Goal: Task Accomplishment & Management: Manage account settings

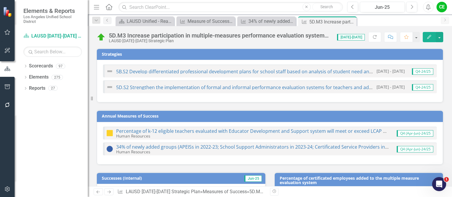
scroll to position [467, 0]
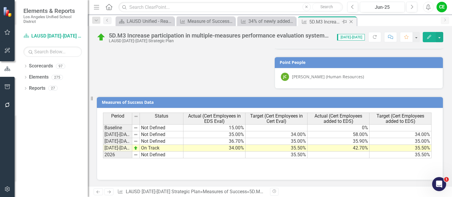
click at [352, 20] on icon "Close" at bounding box center [351, 21] width 6 height 5
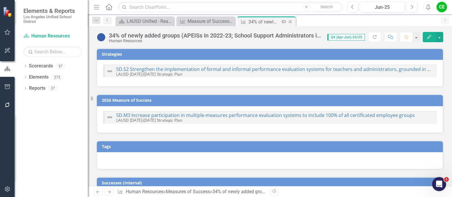
click at [292, 21] on icon "Close" at bounding box center [290, 21] width 6 height 5
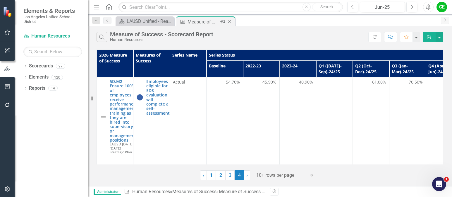
click at [231, 20] on icon "Close" at bounding box center [229, 21] width 6 height 5
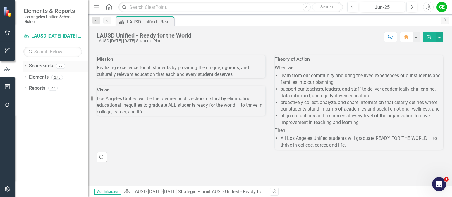
click at [26, 66] on icon at bounding box center [25, 66] width 1 height 3
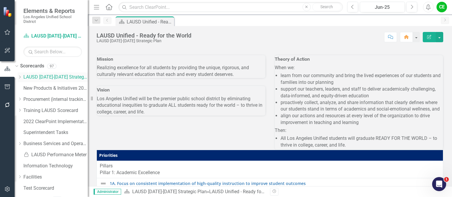
click at [22, 78] on icon "Dropdown" at bounding box center [20, 77] width 4 height 4
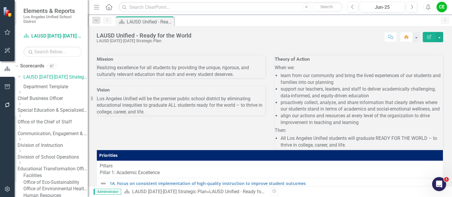
click at [32, 141] on div "Dropdown Division of Instruction" at bounding box center [53, 143] width 70 height 12
click at [22, 141] on icon "Dropdown" at bounding box center [20, 139] width 4 height 4
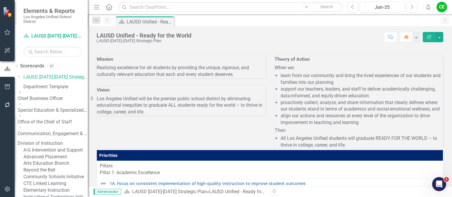
click at [48, 153] on link "A-G Intervention and Support" at bounding box center [55, 150] width 64 height 7
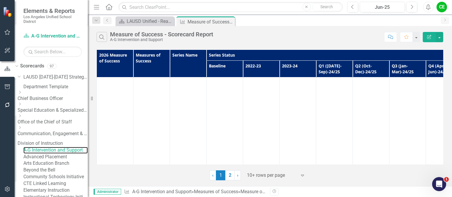
scroll to position [1229, 0]
click at [230, 176] on link "2" at bounding box center [229, 175] width 9 height 10
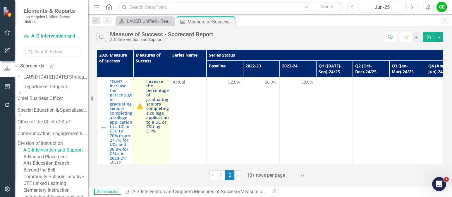
click at [157, 102] on link "Increase the percentage of graduating seniors completing a college application …" at bounding box center [157, 106] width 23 height 54
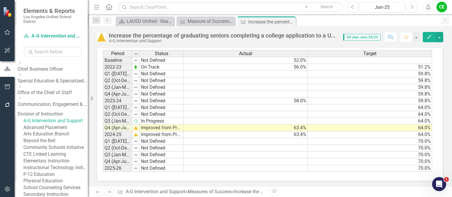
scroll to position [824, 0]
drag, startPoint x: 131, startPoint y: 53, endPoint x: 163, endPoint y: 56, distance: 32.0
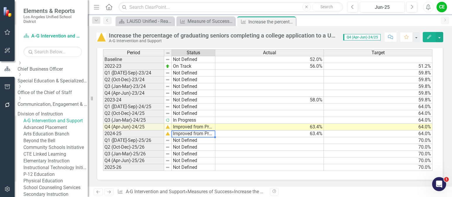
click at [181, 135] on td "Improved from Previous Year" at bounding box center [194, 133] width 44 height 7
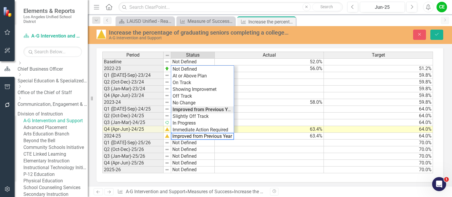
scroll to position [826, 0]
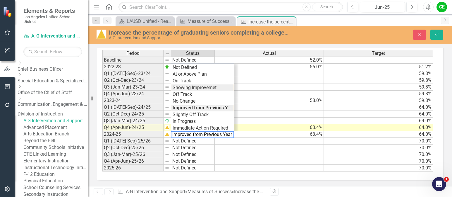
type textarea "Showing Improvemet"
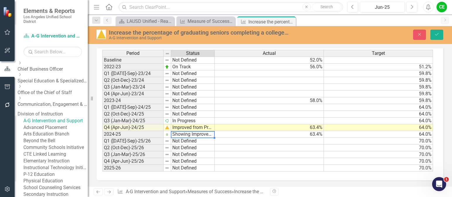
click at [192, 89] on div "Period Status Actual Target Baseline Not Defined 52.0% 2022-23 On Track 56.0% 5…" at bounding box center [267, 111] width 331 height 122
click at [439, 36] on button "Save" at bounding box center [436, 35] width 13 height 10
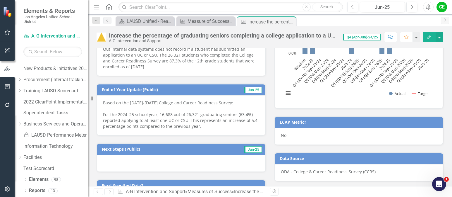
scroll to position [239, 0]
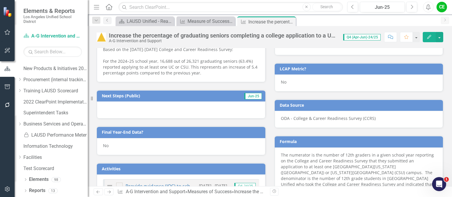
click at [116, 144] on div "No" at bounding box center [181, 146] width 169 height 17
click at [117, 144] on div "No" at bounding box center [181, 146] width 169 height 17
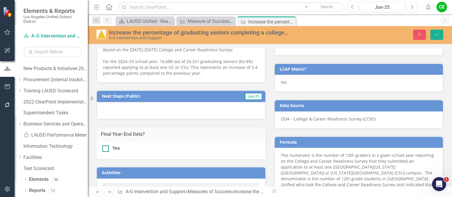
click at [105, 148] on input "Yes" at bounding box center [104, 147] width 4 height 4
checkbox input "true"
click at [434, 32] on button "Save" at bounding box center [436, 35] width 13 height 10
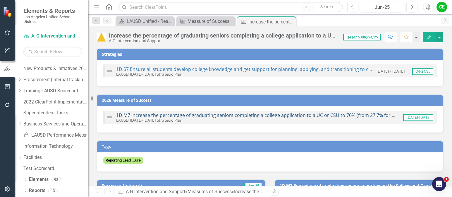
click at [244, 114] on link "1D.M7 Increase the percentage of graduating seniors completing a college applic…" at bounding box center [292, 115] width 353 height 6
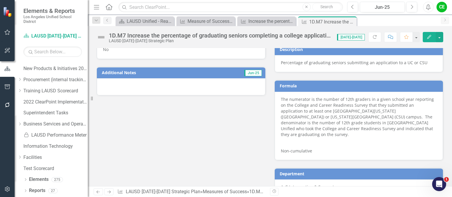
scroll to position [351, 0]
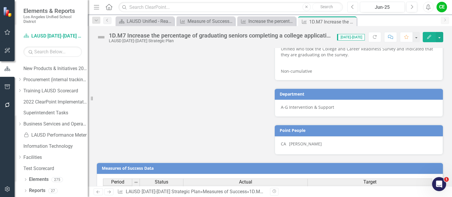
click at [353, 8] on icon "Previous" at bounding box center [352, 6] width 3 height 5
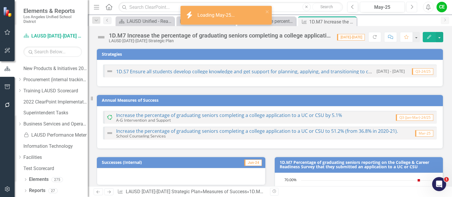
click at [414, 6] on button "Next" at bounding box center [411, 7] width 11 height 11
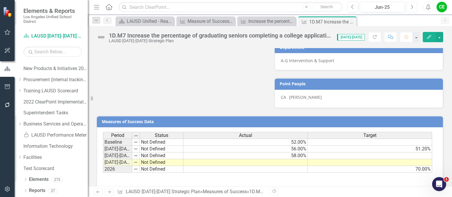
scroll to position [413, 0]
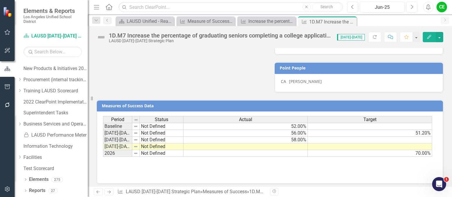
click at [339, 144] on td at bounding box center [370, 146] width 124 height 7
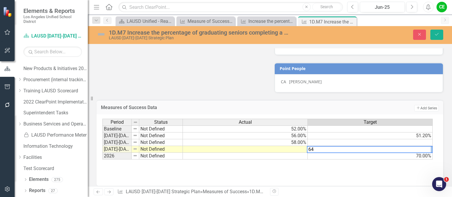
type textarea "64"
click at [295, 146] on td at bounding box center [245, 149] width 125 height 7
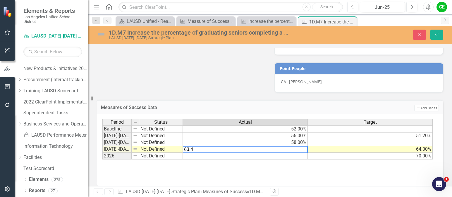
type textarea "63.4"
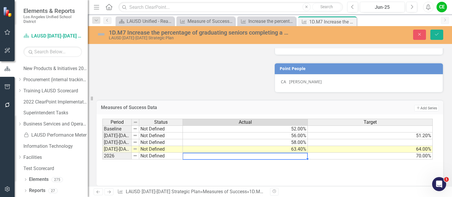
click at [298, 153] on td at bounding box center [245, 155] width 125 height 7
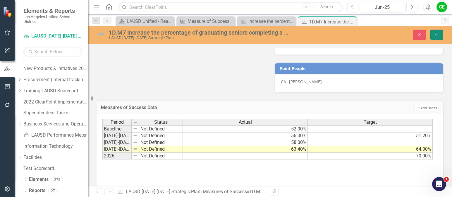
click at [437, 35] on icon "Save" at bounding box center [436, 34] width 5 height 4
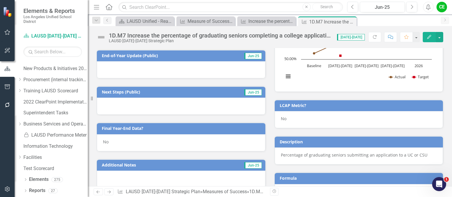
scroll to position [238, 0]
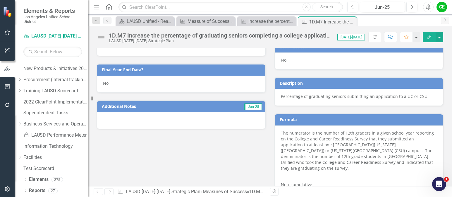
click at [114, 82] on div "No" at bounding box center [181, 83] width 169 height 17
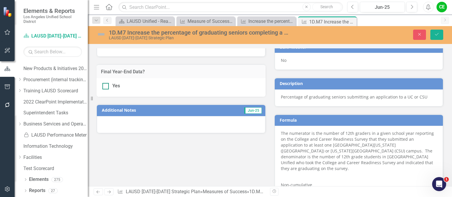
click at [105, 84] on input "Yes" at bounding box center [104, 85] width 4 height 4
checkbox input "true"
click at [434, 31] on button "Save" at bounding box center [436, 35] width 13 height 10
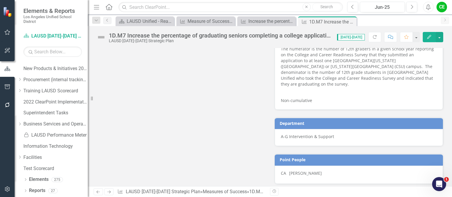
scroll to position [413, 0]
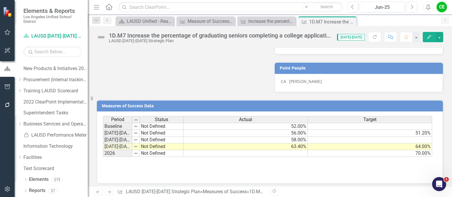
click at [147, 143] on td "Not Defined" at bounding box center [162, 146] width 44 height 7
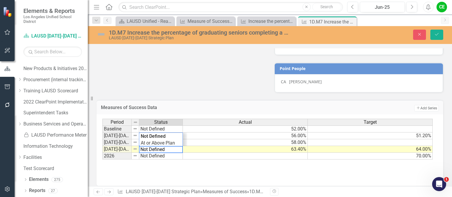
drag, startPoint x: 167, startPoint y: 145, endPoint x: 120, endPoint y: 142, distance: 46.9
click at [120, 142] on div "Period Status Actual Target Baseline Not Defined 52.00% 2022-2023 Not Defined 5…" at bounding box center [267, 138] width 331 height 41
click at [144, 141] on div "Period Status Actual Target Baseline Not Defined 52.00% 2022-2023 Not Defined 5…" at bounding box center [267, 138] width 331 height 41
type textarea "Showing Improvemet"
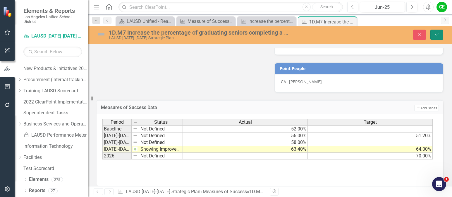
click at [440, 35] on button "Save" at bounding box center [436, 35] width 13 height 10
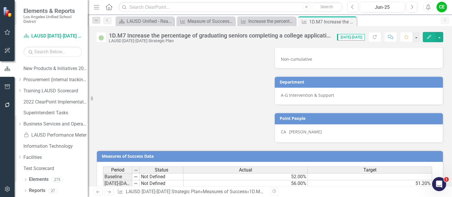
scroll to position [413, 0]
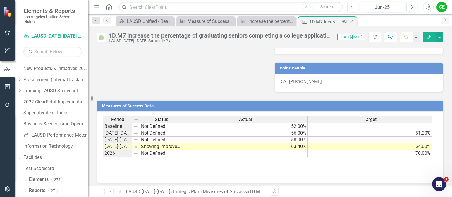
click at [351, 20] on icon "Close" at bounding box center [351, 21] width 6 height 5
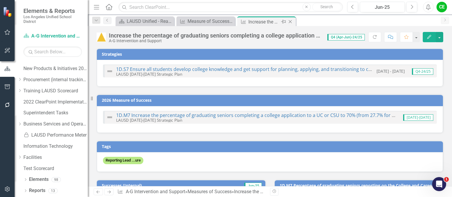
click at [290, 20] on icon "Close" at bounding box center [290, 21] width 6 height 5
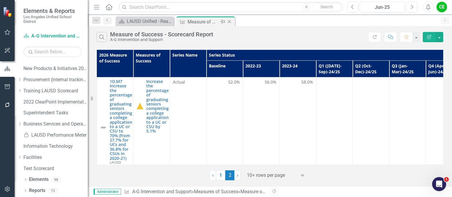
click at [229, 21] on icon "Close" at bounding box center [229, 21] width 6 height 5
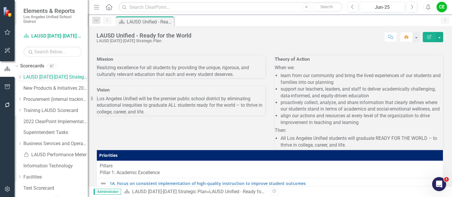
click at [22, 77] on icon "Dropdown" at bounding box center [20, 77] width 4 height 4
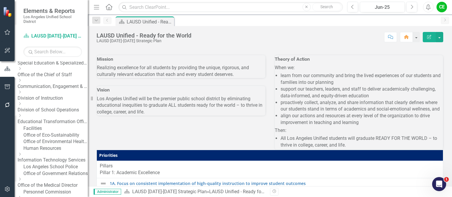
scroll to position [59, 0]
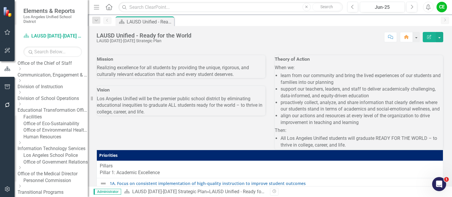
click at [22, 144] on icon "Dropdown" at bounding box center [20, 143] width 4 height 4
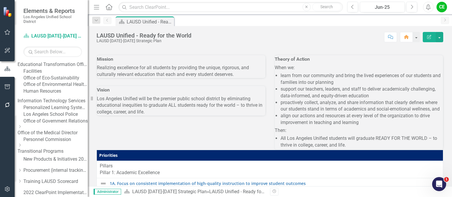
scroll to position [117, 0]
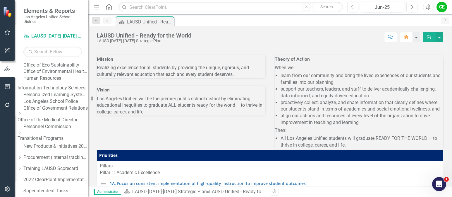
click at [59, 91] on link "Information Technology Services" at bounding box center [53, 88] width 70 height 7
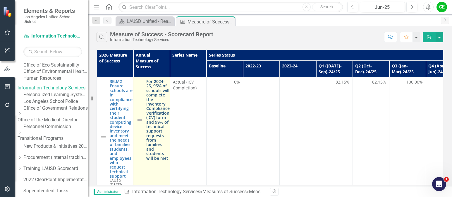
click at [159, 106] on link "For 2024-25, 95% of schools will complete the Inventory Compliance Verification…" at bounding box center [157, 119] width 23 height 81
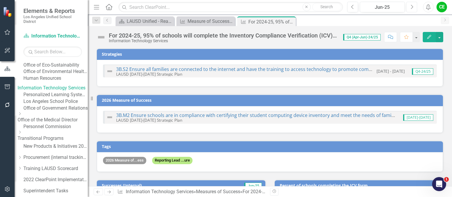
click at [409, 7] on button "Next" at bounding box center [411, 7] width 11 height 11
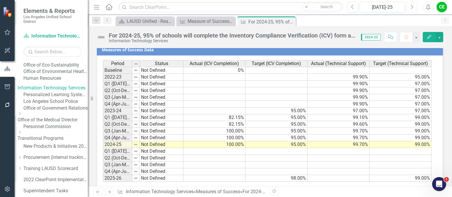
scroll to position [468, 0]
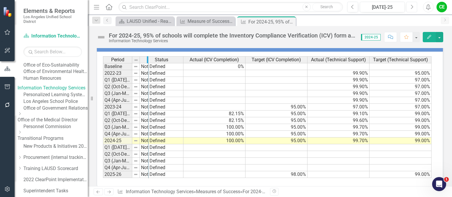
drag, startPoint x: 131, startPoint y: 61, endPoint x: 147, endPoint y: 64, distance: 16.6
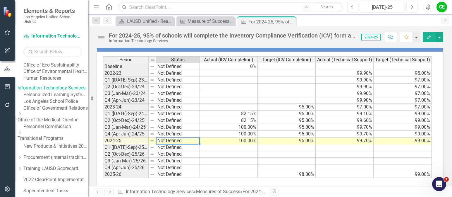
click at [166, 141] on td "Not Defined" at bounding box center [178, 140] width 44 height 7
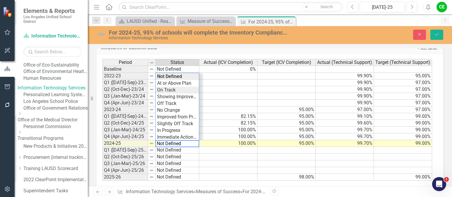
type textarea "On Track"
click at [164, 90] on div "Period Status Actual (ICV Completion) Target (ICV Completion) Actual (Technical…" at bounding box center [267, 120] width 331 height 122
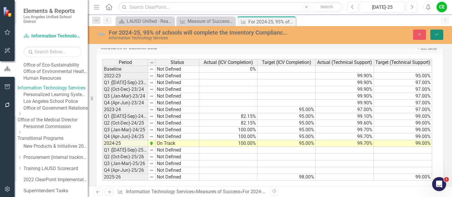
click at [437, 33] on icon "Save" at bounding box center [436, 34] width 5 height 4
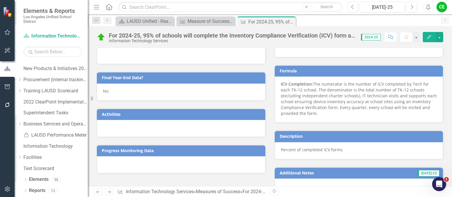
scroll to position [300, 0]
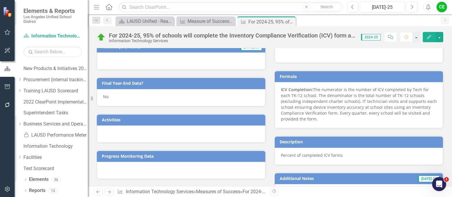
click at [115, 94] on div "No" at bounding box center [181, 97] width 169 height 17
click at [116, 94] on div "No" at bounding box center [181, 97] width 169 height 17
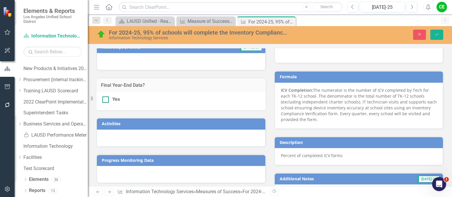
click at [106, 96] on div at bounding box center [105, 99] width 6 height 6
click at [106, 96] on input "Yes" at bounding box center [104, 98] width 4 height 4
checkbox input "true"
click at [437, 35] on icon "submit" at bounding box center [437, 34] width 4 height 2
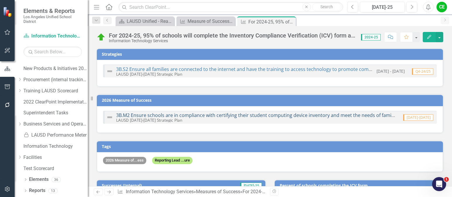
click at [264, 115] on link "3B.M2 Ensure schools are in compliance with certifying their student computing …" at bounding box center [321, 115] width 410 height 6
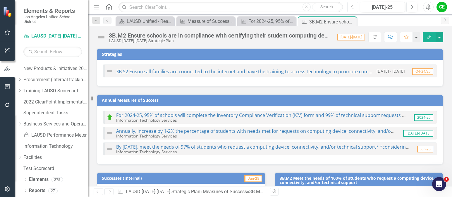
click at [354, 8] on icon "Previous" at bounding box center [352, 6] width 3 height 5
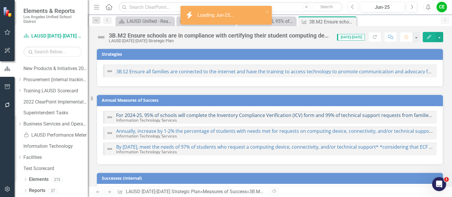
checkbox input "true"
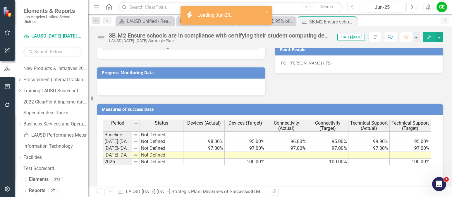
scroll to position [403, 0]
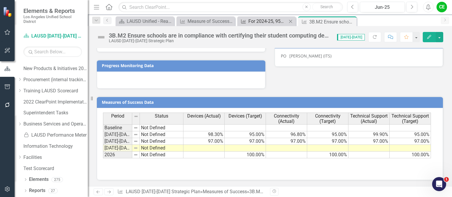
click at [263, 20] on div "For 2024-25, 95% of schools will complete the Inventory Compliance Verification…" at bounding box center [267, 21] width 39 height 7
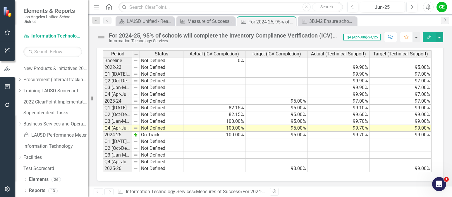
scroll to position [475, 0]
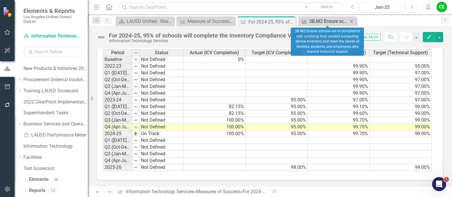
click at [329, 23] on div "3B.M2 Ensure schools are in compliance with certifying their student computing …" at bounding box center [328, 21] width 39 height 7
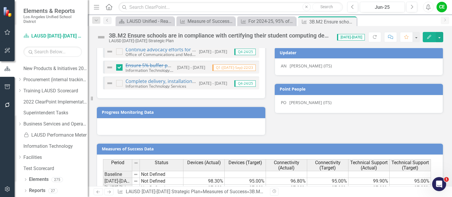
scroll to position [403, 0]
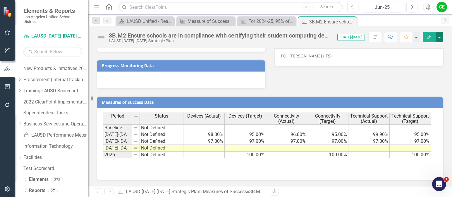
click at [441, 38] on button "button" at bounding box center [440, 37] width 8 height 10
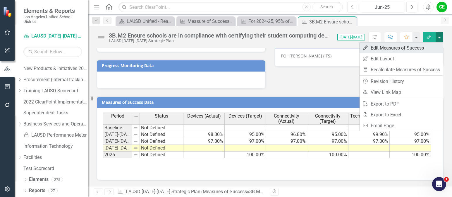
click at [384, 46] on link "Edit Edit Measures of Success" at bounding box center [401, 47] width 83 height 11
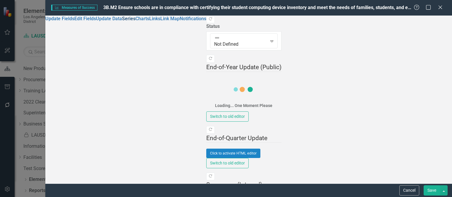
click at [122, 21] on link "Series" at bounding box center [128, 19] width 13 height 6
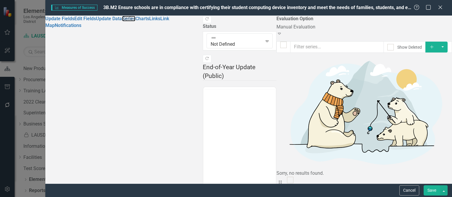
scroll to position [0, 0]
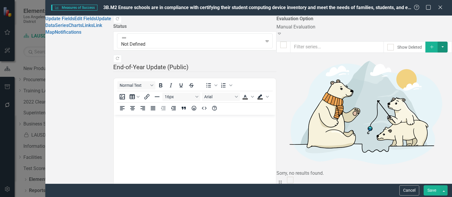
click at [442, 48] on button "button" at bounding box center [443, 47] width 10 height 11
click at [424, 66] on link "Add Multiple Add Multiple" at bounding box center [423, 69] width 46 height 11
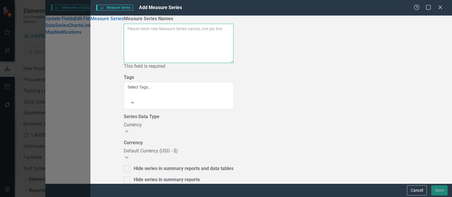
click at [218, 36] on textarea "Measure Series Names" at bounding box center [179, 43] width 110 height 39
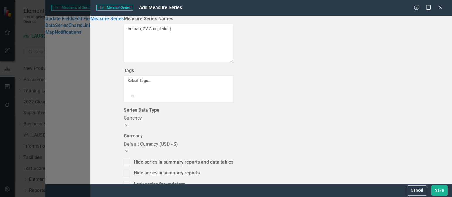
click at [207, 115] on div "Currency" at bounding box center [179, 118] width 110 height 7
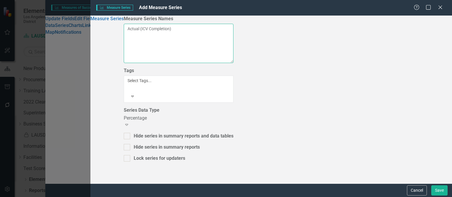
click at [228, 31] on textarea "Actual (ICV Completion)" at bounding box center [179, 43] width 110 height 39
type textarea "Actual (ICV Completion) Target (ICV Completion)"
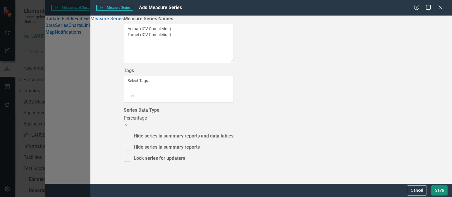
click at [442, 190] on button "Save" at bounding box center [439, 190] width 16 height 10
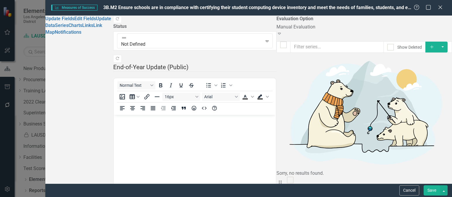
click at [431, 189] on button "Save" at bounding box center [432, 190] width 16 height 10
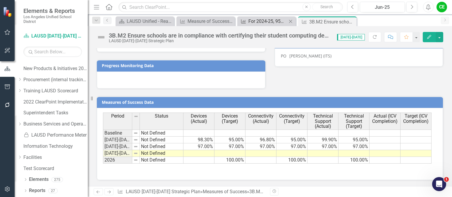
click at [270, 19] on div "For 2024-25, 95% of schools will complete the Inventory Compliance Verification…" at bounding box center [267, 21] width 39 height 7
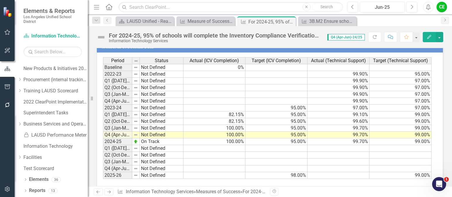
scroll to position [475, 0]
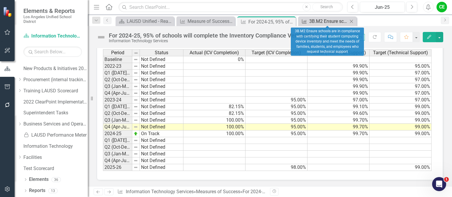
click at [326, 23] on div "3B.M2 Ensure schools are in compliance with certifying their student computing …" at bounding box center [328, 21] width 39 height 7
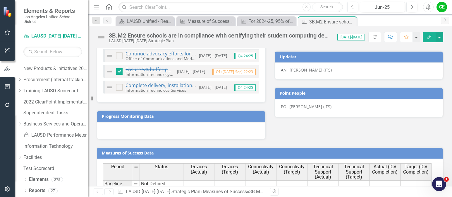
scroll to position [403, 0]
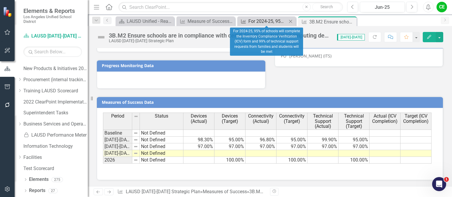
click at [272, 20] on div "For 2024-25, 95% of schools will complete the Inventory Compliance Verification…" at bounding box center [267, 21] width 39 height 7
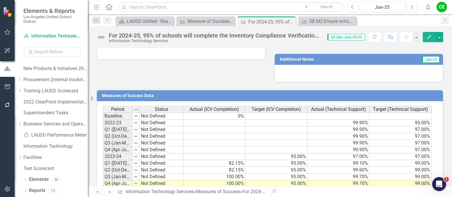
scroll to position [439, 0]
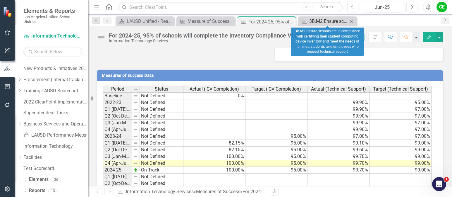
click at [333, 21] on div "3B.M2 Ensure schools are in compliance with certifying their student computing …" at bounding box center [328, 21] width 39 height 7
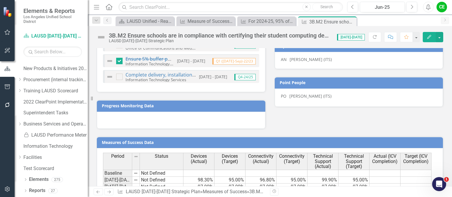
scroll to position [403, 0]
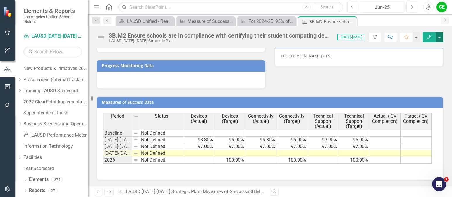
click at [439, 38] on button "button" at bounding box center [440, 37] width 8 height 10
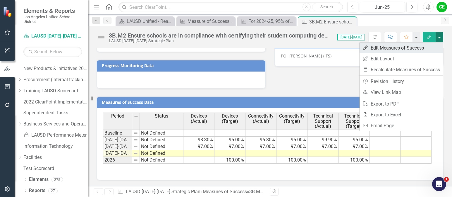
click at [392, 46] on link "Edit Edit Measures of Success" at bounding box center [401, 47] width 83 height 11
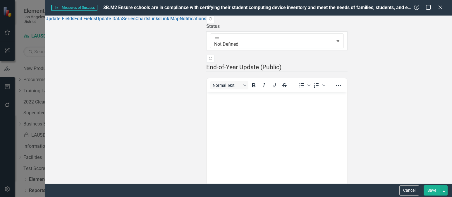
scroll to position [0, 0]
click at [122, 21] on link "Series" at bounding box center [128, 19] width 13 height 6
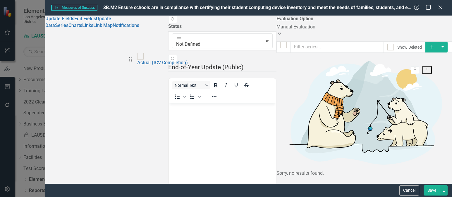
drag, startPoint x: 142, startPoint y: 150, endPoint x: 136, endPoint y: 61, distance: 89.1
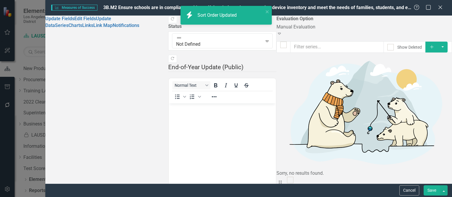
checkbox input "true"
drag, startPoint x: 140, startPoint y: 170, endPoint x: 138, endPoint y: 53, distance: 117.0
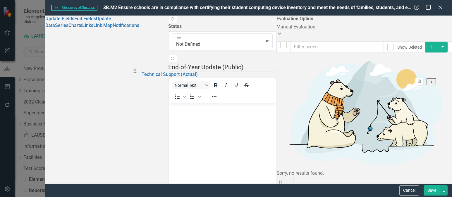
drag, startPoint x: 139, startPoint y: 149, endPoint x: 138, endPoint y: 72, distance: 77.2
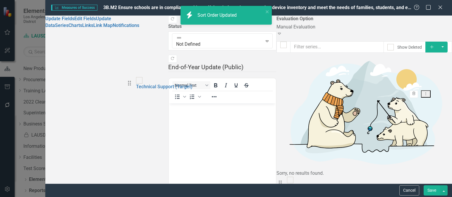
drag, startPoint x: 141, startPoint y: 171, endPoint x: 134, endPoint y: 87, distance: 83.9
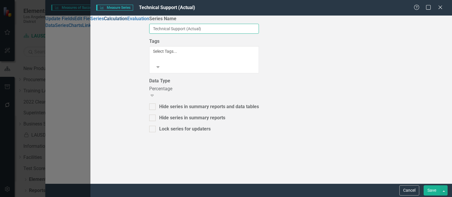
drag, startPoint x: 224, startPoint y: 34, endPoint x: 130, endPoint y: 34, distance: 94.8
click at [130, 34] on div "Series Calculation Evaluation From this page, you can edit the name, type, and …" at bounding box center [271, 100] width 362 height 168
type input "Actual (Technical Support)"
click at [433, 189] on button "Save" at bounding box center [432, 190] width 16 height 10
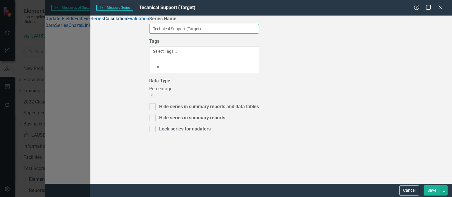
drag, startPoint x: 237, startPoint y: 32, endPoint x: 160, endPoint y: 32, distance: 76.9
click at [160, 32] on div "Series Calculation Evaluation From this page, you can edit the name, type, and …" at bounding box center [271, 100] width 362 height 168
type input "Target (Technical Support)"
click at [433, 190] on button "Save" at bounding box center [432, 190] width 16 height 10
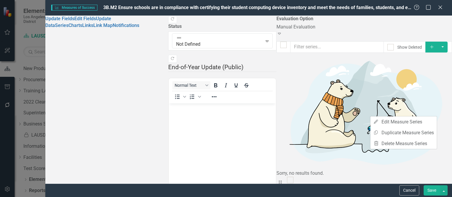
click at [434, 190] on button "Save" at bounding box center [432, 190] width 16 height 10
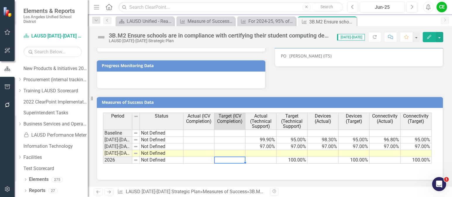
click at [233, 162] on td at bounding box center [229, 160] width 31 height 7
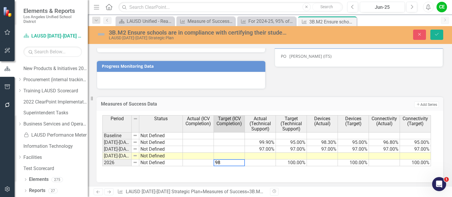
type textarea "98"
click at [102, 158] on div "Period Status Actual (ICV Completion) Target (ICV Completion) Actual (Technical…" at bounding box center [102, 140] width 0 height 51
type textarea "95"
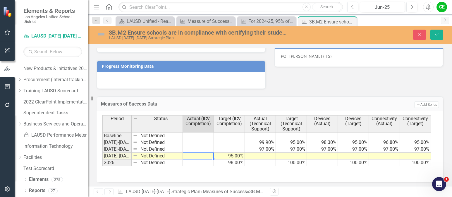
click at [207, 156] on td at bounding box center [198, 155] width 31 height 7
type textarea "100"
click at [207, 162] on td at bounding box center [198, 162] width 31 height 7
click at [441, 31] on button "Save" at bounding box center [436, 35] width 13 height 10
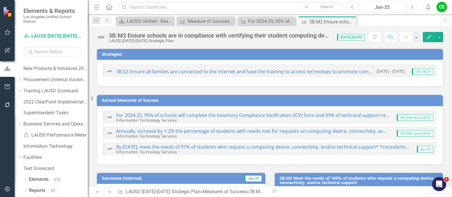
checkbox input "true"
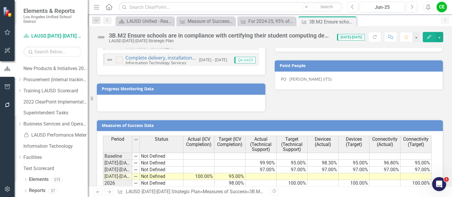
scroll to position [403, 0]
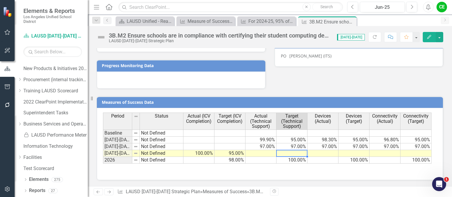
click at [293, 154] on td at bounding box center [291, 153] width 31 height 7
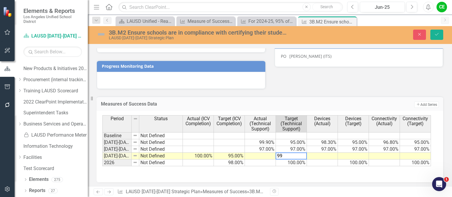
type textarea "99"
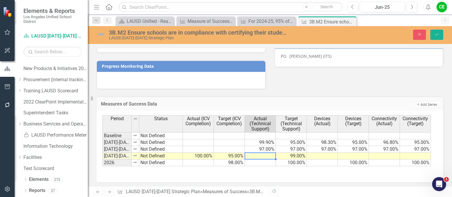
click at [264, 156] on td at bounding box center [260, 155] width 31 height 7
type textarea "99.7"
click at [271, 164] on td at bounding box center [260, 162] width 31 height 7
click at [437, 33] on icon "Save" at bounding box center [436, 34] width 5 height 4
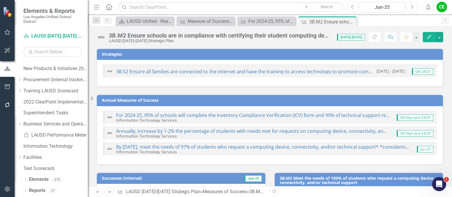
checkbox input "true"
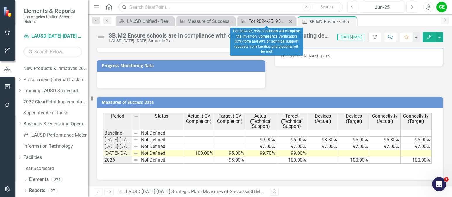
click at [275, 21] on div "For 2024-25, 95% of schools will complete the Inventory Compliance Verification…" at bounding box center [267, 21] width 39 height 7
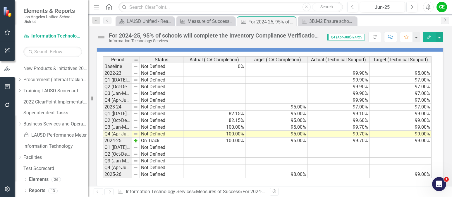
scroll to position [475, 0]
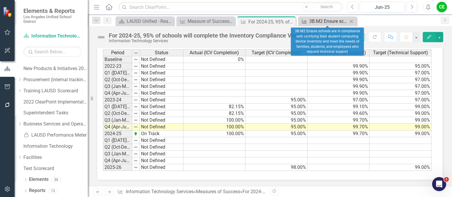
click at [321, 22] on div "3B.M2 Ensure schools are in compliance with certifying their student computing …" at bounding box center [328, 21] width 39 height 7
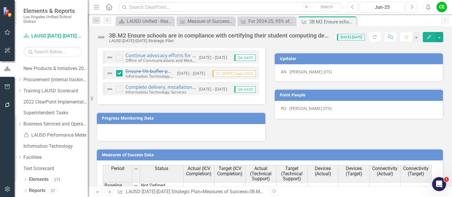
scroll to position [403, 0]
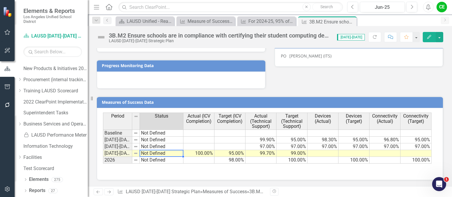
click at [147, 154] on td "Not Defined" at bounding box center [162, 153] width 44 height 7
type textarea "Not Defined"
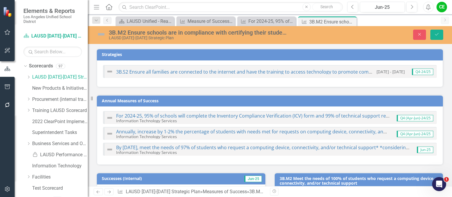
scroll to position [403, 0]
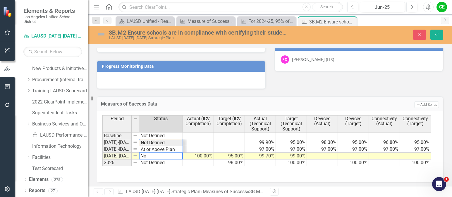
type textarea "N"
click at [172, 151] on div "Period Status Actual (ICV Completion) Target (ICV Completion) Actual (Technical…" at bounding box center [267, 140] width 331 height 51
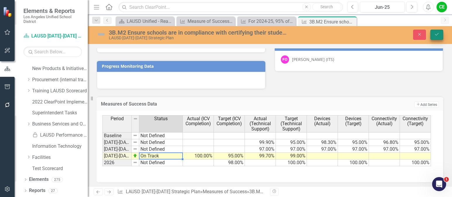
type textarea "On Track"
click at [437, 34] on icon "submit" at bounding box center [437, 34] width 4 height 2
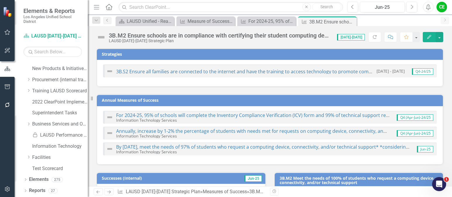
checkbox input "true"
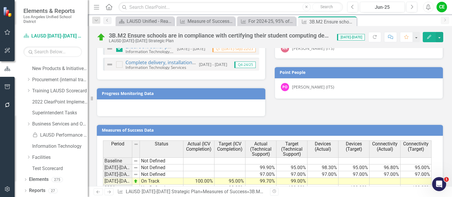
scroll to position [403, 0]
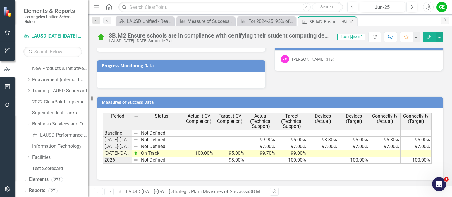
click at [352, 21] on icon "Close" at bounding box center [351, 21] width 6 height 5
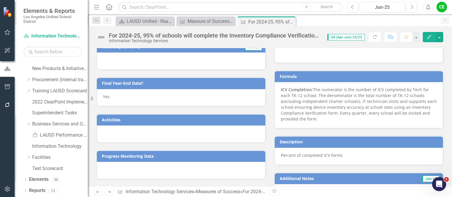
scroll to position [212, 0]
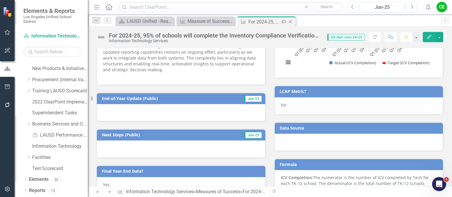
click at [291, 20] on icon "Close" at bounding box center [290, 21] width 6 height 5
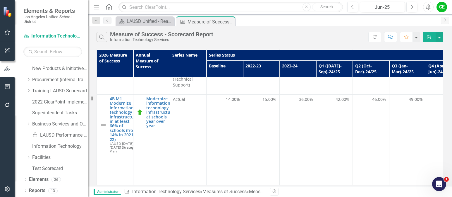
scroll to position [205, 0]
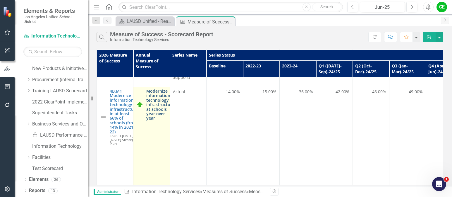
click at [159, 92] on link "Modernize information technology infrastructure at schools year over year" at bounding box center [160, 105] width 28 height 32
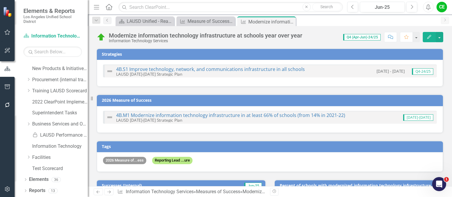
checkbox input "true"
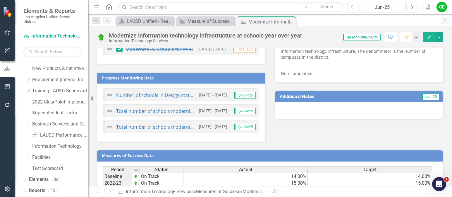
scroll to position [497, 0]
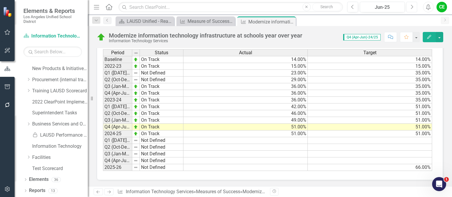
click at [411, 8] on icon "Next" at bounding box center [411, 6] width 3 height 5
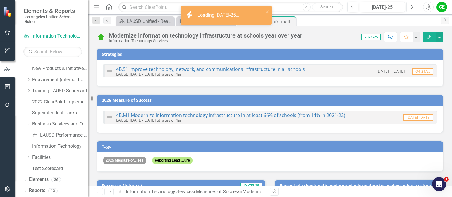
checkbox input "true"
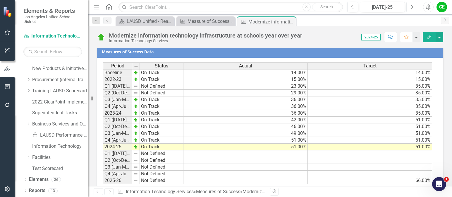
scroll to position [497, 0]
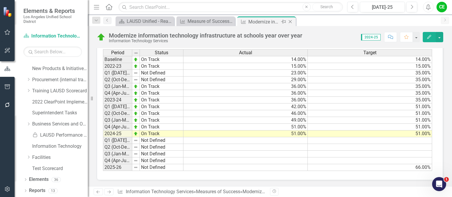
click at [289, 21] on icon "Close" at bounding box center [290, 21] width 6 height 5
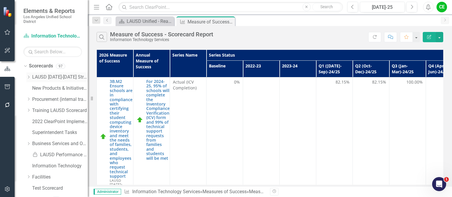
click at [27, 76] on icon "Dropdown" at bounding box center [28, 77] width 4 height 4
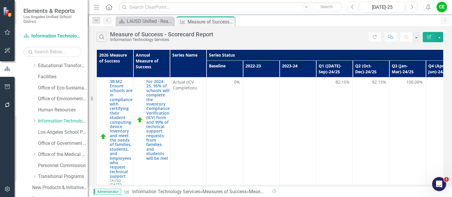
scroll to position [117, 0]
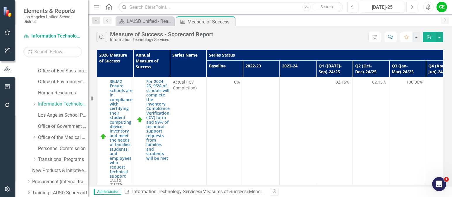
click at [59, 123] on link "Office of Government Relations" at bounding box center [63, 126] width 50 height 7
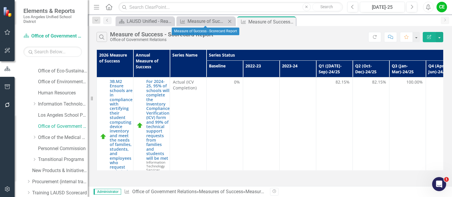
click at [230, 19] on icon "Close" at bounding box center [230, 21] width 6 height 5
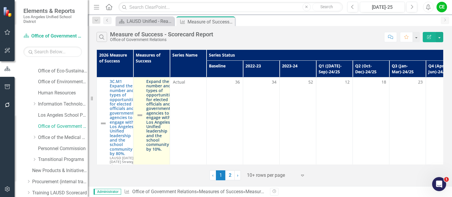
click at [158, 98] on link "Expand the number and types of opportunities for elected officials and governme…" at bounding box center [160, 115] width 28 height 72
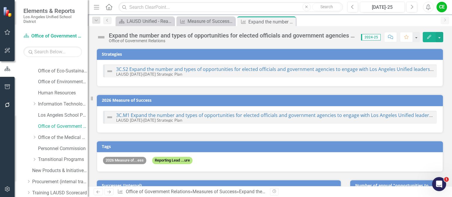
checkbox input "true"
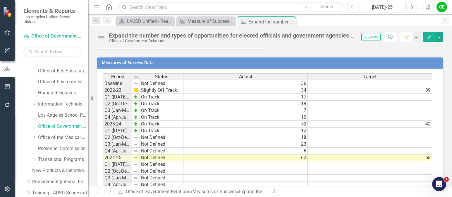
scroll to position [630, 0]
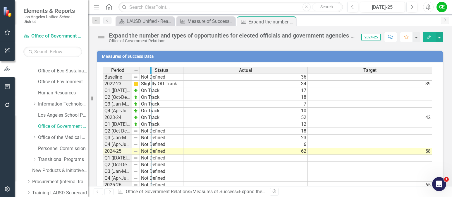
drag, startPoint x: 131, startPoint y: 53, endPoint x: 151, endPoint y: 55, distance: 19.7
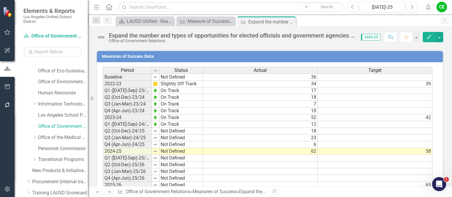
click at [169, 148] on td "Not Defined" at bounding box center [181, 151] width 44 height 7
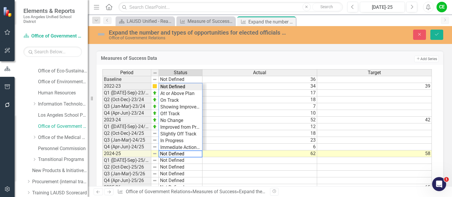
scroll to position [632, 0]
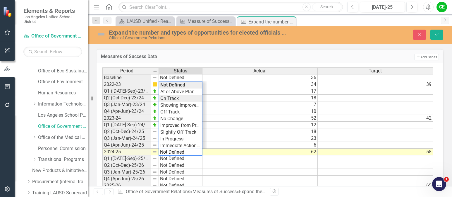
type textarea "On Track"
click at [173, 81] on div "Period Status Actual Target Baseline Not Defined 36 2022-23 Slightly Off Track …" at bounding box center [267, 128] width 331 height 122
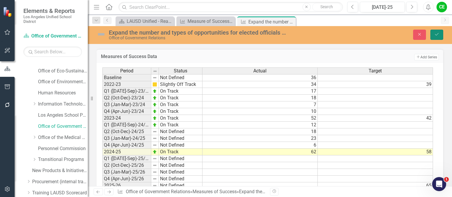
click at [435, 31] on button "Save" at bounding box center [436, 35] width 13 height 10
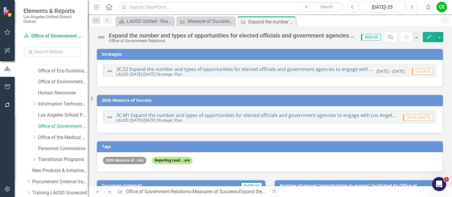
checkbox input "true"
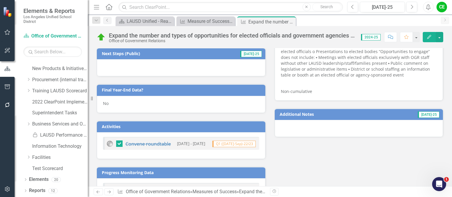
scroll to position [439, 0]
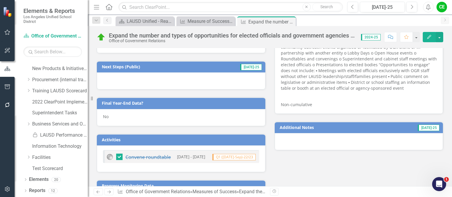
click at [115, 109] on div "No" at bounding box center [181, 117] width 169 height 17
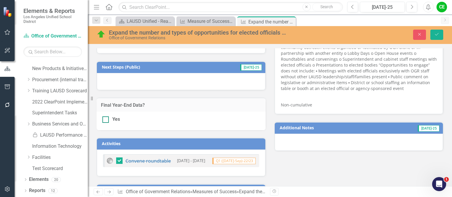
click at [108, 116] on div at bounding box center [105, 119] width 6 height 6
click at [106, 116] on input "Yes" at bounding box center [104, 118] width 4 height 4
checkbox input "true"
click at [437, 36] on icon "Save" at bounding box center [436, 34] width 5 height 4
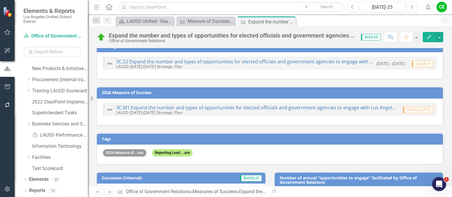
scroll to position [29, 0]
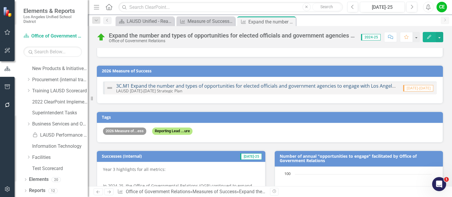
click at [267, 86] on link "3C.M1 Expand the number and types of opportunities for elected officials and go…" at bounding box center [316, 85] width 400 height 6
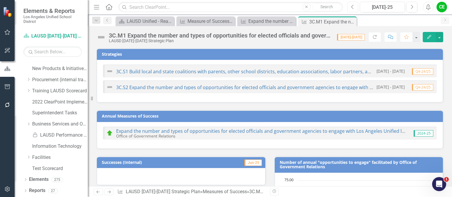
click at [352, 8] on icon "Previous" at bounding box center [352, 6] width 3 height 5
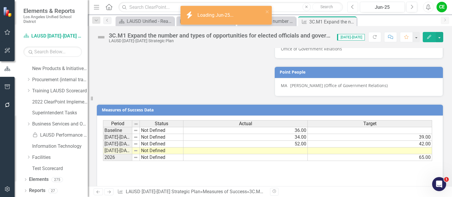
scroll to position [460, 0]
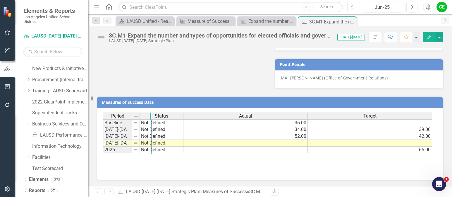
drag, startPoint x: 130, startPoint y: 118, endPoint x: 150, endPoint y: 116, distance: 20.3
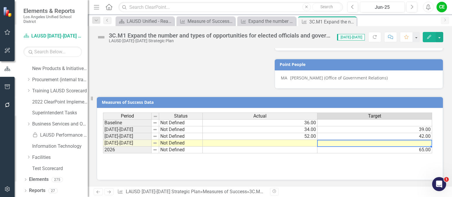
click at [334, 145] on td at bounding box center [374, 143] width 115 height 7
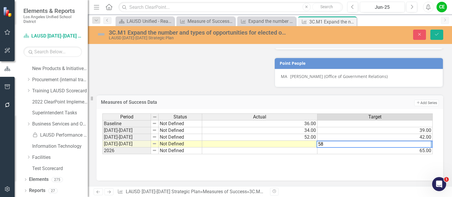
type textarea "58"
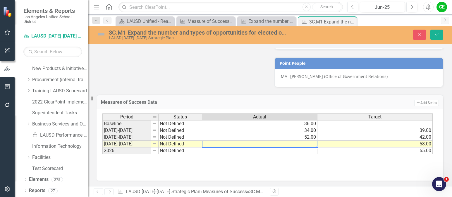
click at [305, 146] on td at bounding box center [259, 143] width 115 height 7
type textarea "65"
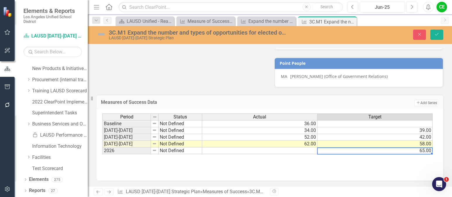
click at [334, 153] on td "65.00" at bounding box center [374, 150] width 115 height 7
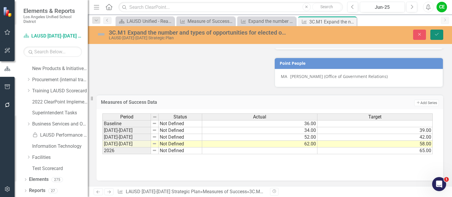
click at [434, 34] on button "Save" at bounding box center [436, 35] width 13 height 10
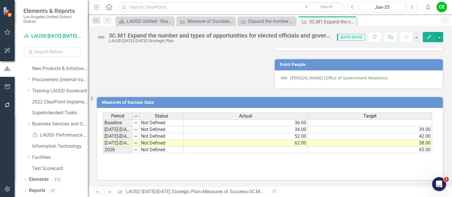
click at [160, 143] on td "Not Defined" at bounding box center [162, 143] width 44 height 7
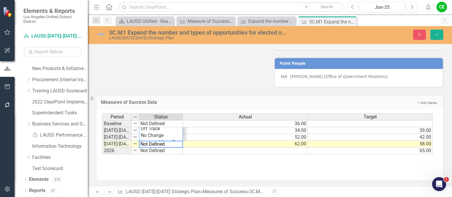
scroll to position [0, 0]
drag, startPoint x: 171, startPoint y: 146, endPoint x: 130, endPoint y: 147, distance: 41.0
click at [130, 147] on div "Period Status Actual Target Baseline Not Defined 36.00 2022-2023 Not Defined 34…" at bounding box center [267, 133] width 331 height 41
click at [147, 140] on div "Period Status Actual Target Baseline Not Defined 36.00 2022-2023 Not Defined 34…" at bounding box center [267, 133] width 331 height 41
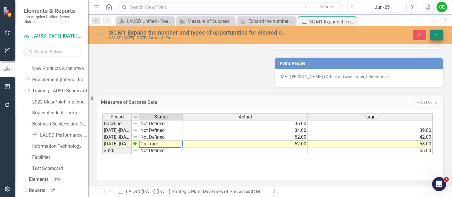
type textarea "On Track"
click at [438, 34] on icon "Save" at bounding box center [436, 34] width 5 height 4
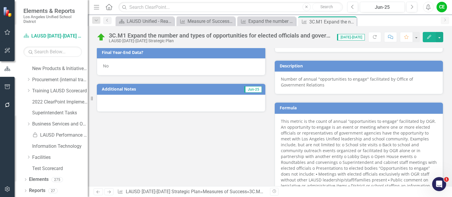
scroll to position [226, 0]
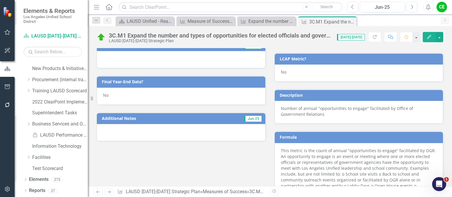
click at [117, 95] on div "No" at bounding box center [181, 95] width 169 height 17
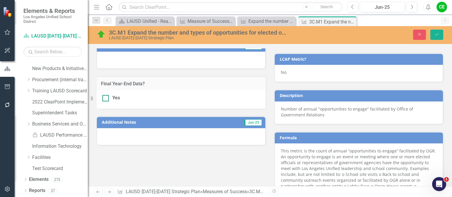
click at [106, 98] on div at bounding box center [105, 98] width 6 height 6
click at [106, 98] on input "Yes" at bounding box center [104, 97] width 4 height 4
checkbox input "true"
click at [434, 32] on button "Save" at bounding box center [436, 35] width 13 height 10
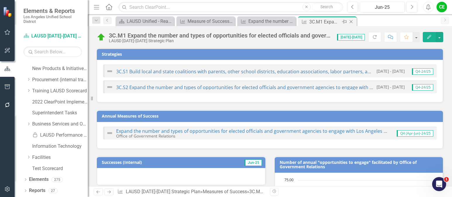
click at [351, 21] on icon "Close" at bounding box center [351, 21] width 6 height 5
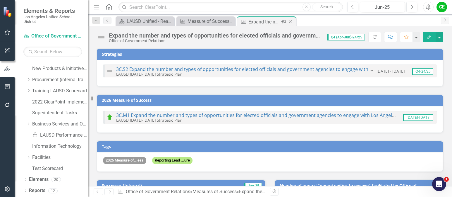
click at [291, 21] on icon "Close" at bounding box center [290, 21] width 6 height 5
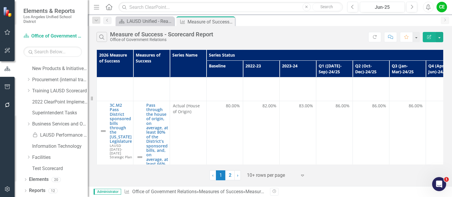
scroll to position [702, 0]
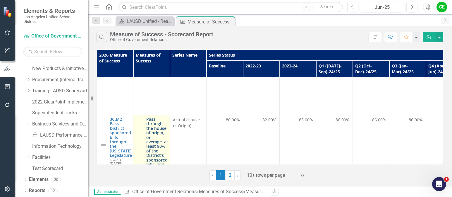
click at [157, 117] on link "Pass through the house of origin, on average, at least 80% of the District’s sp…" at bounding box center [157, 171] width 22 height 108
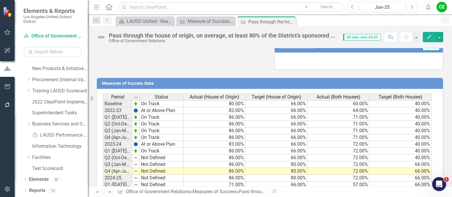
scroll to position [629, 0]
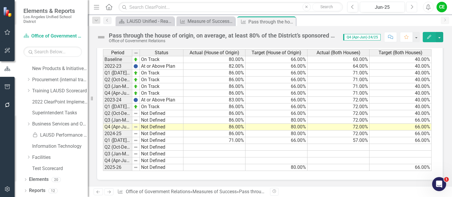
click at [414, 8] on button "Next" at bounding box center [411, 7] width 11 height 11
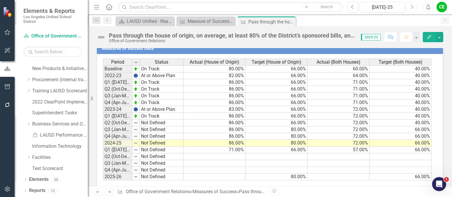
scroll to position [629, 0]
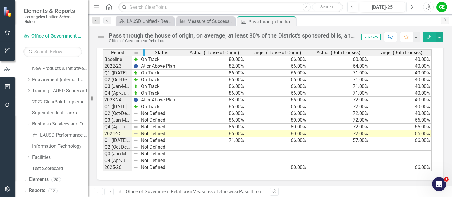
drag, startPoint x: 130, startPoint y: 51, endPoint x: 143, endPoint y: 53, distance: 12.6
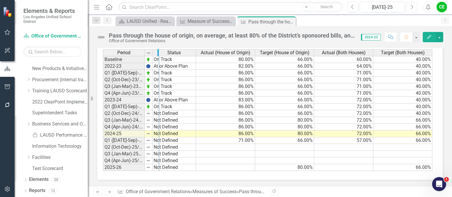
drag, startPoint x: 143, startPoint y: 53, endPoint x: 157, endPoint y: 54, distance: 14.4
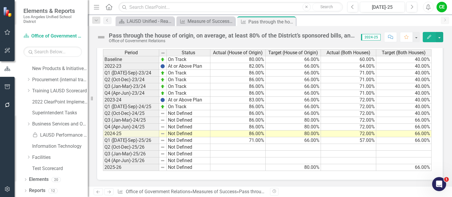
click at [173, 135] on td "Not Defined" at bounding box center [189, 133] width 44 height 7
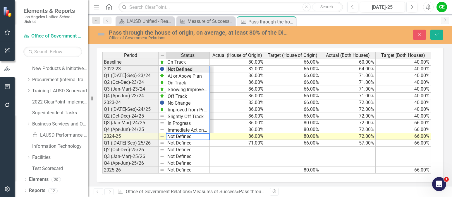
scroll to position [631, 0]
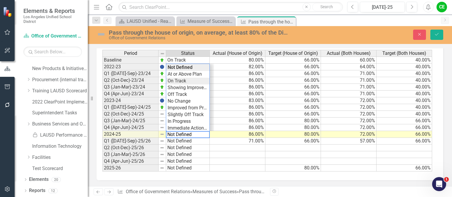
type textarea "On Track"
click at [178, 82] on div "Period Status Actual (House of Origin) Target (House of Origin) Actual (Both Ho…" at bounding box center [267, 111] width 331 height 122
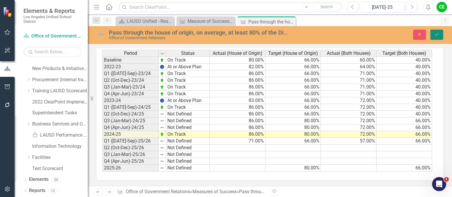
click at [440, 35] on button "Save" at bounding box center [436, 35] width 13 height 10
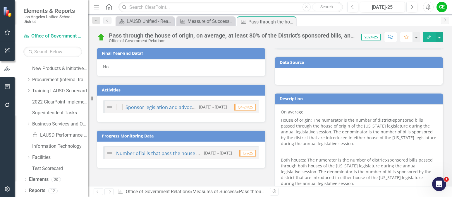
scroll to position [249, 0]
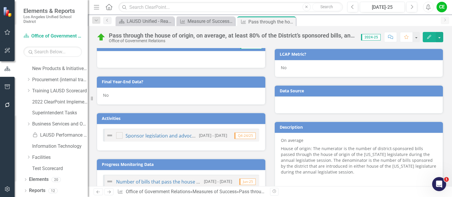
click at [127, 96] on div "No" at bounding box center [181, 95] width 169 height 17
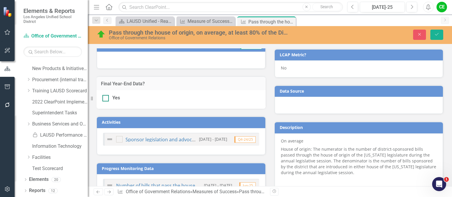
click at [104, 97] on input "Yes" at bounding box center [104, 97] width 4 height 4
checkbox input "true"
click at [441, 34] on button "Save" at bounding box center [436, 35] width 13 height 10
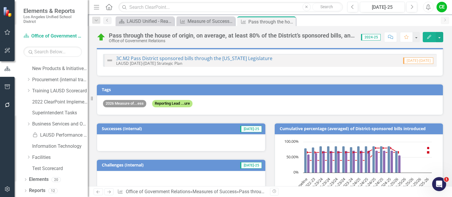
scroll to position [0, 0]
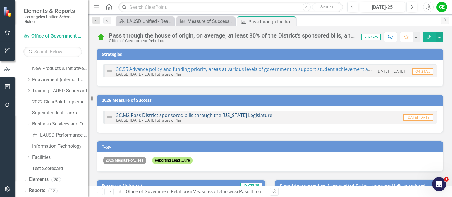
click at [228, 115] on link "3C.M2 Pass District sponsored bills through the [US_STATE] Legislature" at bounding box center [194, 115] width 156 height 6
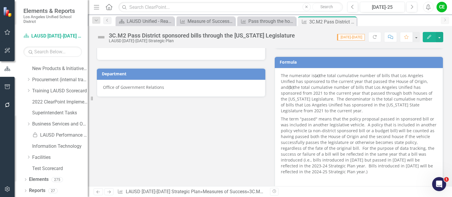
scroll to position [293, 0]
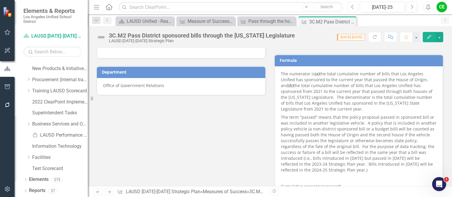
click at [352, 4] on icon "Previous" at bounding box center [352, 6] width 3 height 5
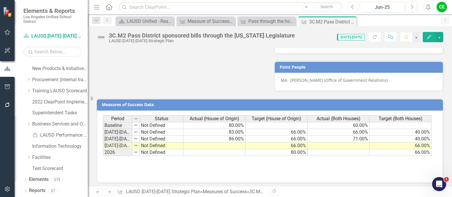
scroll to position [439, 0]
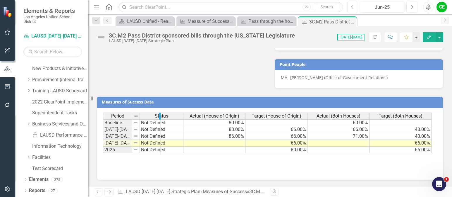
drag, startPoint x: 132, startPoint y: 116, endPoint x: 160, endPoint y: 116, distance: 28.7
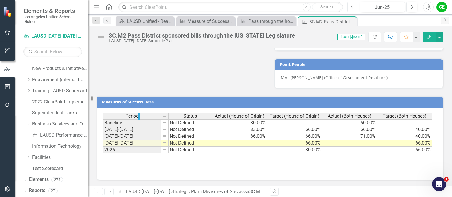
drag, startPoint x: 160, startPoint y: 116, endPoint x: 139, endPoint y: 118, distance: 21.2
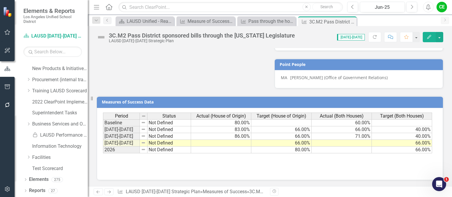
click at [285, 166] on div "Period Status Actual (House of Origin) Target (House of Origin) Actual (Both Ho…" at bounding box center [270, 141] width 334 height 59
click at [283, 143] on td "66.00%" at bounding box center [281, 143] width 60 height 7
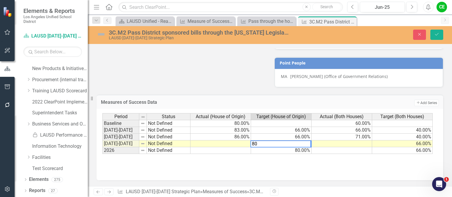
type textarea "80"
click at [240, 147] on td at bounding box center [220, 143] width 61 height 7
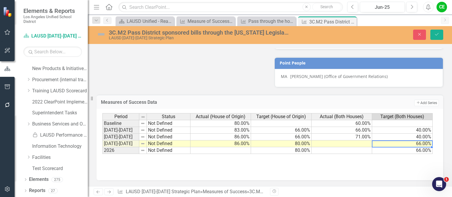
click at [391, 145] on td "66.00%" at bounding box center [402, 143] width 61 height 7
click at [369, 145] on td at bounding box center [342, 143] width 61 height 7
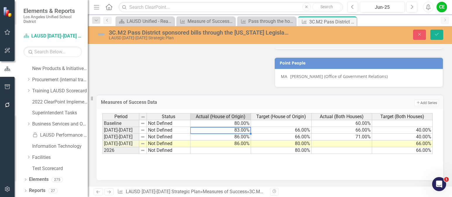
click at [240, 133] on td "83.00%" at bounding box center [220, 130] width 61 height 7
click at [215, 139] on td "86.00%" at bounding box center [220, 136] width 61 height 7
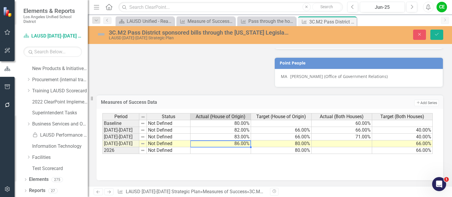
click at [216, 145] on td "86.00%" at bounding box center [220, 143] width 61 height 7
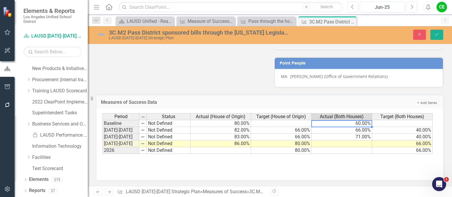
click at [345, 126] on td "60.00%" at bounding box center [342, 123] width 61 height 7
click at [345, 131] on td "66.00%" at bounding box center [342, 130] width 61 height 7
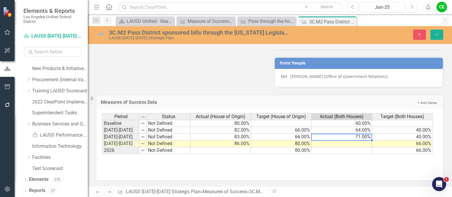
click at [348, 140] on td "71.00%" at bounding box center [342, 136] width 61 height 7
type textarea "72"
click at [364, 145] on td at bounding box center [342, 143] width 61 height 7
type textarea "72"
click at [367, 152] on td at bounding box center [342, 150] width 61 height 7
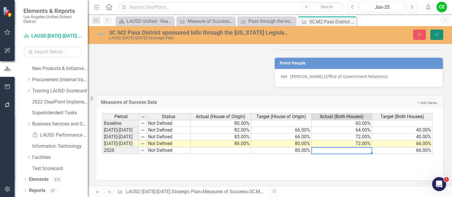
click at [437, 32] on button "Save" at bounding box center [436, 35] width 13 height 10
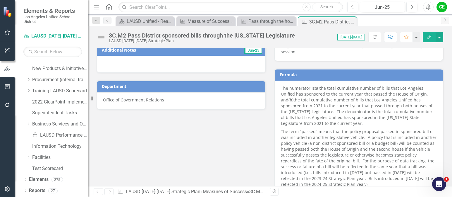
scroll to position [293, 0]
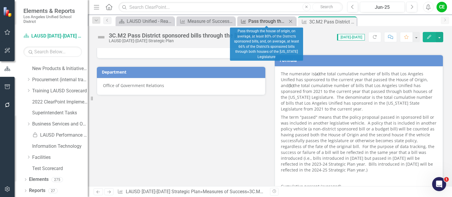
click at [264, 19] on div "Pass through the house of origin, on average, at least 80% of the District’s sp…" at bounding box center [267, 21] width 39 height 7
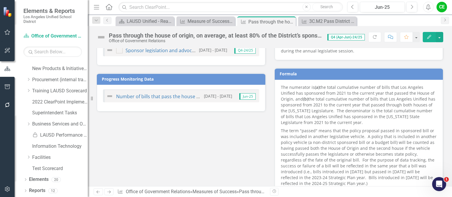
scroll to position [439, 0]
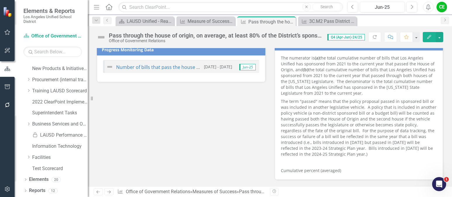
click at [349, 84] on p "The numerator is (a) the total cumulative number of bills that Los Angeles Unif…" at bounding box center [359, 76] width 156 height 42
drag, startPoint x: 348, startPoint y: 84, endPoint x: 338, endPoint y: 81, distance: 10.5
click at [348, 84] on p "The numerator is (a) the total cumulative number of bills that Los Angeles Unif…" at bounding box center [359, 76] width 156 height 42
click at [288, 61] on p "The numerator is (a) the total cumulative number of bills that Los Angeles Unif…" at bounding box center [359, 76] width 156 height 42
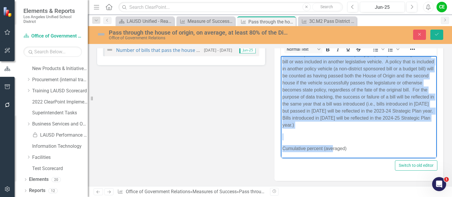
scroll to position [472, 0]
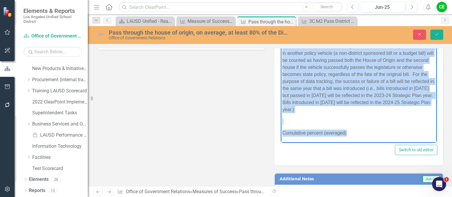
drag, startPoint x: 282, startPoint y: 44, endPoint x: 397, endPoint y: 130, distance: 143.3
click at [397, 130] on body "The numerator is (a) the total cumulative number of bills that Los Angeles Unif…" at bounding box center [359, 57] width 156 height 169
copy body "The numerator is (a) the total cumulative number of bills that Los Angeles Unif…"
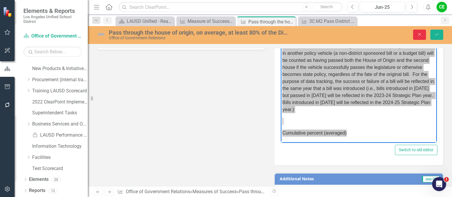
click at [421, 34] on icon "Close" at bounding box center [419, 34] width 5 height 4
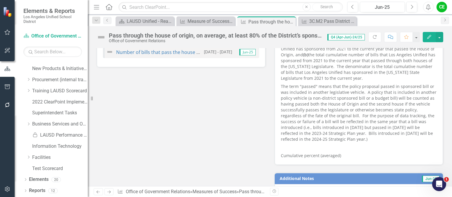
scroll to position [424, 0]
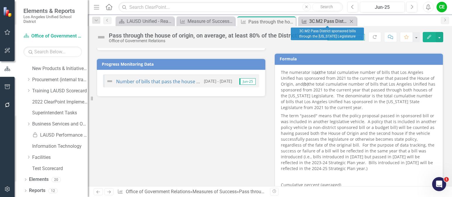
click at [333, 22] on div "3C.M2 Pass District sponsored bills through the [US_STATE] Legislature" at bounding box center [328, 21] width 39 height 7
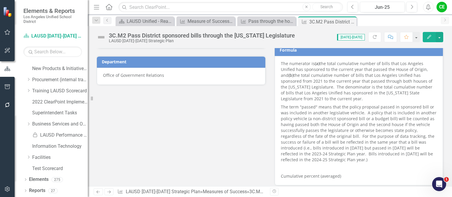
scroll to position [293, 0]
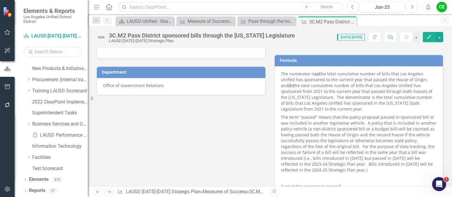
click at [322, 81] on p "The numerator is (a) the total cumulative number of bills that Los Angeles Unif…" at bounding box center [359, 92] width 156 height 42
click at [323, 81] on p "The numerator is (a) the total cumulative number of bills that Los Angeles Unif…" at bounding box center [359, 92] width 156 height 42
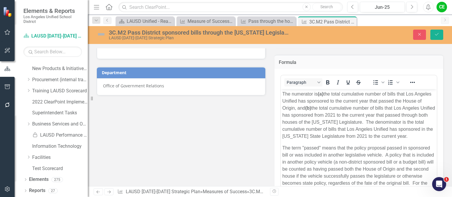
scroll to position [0, 0]
click at [348, 102] on p "The numerator is (a) the total cumulative number of bills that Los Angeles Unif…" at bounding box center [358, 114] width 153 height 49
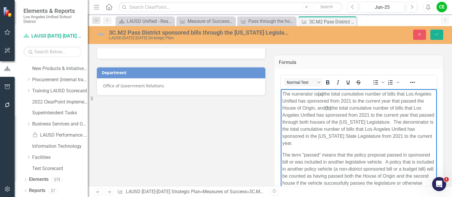
click at [339, 109] on p "The numerator is (a) the total cumulative number of bills that Los Angeles Unif…" at bounding box center [358, 118] width 153 height 56
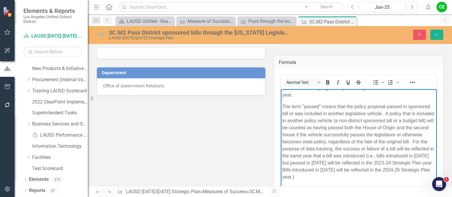
scroll to position [59, 0]
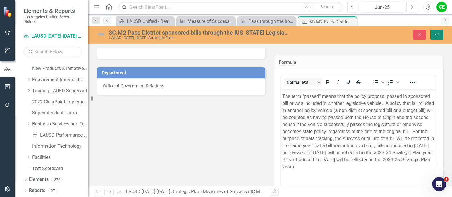
click at [437, 36] on icon "Save" at bounding box center [436, 34] width 5 height 4
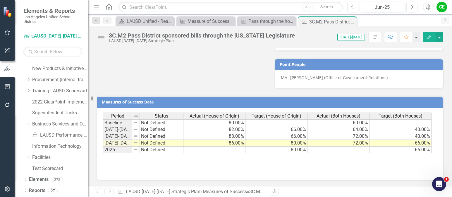
scroll to position [439, 0]
click at [259, 21] on div "Pass through the house of origin, on average, at least 80% of the District’s sp…" at bounding box center [267, 21] width 39 height 7
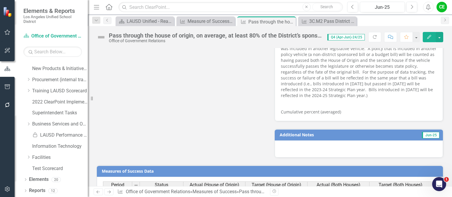
scroll to position [629, 0]
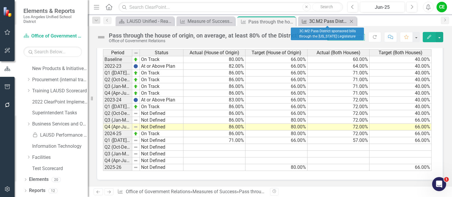
click at [323, 21] on div "3C.M2 Pass District sponsored bills through the [US_STATE] Legislature" at bounding box center [328, 21] width 39 height 7
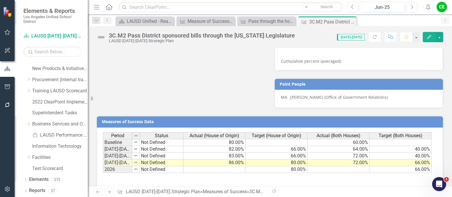
scroll to position [439, 0]
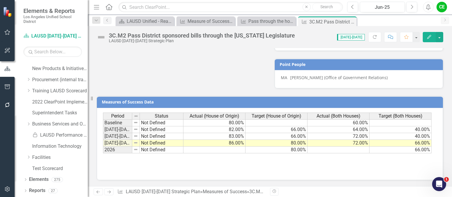
click at [159, 143] on td "Not Defined" at bounding box center [162, 143] width 44 height 7
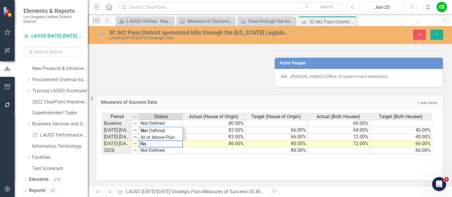
scroll to position [27, 0]
type textarea "N"
click at [157, 139] on div "Period Status Actual (House of Origin) Target (House of Origin) Actual (Both Ho…" at bounding box center [267, 133] width 331 height 41
type textarea "On Track"
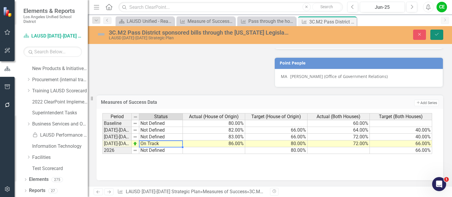
click at [440, 36] on button "Save" at bounding box center [436, 35] width 13 height 10
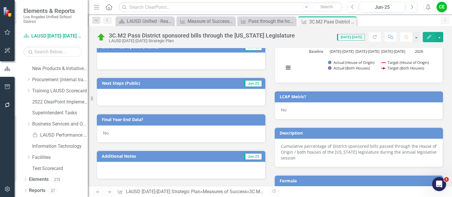
scroll to position [205, 0]
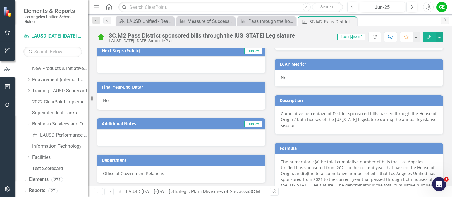
click at [115, 98] on div "No" at bounding box center [181, 101] width 169 height 17
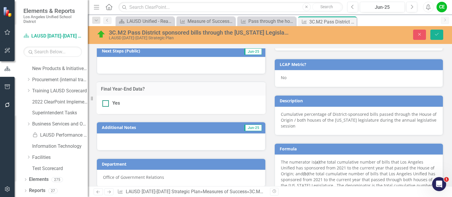
click at [104, 103] on input "Yes" at bounding box center [104, 102] width 4 height 4
checkbox input "true"
click at [434, 33] on icon "Save" at bounding box center [436, 34] width 5 height 4
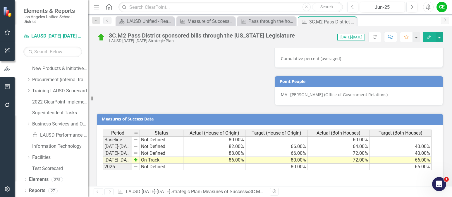
scroll to position [439, 0]
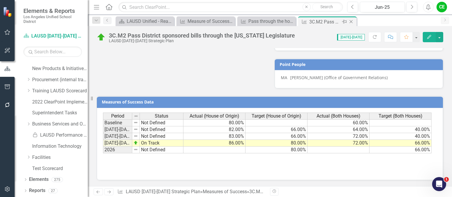
click at [351, 21] on icon "Close" at bounding box center [351, 21] width 6 height 5
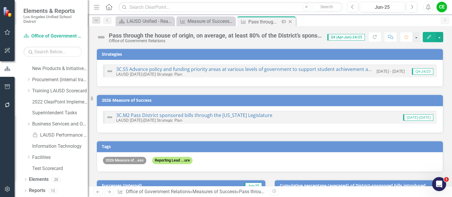
click at [289, 22] on icon "Close" at bounding box center [290, 21] width 6 height 5
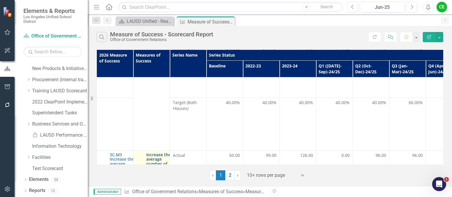
scroll to position [1024, 0]
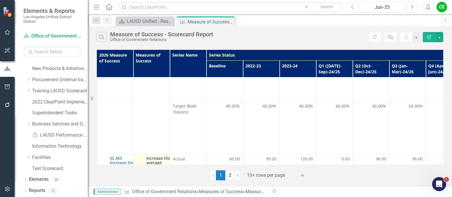
click at [161, 156] on link "Increase the average number of community partners engaging in the Office of Gov…" at bounding box center [158, 183] width 25 height 54
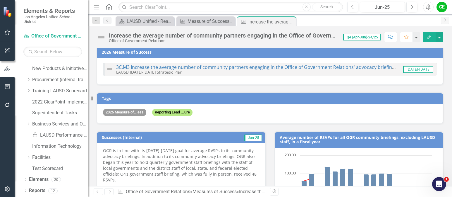
scroll to position [59, 0]
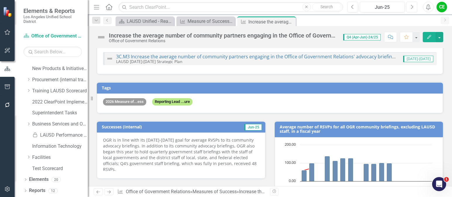
click at [411, 6] on icon "Next" at bounding box center [411, 6] width 3 height 5
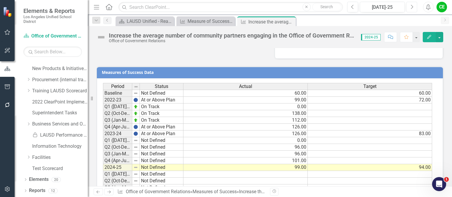
scroll to position [502, 0]
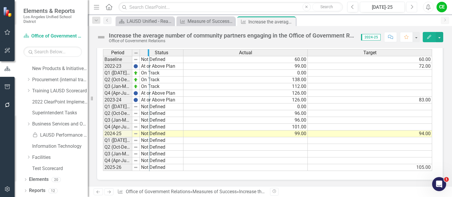
drag, startPoint x: 131, startPoint y: 52, endPoint x: 149, endPoint y: 54, distance: 17.3
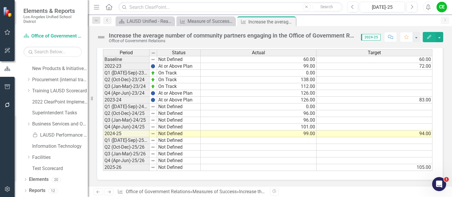
click at [166, 133] on td "Not Defined" at bounding box center [179, 133] width 44 height 7
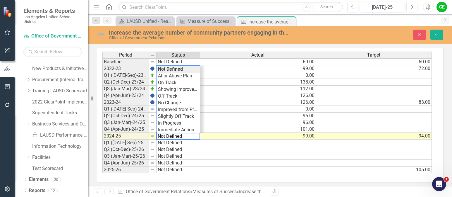
scroll to position [503, 0]
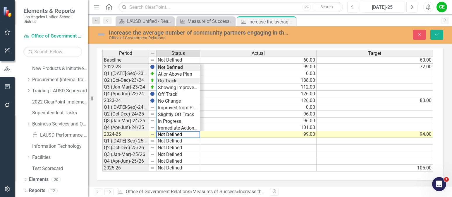
type textarea "On Track"
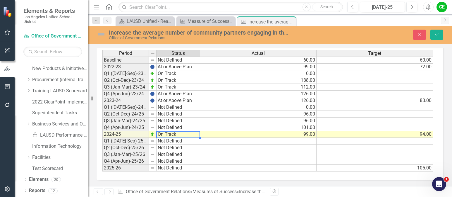
click at [166, 81] on div "Period Status Actual Target Baseline Not Defined 60.00 60.00 2022-23 At or Abov…" at bounding box center [267, 111] width 331 height 122
click at [436, 32] on button "Save" at bounding box center [436, 35] width 13 height 10
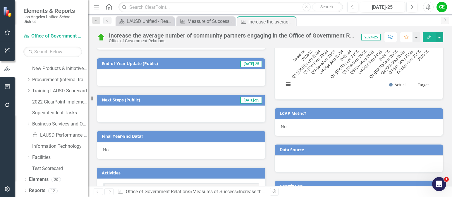
scroll to position [205, 0]
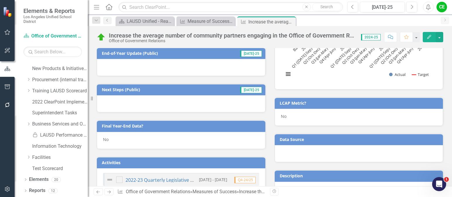
click at [113, 142] on div "No" at bounding box center [181, 140] width 169 height 17
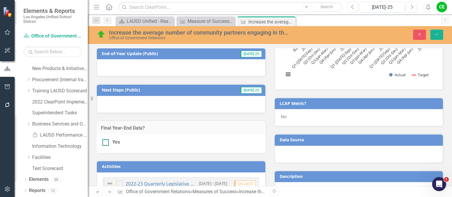
click at [108, 142] on div at bounding box center [105, 142] width 6 height 6
click at [106, 142] on input "Yes" at bounding box center [104, 141] width 4 height 4
checkbox input "true"
click at [437, 34] on icon "Save" at bounding box center [436, 34] width 5 height 4
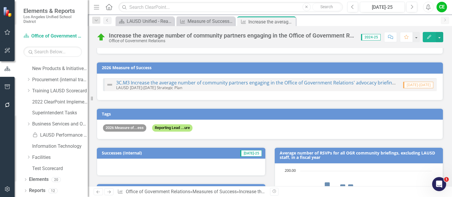
scroll to position [29, 0]
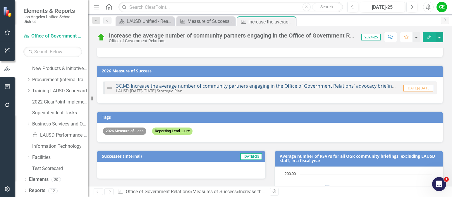
click at [276, 84] on link "3C.M3 Increase the average number of community partners engaging in the Office …" at bounding box center [265, 85] width 299 height 6
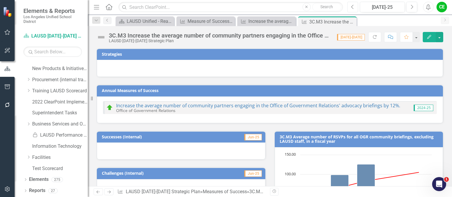
click at [353, 6] on icon "button" at bounding box center [352, 7] width 2 height 4
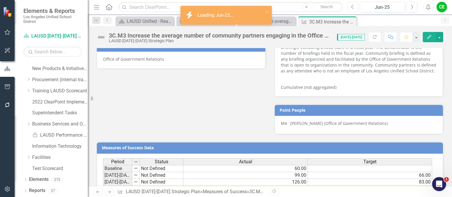
scroll to position [357, 0]
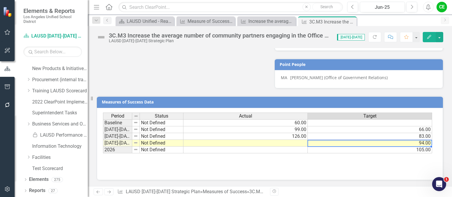
click at [329, 143] on td "94.00" at bounding box center [370, 143] width 124 height 7
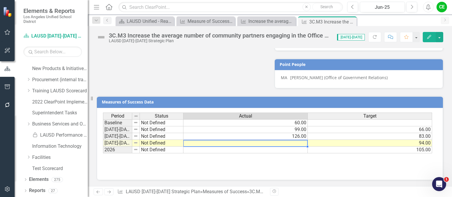
click at [296, 145] on td at bounding box center [245, 143] width 124 height 7
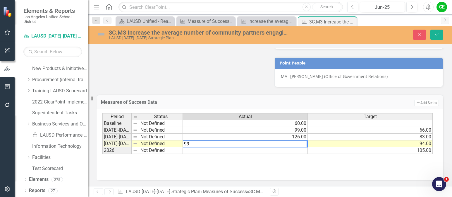
type textarea "105"
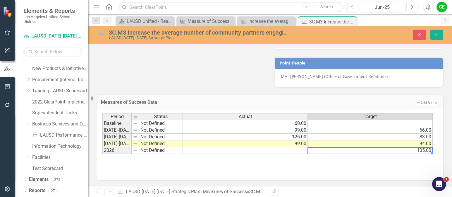
click at [353, 154] on td "105.00" at bounding box center [370, 150] width 125 height 7
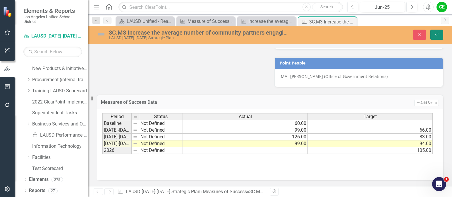
click at [436, 30] on button "Save" at bounding box center [436, 35] width 13 height 10
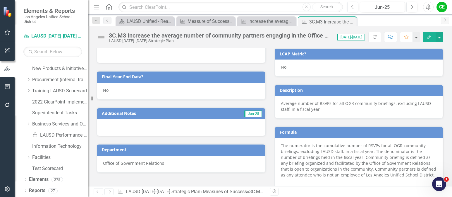
scroll to position [205, 0]
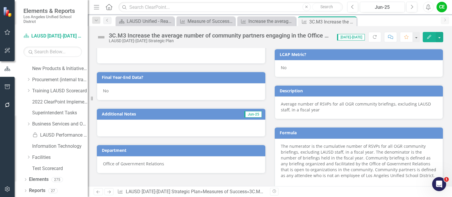
click at [116, 90] on div "No" at bounding box center [181, 91] width 169 height 17
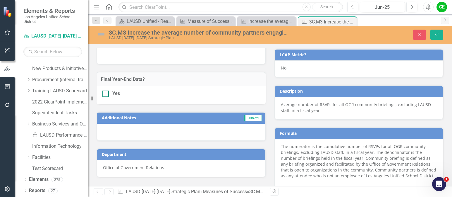
click at [106, 92] on div at bounding box center [105, 93] width 6 height 6
click at [106, 92] on input "Yes" at bounding box center [104, 92] width 4 height 4
checkbox input "true"
click at [434, 34] on icon "Save" at bounding box center [436, 34] width 5 height 4
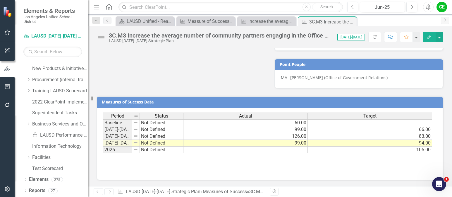
scroll to position [357, 0]
click at [352, 19] on icon "Close" at bounding box center [351, 21] width 6 height 5
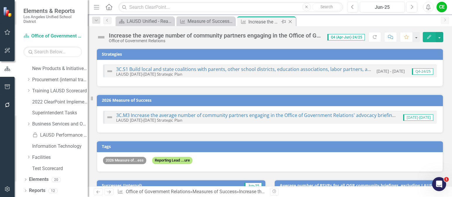
click at [291, 21] on icon at bounding box center [290, 21] width 3 height 3
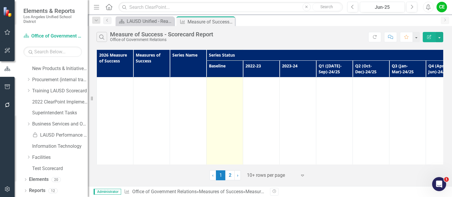
scroll to position [256, 0]
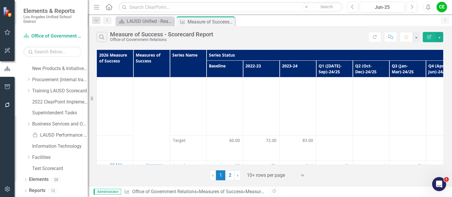
scroll to position [1199, 0]
click at [162, 177] on link "Increase the number of signatories in coalition letters by 12%" at bounding box center [157, 195] width 22 height 36
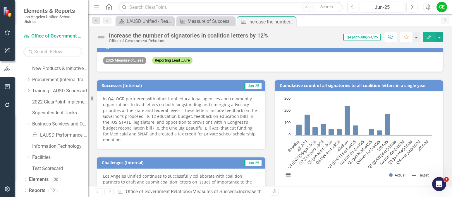
scroll to position [117, 0]
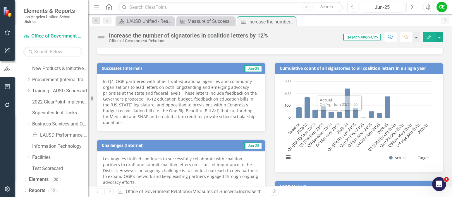
click at [409, 7] on button "Next" at bounding box center [411, 7] width 11 height 11
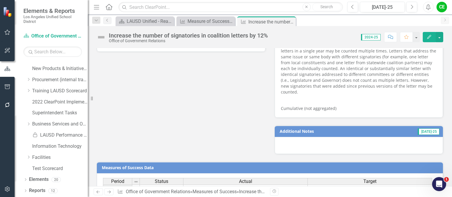
scroll to position [538, 0]
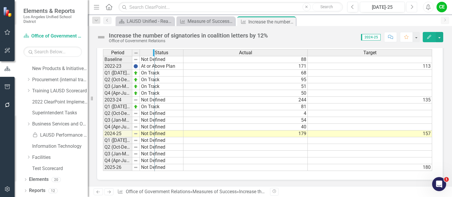
drag, startPoint x: 132, startPoint y: 53, endPoint x: 155, endPoint y: 53, distance: 23.1
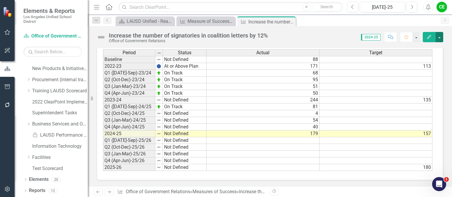
click at [441, 39] on button "button" at bounding box center [440, 37] width 8 height 10
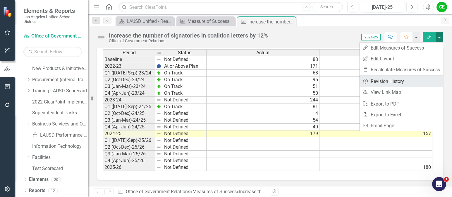
click at [398, 80] on link "Revision History Revision History" at bounding box center [401, 81] width 83 height 11
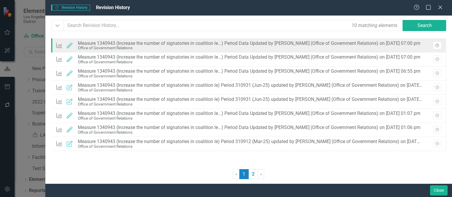
click at [435, 45] on icon "Revision History" at bounding box center [437, 46] width 4 height 4
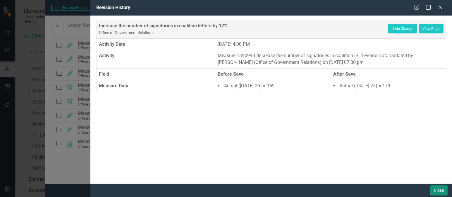
click at [436, 190] on button "Close" at bounding box center [439, 190] width 18 height 10
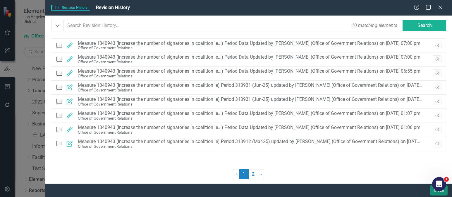
click at [433, 192] on button "Close" at bounding box center [439, 190] width 18 height 10
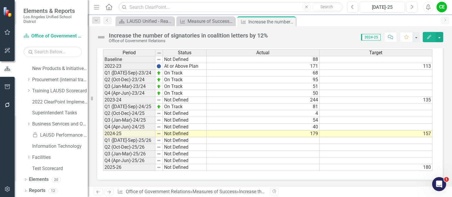
click at [173, 133] on td "Not Defined" at bounding box center [185, 133] width 44 height 7
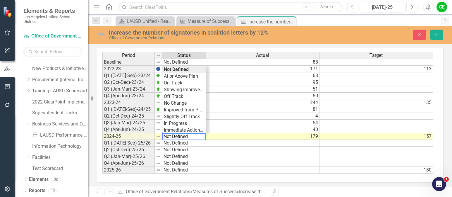
scroll to position [540, 0]
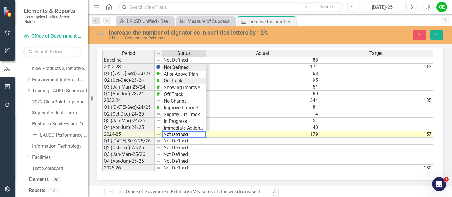
type textarea "On Track"
click at [176, 82] on div "Period Status Actual Target Baseline Not Defined 88 2022-23 At or Above Plan 17…" at bounding box center [267, 111] width 331 height 122
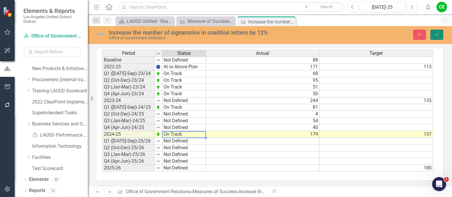
click at [435, 32] on icon "Save" at bounding box center [436, 34] width 5 height 4
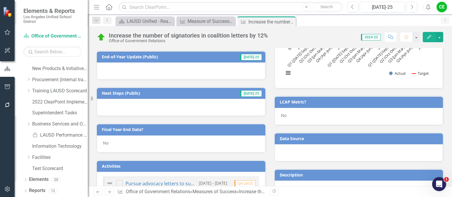
scroll to position [205, 0]
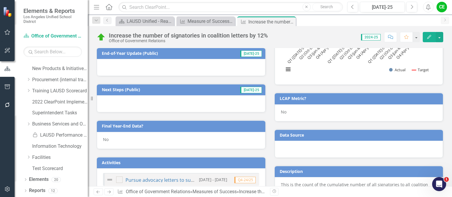
click at [113, 140] on div "No" at bounding box center [181, 140] width 169 height 17
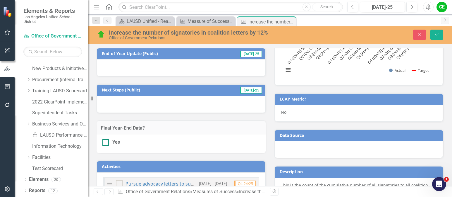
click at [105, 142] on input "Yes" at bounding box center [104, 141] width 4 height 4
checkbox input "true"
click at [434, 32] on icon "Save" at bounding box center [436, 34] width 5 height 4
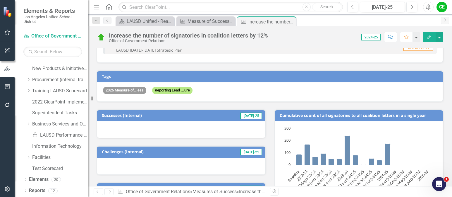
scroll to position [0, 0]
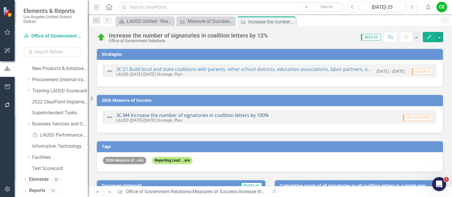
click at [210, 115] on link "3C.M4 Increase the number of signatories in coalition letters by 100%" at bounding box center [192, 115] width 152 height 6
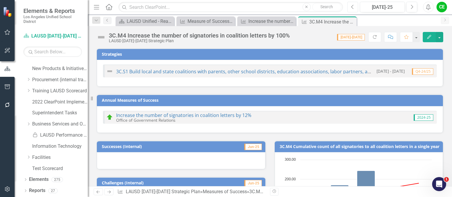
click at [353, 5] on icon "Previous" at bounding box center [352, 6] width 3 height 5
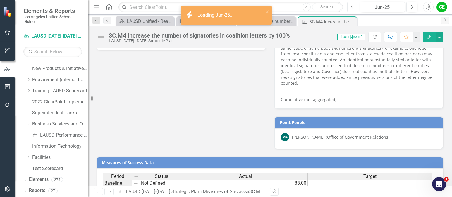
scroll to position [402, 0]
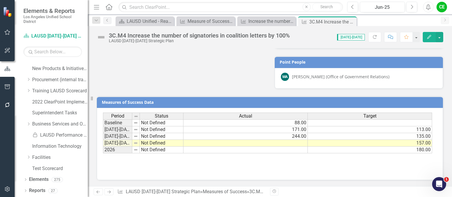
click at [288, 142] on td at bounding box center [245, 143] width 124 height 7
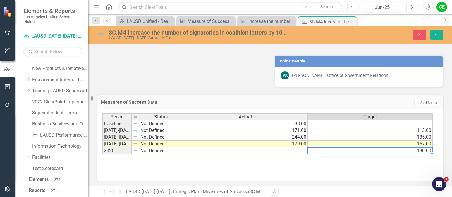
type textarea "180"
click at [362, 150] on td "180.00" at bounding box center [370, 150] width 125 height 7
click at [438, 34] on icon "Save" at bounding box center [436, 34] width 5 height 4
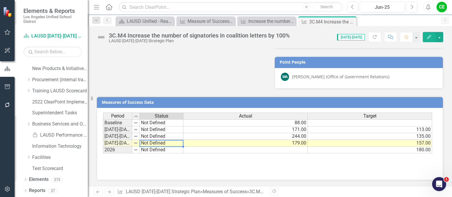
click at [150, 144] on td "Not Defined" at bounding box center [162, 143] width 44 height 7
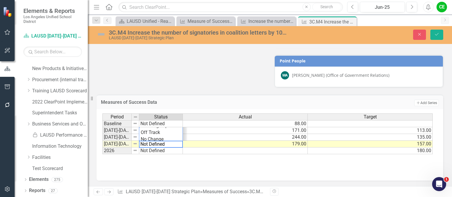
scroll to position [0, 0]
drag, startPoint x: 168, startPoint y: 146, endPoint x: 129, endPoint y: 141, distance: 38.6
click at [129, 141] on div "Period Status Actual Target Baseline Not Defined 88.00 2022-2023 Not Defined 17…" at bounding box center [267, 133] width 331 height 41
click at [145, 139] on div "Period Status Actual Target Baseline Not Defined 88.00 2022-2023 Not Defined 17…" at bounding box center [267, 133] width 331 height 41
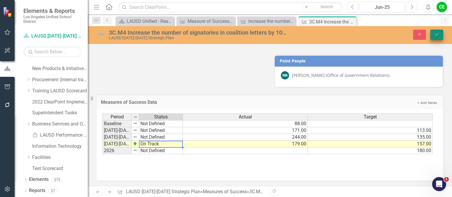
type textarea "On Track"
click at [436, 31] on button "Save" at bounding box center [436, 35] width 13 height 10
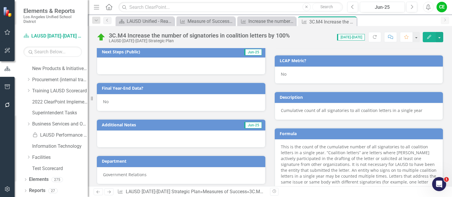
scroll to position [197, 0]
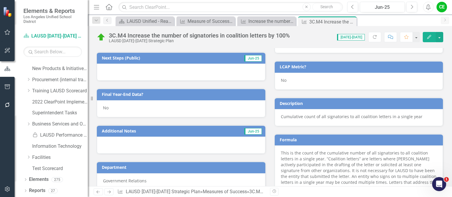
click at [114, 106] on div "No" at bounding box center [181, 108] width 169 height 17
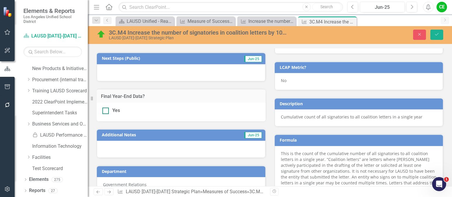
click at [107, 111] on div at bounding box center [105, 110] width 6 height 6
click at [106, 111] on input "Yes" at bounding box center [104, 109] width 4 height 4
checkbox input "true"
click at [435, 37] on button "Save" at bounding box center [436, 35] width 13 height 10
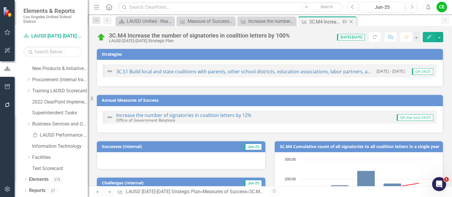
click at [351, 20] on icon "Close" at bounding box center [351, 21] width 6 height 5
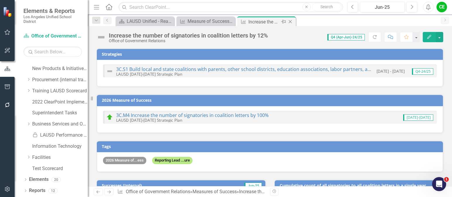
click at [290, 23] on icon "Close" at bounding box center [290, 21] width 6 height 5
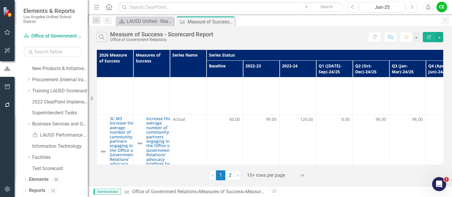
scroll to position [1053, 0]
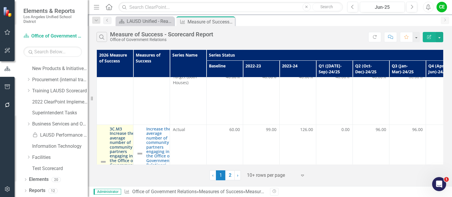
click at [124, 126] on link "3C.M3 Increase the average number of community partners engaging in the Office …" at bounding box center [122, 155] width 25 height 59
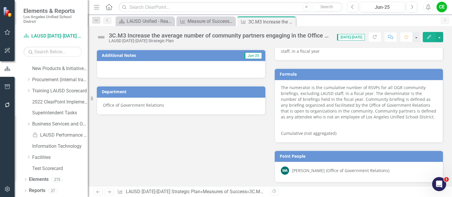
scroll to position [357, 0]
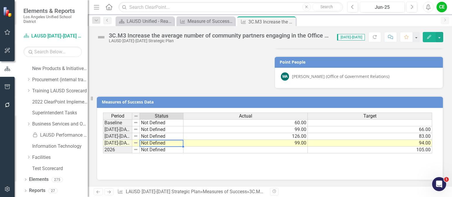
click at [152, 143] on td "Not Defined" at bounding box center [162, 143] width 44 height 7
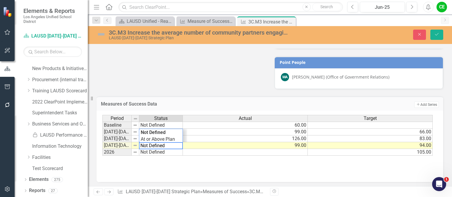
drag, startPoint x: 166, startPoint y: 145, endPoint x: 128, endPoint y: 141, distance: 38.0
click at [128, 141] on div "Period Status Actual Target Baseline Not Defined 60.00 2022-2023 Not Defined 99…" at bounding box center [267, 135] width 331 height 41
click at [142, 139] on div "Period Status Actual Target Baseline Not Defined 60.00 2022-2023 Not Defined 99…" at bounding box center [267, 135] width 331 height 41
type textarea "On Track"
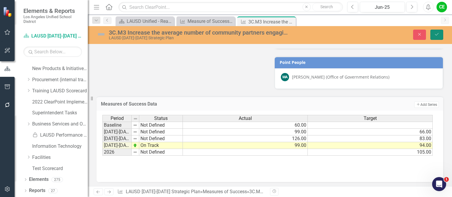
click at [438, 34] on icon "Save" at bounding box center [436, 34] width 5 height 4
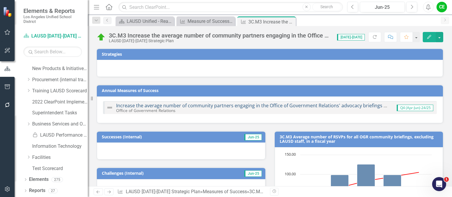
click at [252, 105] on link "Increase the average number of community partners engaging in the Office of Gov…" at bounding box center [258, 105] width 284 height 6
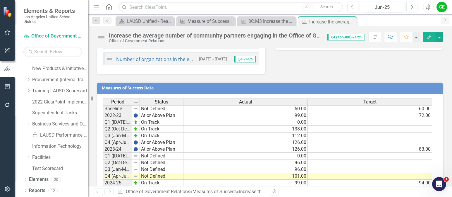
scroll to position [526, 0]
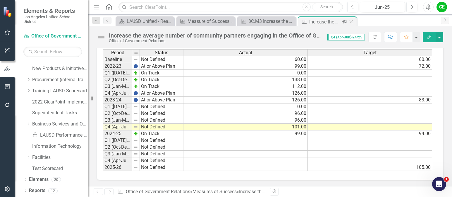
click at [350, 20] on icon at bounding box center [351, 21] width 3 height 3
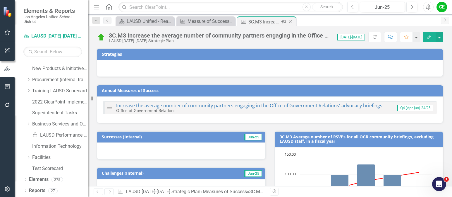
click at [290, 21] on icon "Close" at bounding box center [290, 21] width 6 height 5
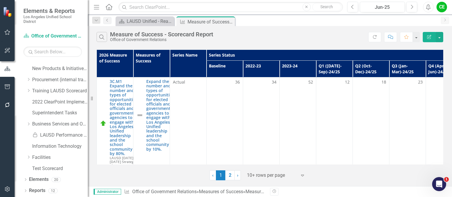
click at [201, 22] on div "Measure of Success - Scorecard Report" at bounding box center [211, 21] width 46 height 7
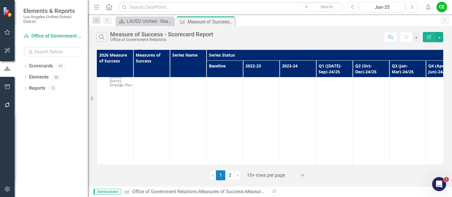
scroll to position [1412, 0]
drag, startPoint x: 231, startPoint y: 172, endPoint x: 231, endPoint y: 166, distance: 6.2
click at [231, 172] on link "2" at bounding box center [229, 175] width 9 height 10
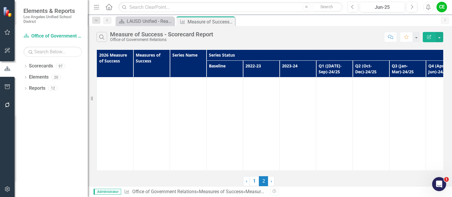
scroll to position [0, 0]
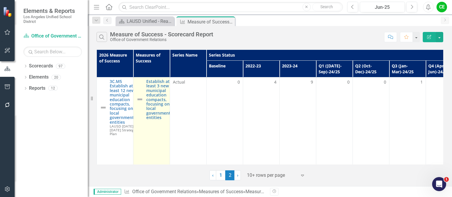
click at [146, 107] on div "Establish at least 3 new municipal education compacts, focusing on local govern…" at bounding box center [151, 99] width 30 height 41
click at [161, 98] on link "Establish at least 3 new municipal education compacts, focusing on local govern…" at bounding box center [160, 99] width 28 height 41
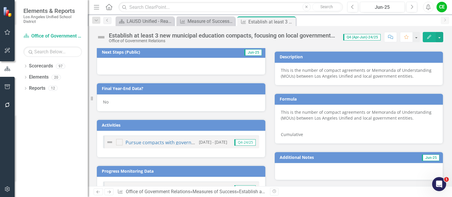
scroll to position [351, 0]
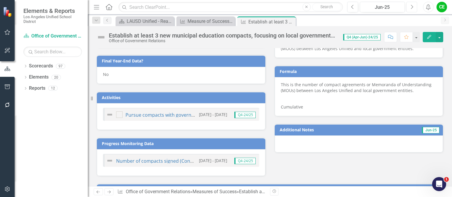
click at [414, 7] on button "Next" at bounding box center [411, 7] width 11 height 11
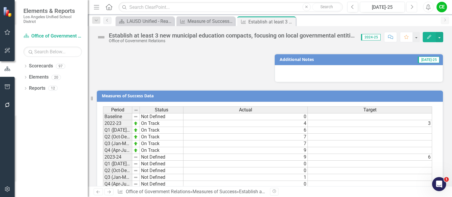
scroll to position [420, 0]
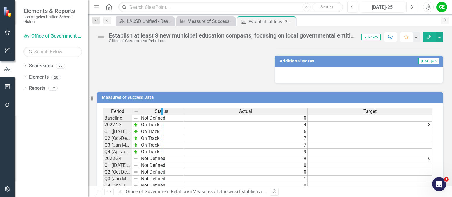
drag, startPoint x: 132, startPoint y: 112, endPoint x: 163, endPoint y: 112, distance: 31.0
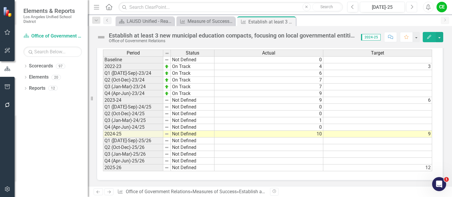
scroll to position [478, 0]
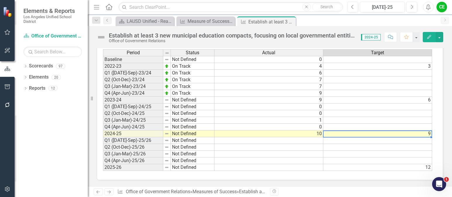
click at [359, 135] on td "9" at bounding box center [377, 133] width 109 height 7
click at [198, 140] on td "Not Defined" at bounding box center [193, 140] width 44 height 7
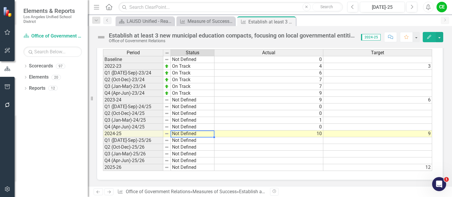
click at [193, 135] on td "Not Defined" at bounding box center [193, 133] width 44 height 7
click at [193, 135] on textarea "Not Defined" at bounding box center [193, 133] width 44 height 7
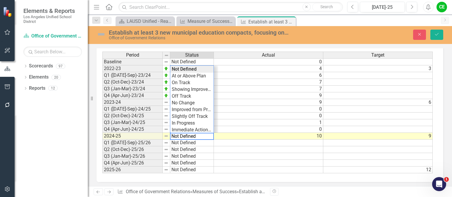
scroll to position [480, 0]
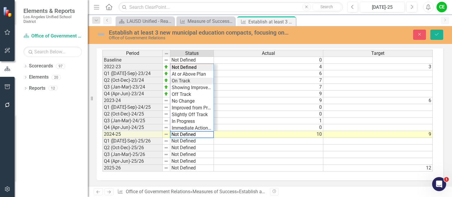
type textarea "On Track"
click at [189, 82] on div "Period Status Actual Target Baseline Not Defined 0 2022-23 On Track 4 3 Q1 (Jul…" at bounding box center [267, 111] width 331 height 122
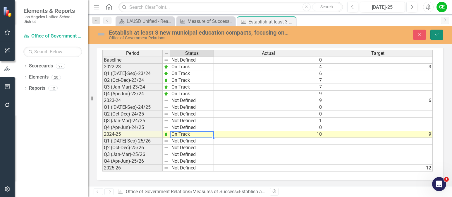
click at [437, 34] on icon "Save" at bounding box center [436, 34] width 5 height 4
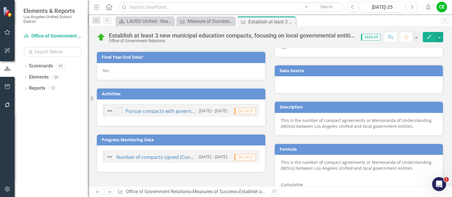
scroll to position [244, 0]
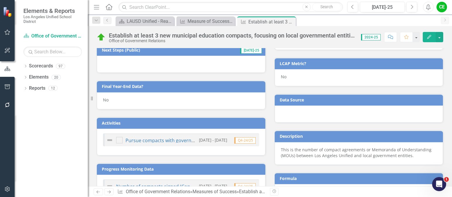
click at [113, 101] on div "No" at bounding box center [181, 100] width 169 height 17
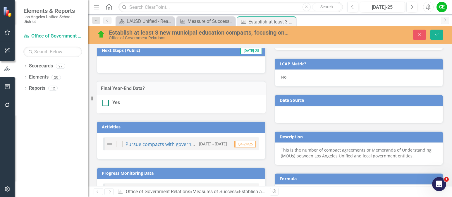
click at [108, 104] on div at bounding box center [105, 102] width 6 height 6
click at [106, 103] on input "Yes" at bounding box center [104, 101] width 4 height 4
checkbox input "true"
click at [442, 32] on button "Save" at bounding box center [436, 35] width 13 height 10
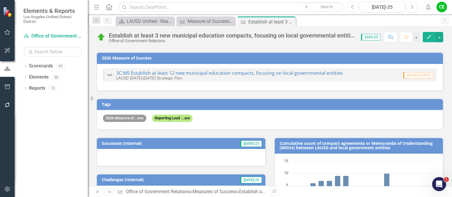
scroll to position [0, 0]
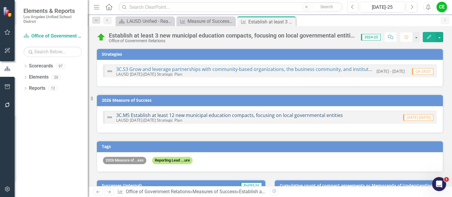
click at [265, 115] on link "3C.M5 Establish at least 12 new municipal education compacts, focusing on local…" at bounding box center [229, 115] width 227 height 6
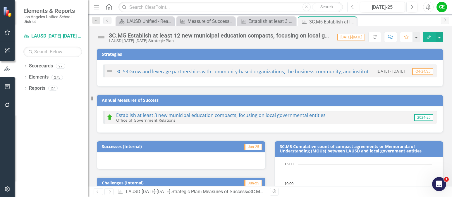
click at [353, 7] on icon "Previous" at bounding box center [352, 6] width 3 height 5
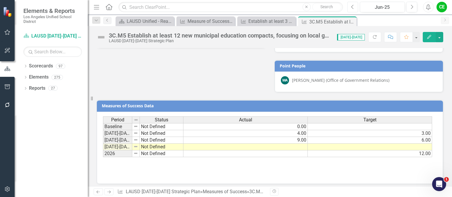
scroll to position [343, 0]
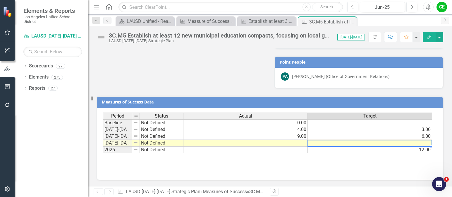
click at [390, 145] on td at bounding box center [370, 143] width 124 height 7
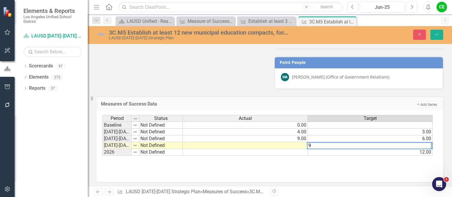
type textarea "9"
click at [294, 146] on td at bounding box center [245, 145] width 125 height 7
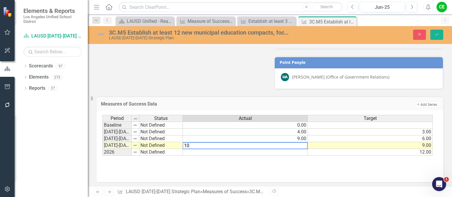
type textarea "10"
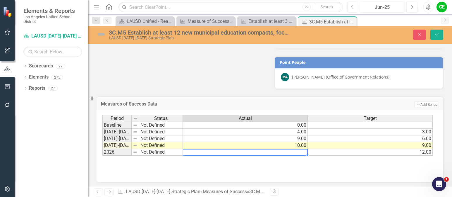
click at [296, 152] on td at bounding box center [245, 152] width 125 height 7
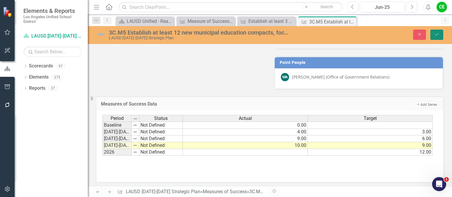
click at [436, 34] on icon "Save" at bounding box center [436, 34] width 5 height 4
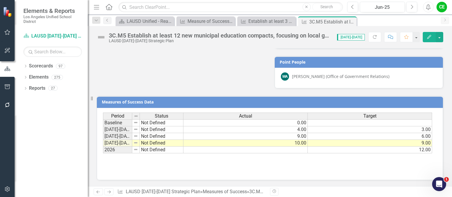
click at [157, 144] on td "Not Defined" at bounding box center [162, 143] width 44 height 7
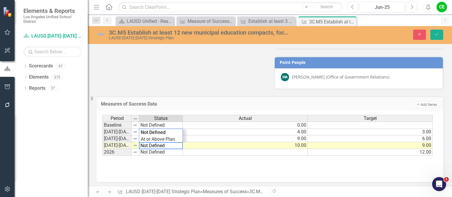
drag, startPoint x: 166, startPoint y: 145, endPoint x: 116, endPoint y: 145, distance: 49.7
click at [116, 145] on div "Period Status Actual Target Baseline Not Defined 0.00 2022-2023 Not Defined 4.0…" at bounding box center [267, 135] width 331 height 41
click at [153, 140] on div "Period Status Actual Target Baseline Not Defined 0.00 2022-2023 Not Defined 4.0…" at bounding box center [267, 135] width 331 height 41
type textarea "On Track"
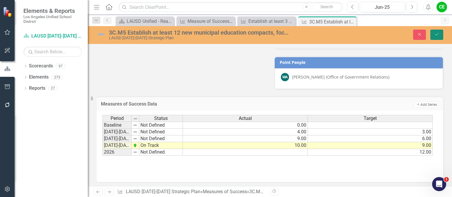
click at [436, 32] on button "Save" at bounding box center [436, 35] width 13 height 10
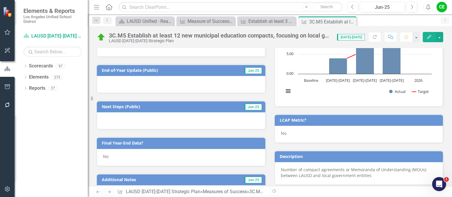
scroll to position [168, 0]
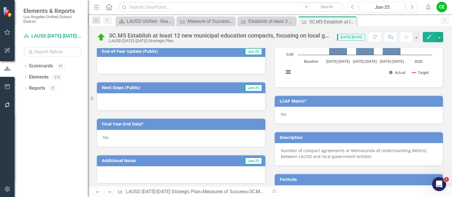
click at [119, 138] on div "No" at bounding box center [181, 138] width 169 height 17
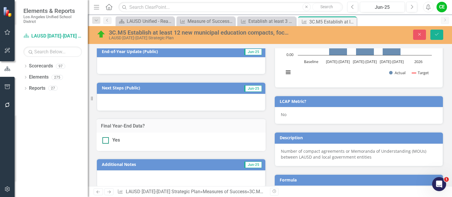
click at [102, 141] on div at bounding box center [105, 140] width 6 height 6
click at [102, 141] on input "Yes" at bounding box center [104, 139] width 4 height 4
checkbox input "true"
click at [436, 31] on button "Save" at bounding box center [436, 35] width 13 height 10
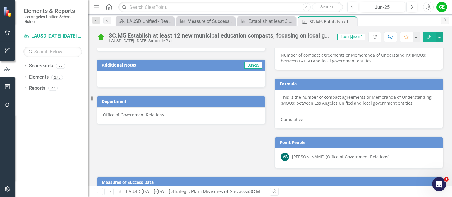
scroll to position [343, 0]
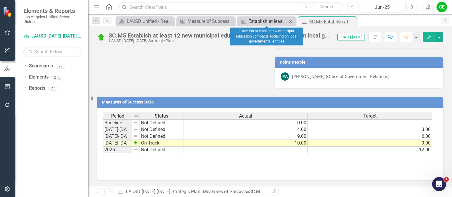
click at [266, 19] on div "Establish at least 3 new municipal education compacts, focusing on local govern…" at bounding box center [267, 21] width 39 height 7
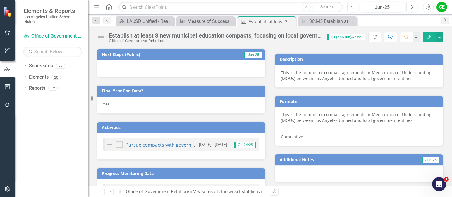
scroll to position [322, 0]
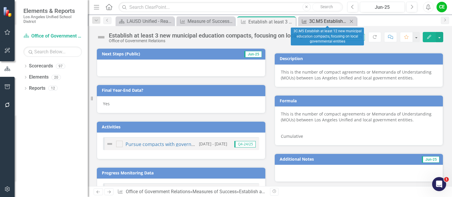
click at [328, 19] on div "3C.M5 Establish at least 12 new municipal education compacts, focusing on local…" at bounding box center [328, 21] width 39 height 7
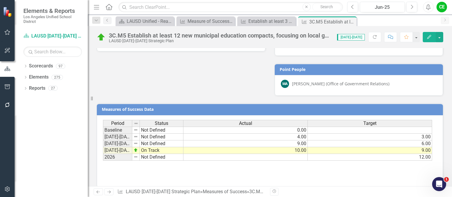
scroll to position [343, 0]
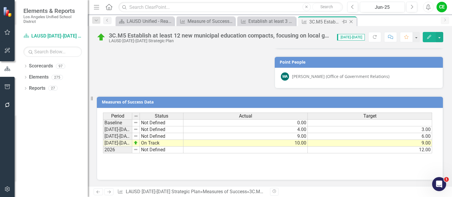
click at [351, 20] on icon "Close" at bounding box center [351, 21] width 6 height 5
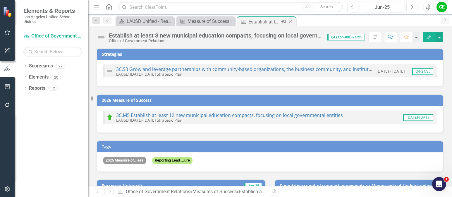
click at [291, 21] on icon "Close" at bounding box center [290, 21] width 6 height 5
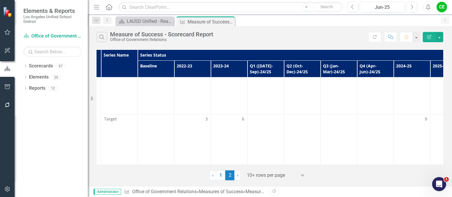
scroll to position [284, 0]
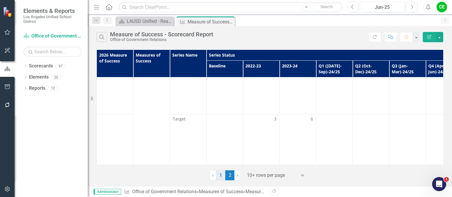
click at [221, 178] on link "1" at bounding box center [220, 175] width 9 height 10
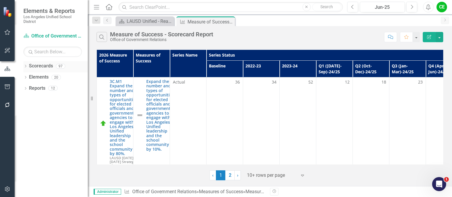
click at [26, 66] on icon at bounding box center [25, 66] width 1 height 3
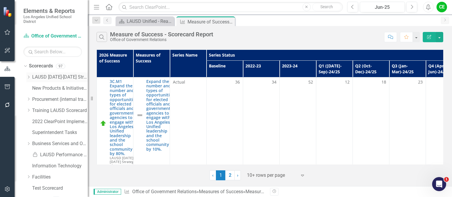
click at [30, 76] on icon "Dropdown" at bounding box center [28, 77] width 4 height 4
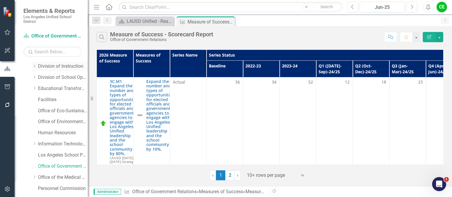
scroll to position [88, 0]
click at [44, 117] on div "Office of Environmental Health and Safety" at bounding box center [60, 111] width 56 height 11
click at [44, 121] on link "Human Resources" at bounding box center [63, 122] width 50 height 7
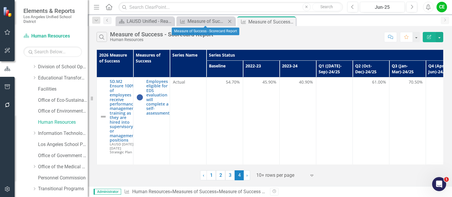
click at [230, 20] on icon "Close" at bounding box center [230, 21] width 6 height 5
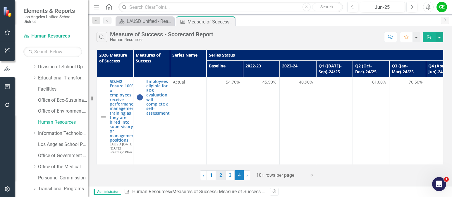
click at [222, 176] on link "2" at bounding box center [220, 175] width 9 height 10
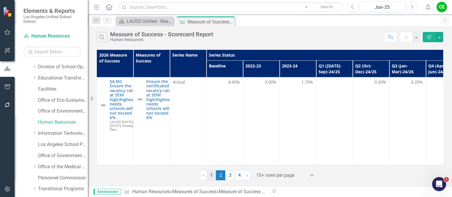
click at [213, 173] on link "1" at bounding box center [211, 175] width 9 height 10
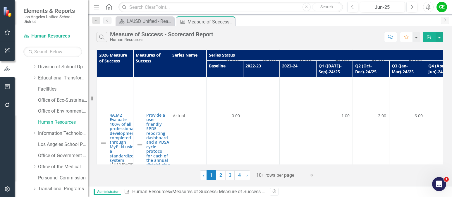
scroll to position [556, 0]
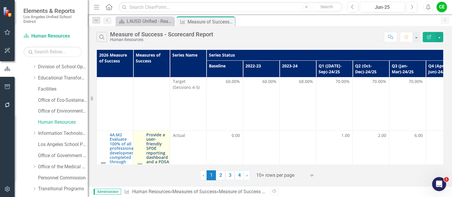
click at [152, 132] on link "Provide a user-friendly SPDE reporting dashboard and a PDSA cycle protocol for …" at bounding box center [158, 163] width 24 height 63
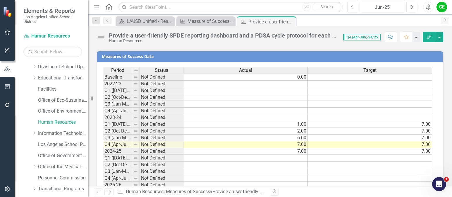
scroll to position [684, 0]
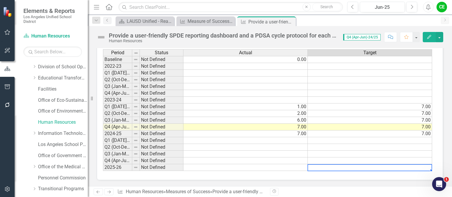
click at [103, 164] on div "Period Status Actual Target Baseline Not Defined 0.00 2022-23 Not Defined Q1 (J…" at bounding box center [103, 109] width 0 height 121
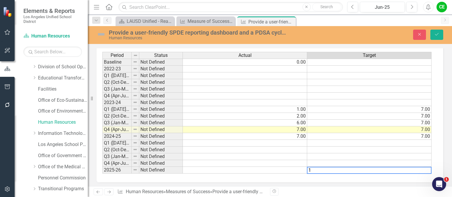
scroll to position [686, 0]
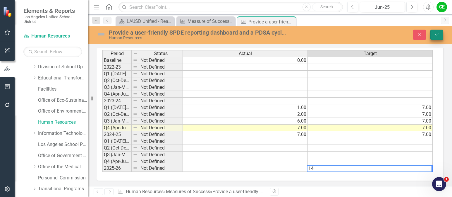
type textarea "14"
click at [435, 33] on icon "Save" at bounding box center [436, 34] width 5 height 4
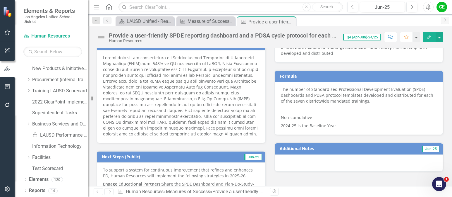
scroll to position [304, 0]
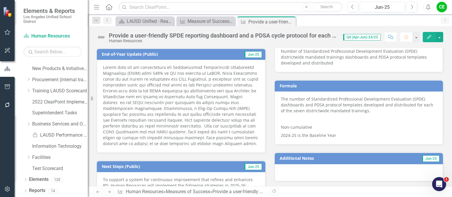
click at [322, 124] on p "Non-cumulative" at bounding box center [359, 127] width 156 height 8
click at [288, 126] on p "Non-cumulative" at bounding box center [359, 127] width 156 height 8
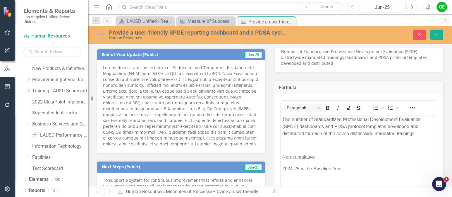
scroll to position [0, 0]
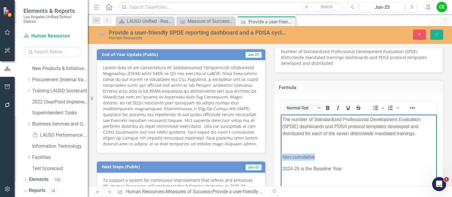
drag, startPoint x: 282, startPoint y: 157, endPoint x: 314, endPoint y: 158, distance: 31.9
click at [314, 158] on p "Non-cumulative" at bounding box center [358, 156] width 153 height 7
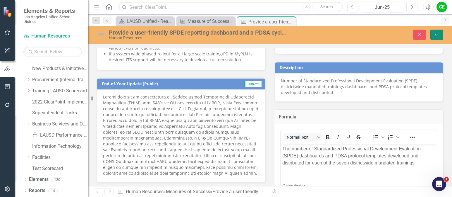
click at [440, 34] on button "Save" at bounding box center [436, 35] width 13 height 10
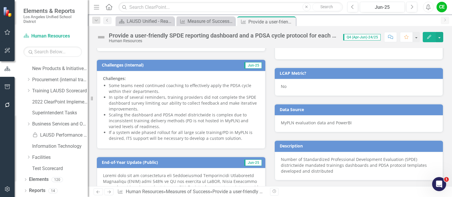
scroll to position [205, 0]
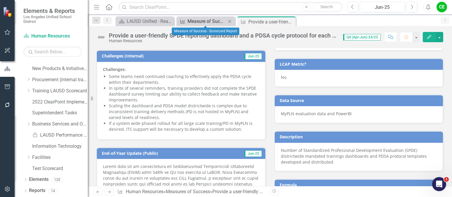
click at [208, 24] on div "Measure of Success - Scorecard Report" at bounding box center [207, 21] width 39 height 7
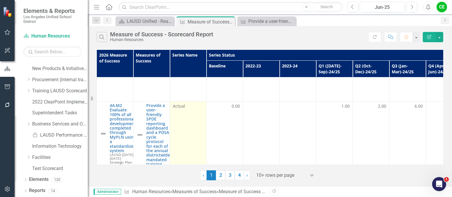
scroll to position [575, 0]
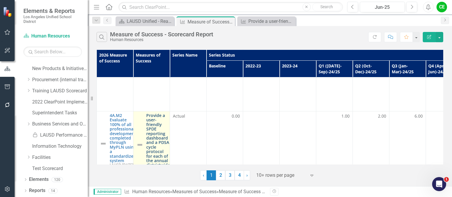
click at [154, 113] on link "Provide a user-friendly SPDE reporting dashboard and a PDSA cycle protocol for …" at bounding box center [158, 144] width 24 height 63
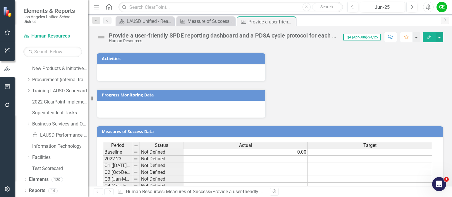
scroll to position [684, 0]
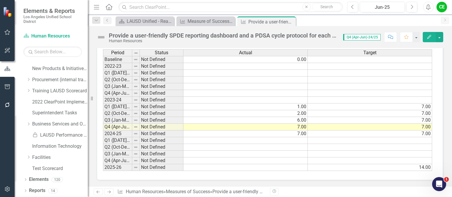
click at [173, 134] on td "Not Defined" at bounding box center [162, 133] width 44 height 7
click at [159, 134] on td "Not Defined" at bounding box center [162, 133] width 44 height 7
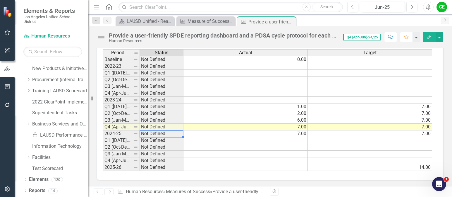
click at [178, 134] on td "Not Defined" at bounding box center [162, 133] width 44 height 7
click at [168, 134] on td "Not Defined" at bounding box center [162, 133] width 44 height 7
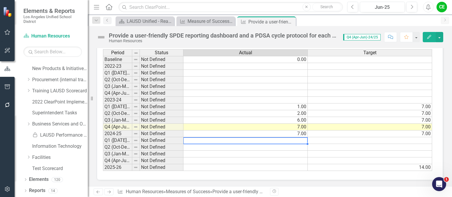
click at [210, 141] on td at bounding box center [245, 140] width 124 height 7
drag, startPoint x: 209, startPoint y: 134, endPoint x: 136, endPoint y: 137, distance: 73.2
click at [209, 134] on td "7.00" at bounding box center [245, 133] width 124 height 7
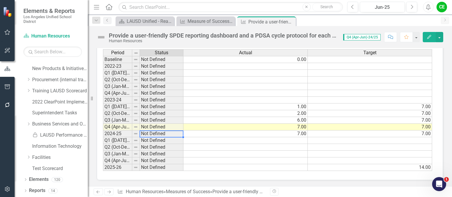
click at [161, 135] on td "Not Defined" at bounding box center [162, 133] width 44 height 7
click at [163, 135] on td "Not Defined" at bounding box center [162, 133] width 44 height 7
click at [310, 192] on div "Revision History" at bounding box center [446, 192] width 353 height 8
drag, startPoint x: 252, startPoint y: 147, endPoint x: 213, endPoint y: 136, distance: 40.1
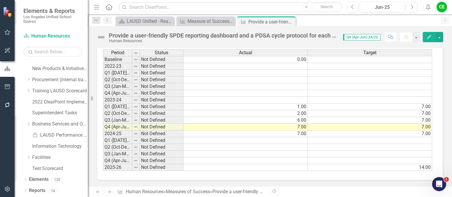
click at [252, 147] on td at bounding box center [245, 147] width 124 height 7
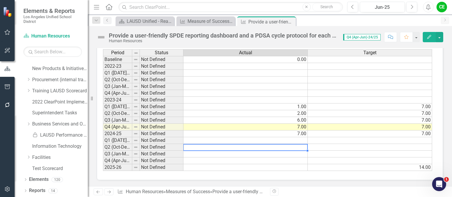
click at [144, 126] on td "Not Defined" at bounding box center [162, 126] width 44 height 7
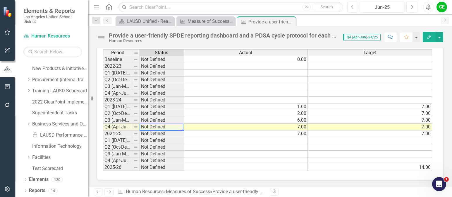
click at [144, 126] on td "Not Defined" at bounding box center [162, 126] width 44 height 7
drag, startPoint x: 143, startPoint y: 129, endPoint x: 147, endPoint y: 133, distance: 5.2
click at [103, 130] on div "Period Status Baseline Not Defined 2022-23 Not Defined Q1 ([DATE]-Sep)-23/24 No…" at bounding box center [103, 109] width 0 height 121
click at [147, 133] on td "Not Defined" at bounding box center [162, 133] width 44 height 7
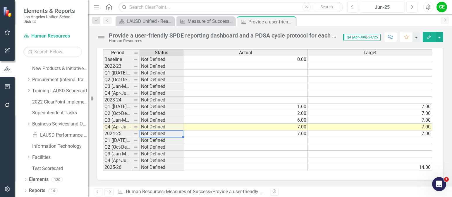
click at [147, 133] on td "Not Defined" at bounding box center [162, 133] width 44 height 7
click at [206, 136] on td "7.00" at bounding box center [245, 133] width 124 height 7
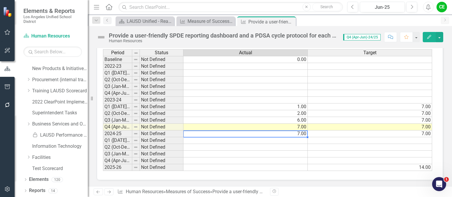
click at [156, 134] on td "Not Defined" at bounding box center [162, 133] width 44 height 7
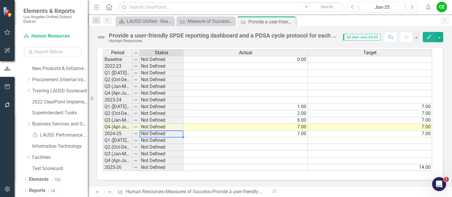
click at [156, 133] on td "Not Defined" at bounding box center [162, 133] width 44 height 7
click at [173, 135] on td "Not Defined" at bounding box center [162, 133] width 44 height 7
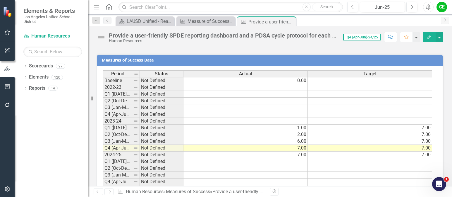
scroll to position [684, 0]
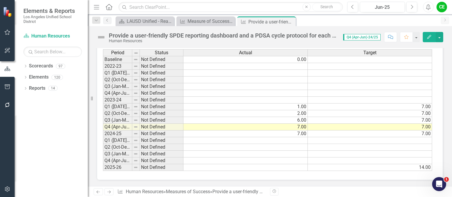
click at [173, 132] on td "Not Defined" at bounding box center [162, 133] width 44 height 7
click at [438, 38] on button "button" at bounding box center [440, 37] width 8 height 10
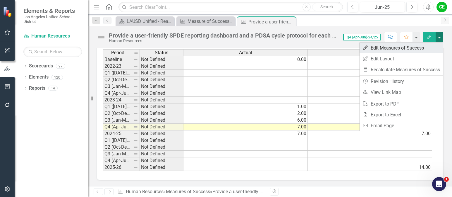
click at [391, 47] on link "Edit Edit Measures of Success" at bounding box center [401, 47] width 83 height 11
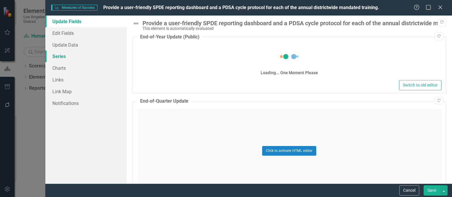
click at [62, 56] on link "Series" at bounding box center [85, 56] width 81 height 12
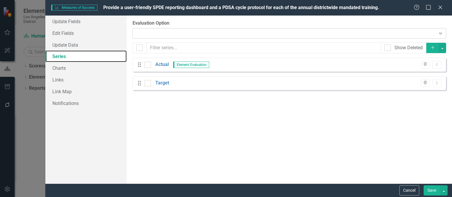
scroll to position [0, 0]
click at [442, 34] on icon "Expand" at bounding box center [441, 33] width 6 height 5
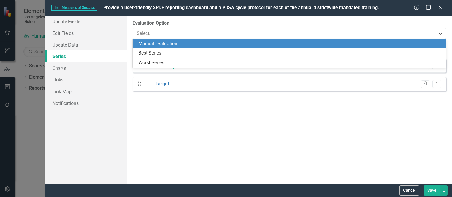
click at [192, 44] on div "Manual Evaluation" at bounding box center [290, 43] width 304 height 7
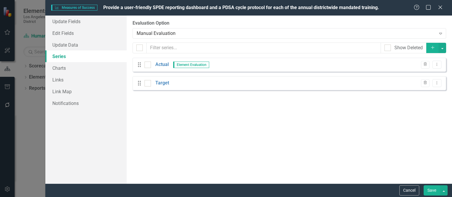
click at [431, 188] on button "Save" at bounding box center [432, 190] width 16 height 10
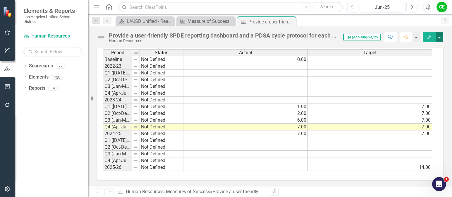
click at [439, 37] on button "button" at bounding box center [440, 37] width 8 height 10
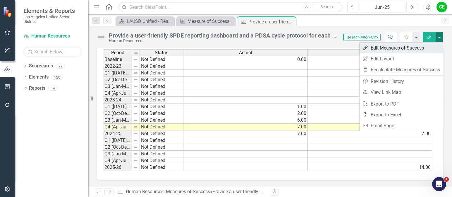
click at [400, 46] on link "Edit Edit Measures of Success" at bounding box center [401, 47] width 83 height 11
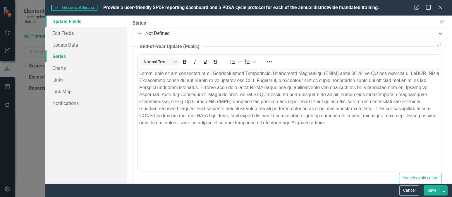
click at [56, 57] on link "Series" at bounding box center [85, 56] width 81 height 12
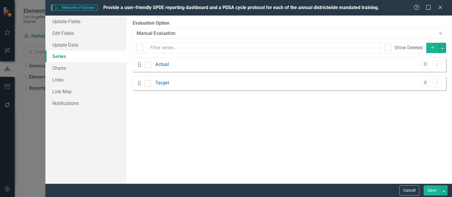
click at [325, 159] on div "From this page, you can add, edit, delete, or duplicate the measure series for …" at bounding box center [289, 100] width 325 height 168
click at [433, 189] on button "Save" at bounding box center [432, 190] width 16 height 10
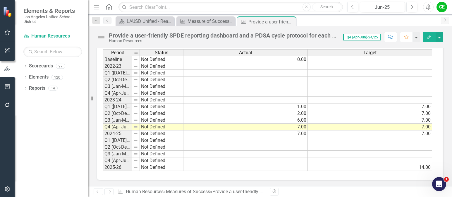
click at [103, 137] on div "Period Status Baseline Not Defined 2022-23 Not Defined Q1 ([DATE]-Sep)-23/24 No…" at bounding box center [103, 109] width 0 height 121
click at [156, 135] on td "Not Defined" at bounding box center [162, 133] width 44 height 7
click at [156, 135] on textarea "Not Defined" at bounding box center [162, 133] width 44 height 7
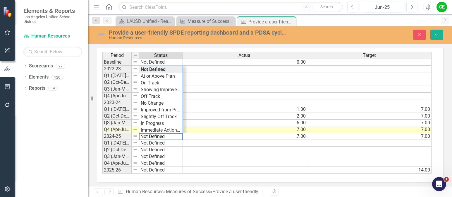
scroll to position [686, 0]
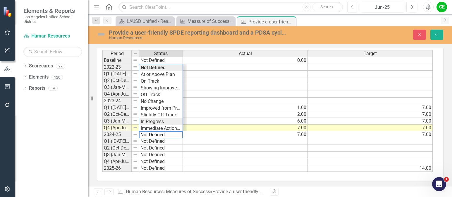
type textarea "In Progress"
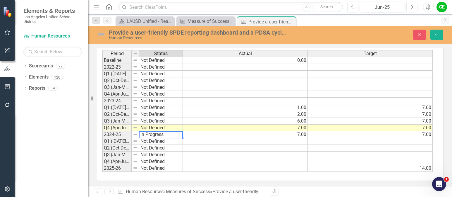
click at [154, 122] on div "Period Status Actual Target Baseline Not Defined 0.00 2022-23 Not Defined Q1 ([…" at bounding box center [267, 111] width 331 height 122
click at [441, 33] on button "Save" at bounding box center [436, 35] width 13 height 10
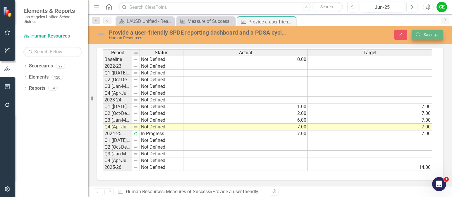
scroll to position [0, 0]
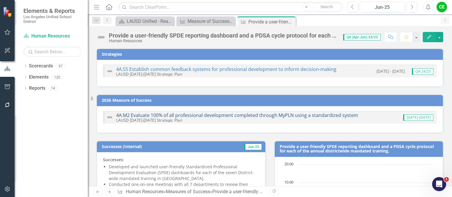
click at [232, 113] on link "4A.M2 Evaluate 100% of all professional development completed through MyPLN usi…" at bounding box center [237, 115] width 242 height 6
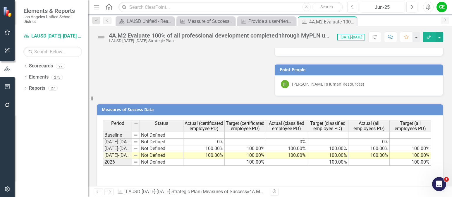
scroll to position [577, 0]
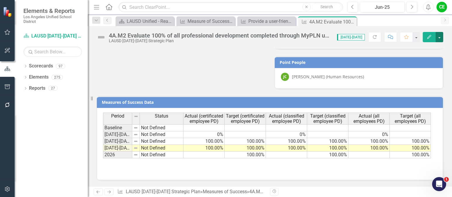
click at [439, 37] on button "button" at bounding box center [440, 37] width 8 height 10
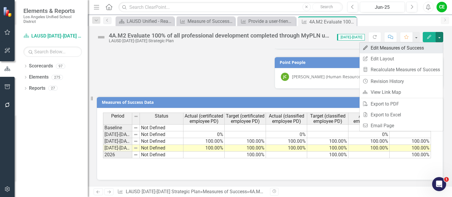
click at [403, 47] on link "Edit Edit Measures of Success" at bounding box center [401, 47] width 83 height 11
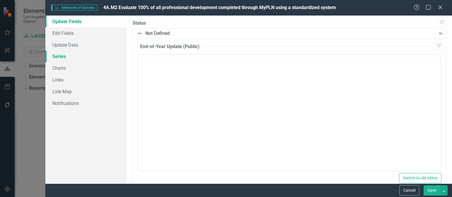
scroll to position [0, 0]
click at [57, 55] on link "Series" at bounding box center [85, 56] width 81 height 12
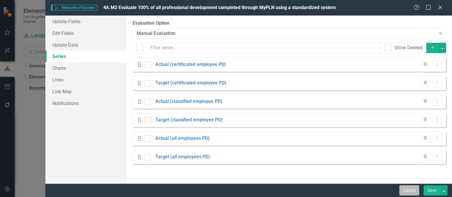
click at [406, 190] on button "Cancel" at bounding box center [409, 190] width 20 height 10
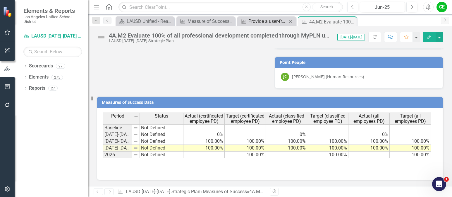
click at [275, 20] on div "Provide a user-friendly SPDE reporting dashboard and a PDSA cycle protocol for …" at bounding box center [267, 21] width 39 height 7
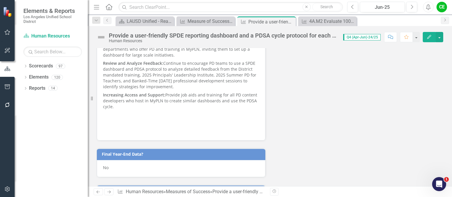
scroll to position [391, 0]
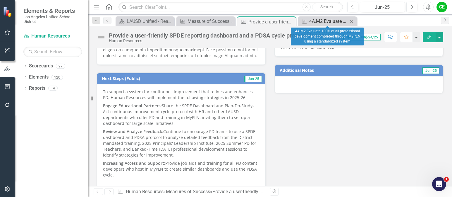
click at [319, 18] on div "4A.M2 Evaluate 100% of all professional development completed through MyPLN usi…" at bounding box center [328, 21] width 39 height 7
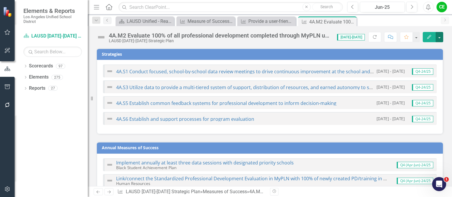
click at [438, 37] on button "button" at bounding box center [440, 37] width 8 height 10
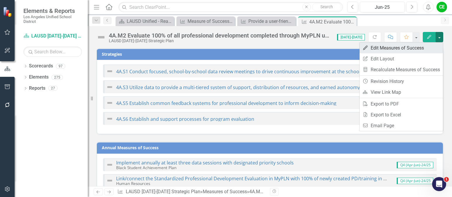
click at [404, 48] on link "Edit Edit Measures of Success" at bounding box center [401, 47] width 83 height 11
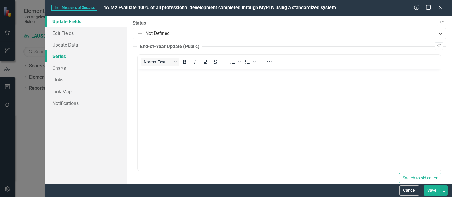
click at [58, 57] on link "Series" at bounding box center [85, 56] width 81 height 12
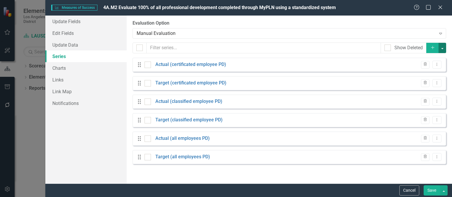
click at [441, 47] on button "button" at bounding box center [443, 48] width 8 height 10
click at [418, 69] on link "Add Multiple Add Multiple" at bounding box center [423, 69] width 46 height 11
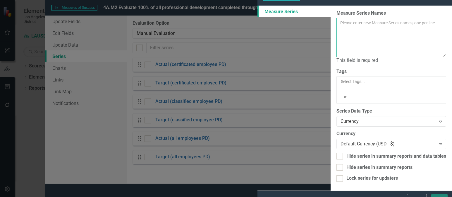
click at [336, 35] on textarea "Measure Series Names" at bounding box center [391, 37] width 110 height 39
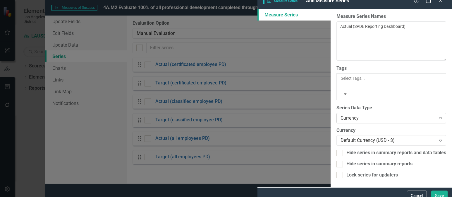
click at [341, 114] on div "Currency" at bounding box center [388, 117] width 95 height 7
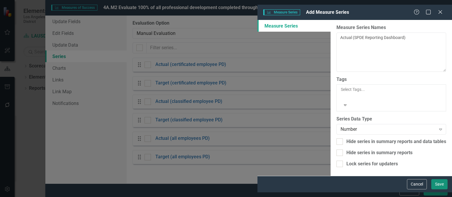
drag, startPoint x: 439, startPoint y: 191, endPoint x: 231, endPoint y: 33, distance: 260.5
click at [257, 42] on form "Measure Series Measure Series Add Measure Series Help Maximize Close Measure Se…" at bounding box center [354, 99] width 195 height 188
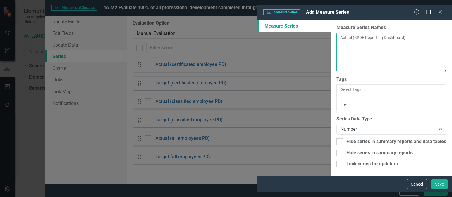
click at [336, 35] on textarea "Actual (SPDE Reporting Dashboard)" at bounding box center [391, 51] width 110 height 39
type textarea "Actual (SPDE Reporting Dashboard) Target (SPDE Reporting Dashboard)"
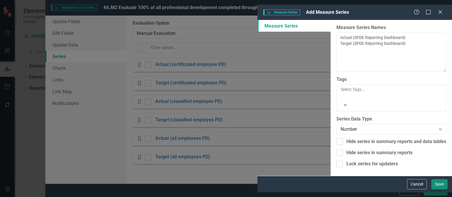
click at [440, 189] on button "Save" at bounding box center [439, 184] width 16 height 10
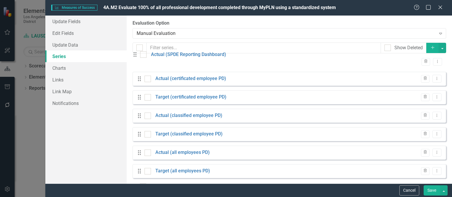
drag, startPoint x: 139, startPoint y: 151, endPoint x: 139, endPoint y: 60, distance: 90.7
click at [139, 60] on div "Drag Actual (certificated employee PD) Trash Dropdown Menu Drag Target (certifi…" at bounding box center [290, 128] width 314 height 140
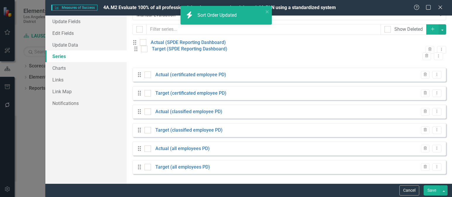
drag, startPoint x: 145, startPoint y: 111, endPoint x: 141, endPoint y: 55, distance: 55.8
click at [141, 55] on div "Drag Actual (SPDE Reporting Dashboard) Trash Dropdown Menu Drag Actual (certifi…" at bounding box center [290, 109] width 314 height 140
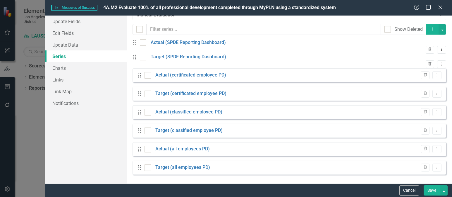
click at [436, 188] on button "Save" at bounding box center [432, 190] width 16 height 10
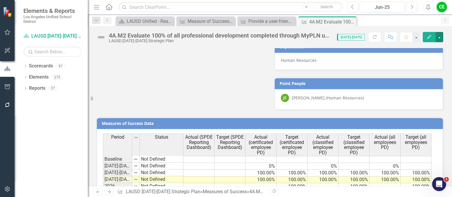
scroll to position [577, 0]
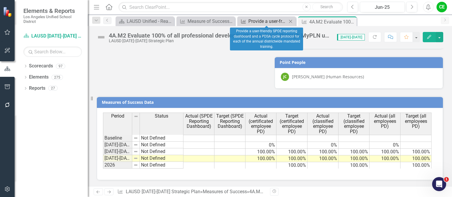
click at [256, 23] on div "Provide a user-friendly SPDE reporting dashboard and a PDSA cycle protocol for …" at bounding box center [267, 21] width 39 height 7
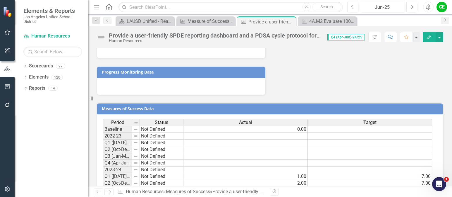
scroll to position [684, 0]
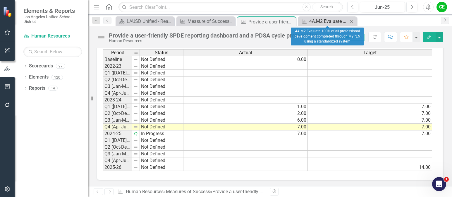
click at [320, 19] on div "4A.M2 Evaluate 100% of all professional development completed through MyPLN usi…" at bounding box center [328, 21] width 39 height 7
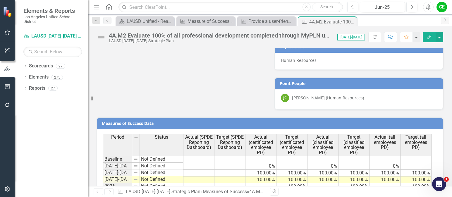
scroll to position [577, 0]
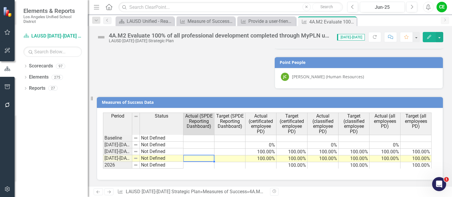
click at [186, 159] on td at bounding box center [198, 158] width 31 height 7
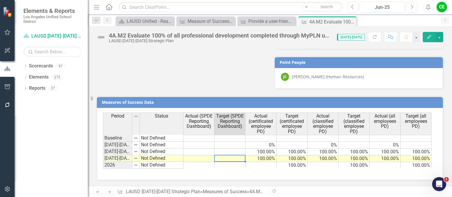
click at [232, 159] on td at bounding box center [229, 158] width 31 height 7
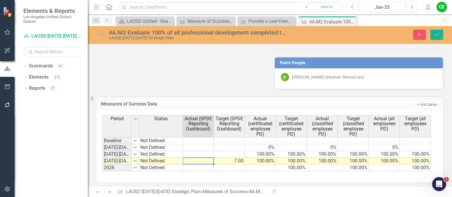
click at [199, 163] on td at bounding box center [198, 160] width 31 height 7
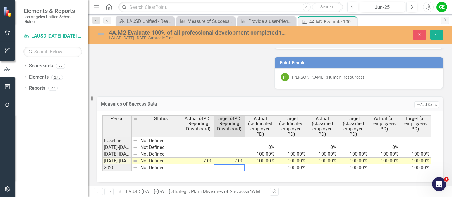
click at [224, 168] on td at bounding box center [229, 167] width 31 height 7
type textarea "14"
click at [440, 36] on button "Save" at bounding box center [436, 35] width 13 height 10
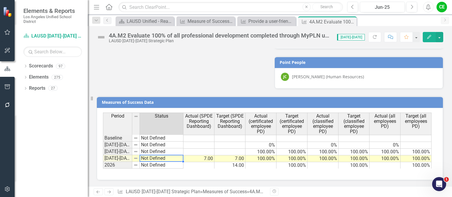
click at [149, 159] on td "Not Defined" at bounding box center [162, 158] width 44 height 7
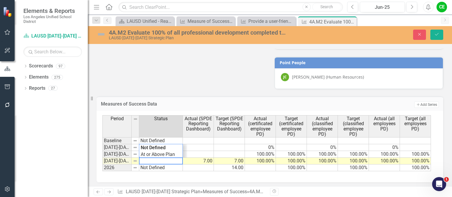
drag, startPoint x: 170, startPoint y: 161, endPoint x: 131, endPoint y: 154, distance: 39.0
click at [131, 155] on div "Period Status Actual (SPDE Reporting Dashboard) Target (SPDE Reporting Dashboar…" at bounding box center [267, 143] width 331 height 56
click at [153, 153] on div "Period Status Actual (SPDE Reporting Dashboard) Target (SPDE Reporting Dashboar…" at bounding box center [267, 143] width 331 height 56
type textarea "In Progress"
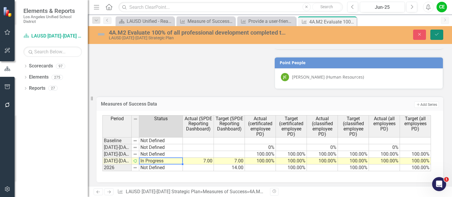
click at [441, 32] on button "Save" at bounding box center [436, 35] width 13 height 10
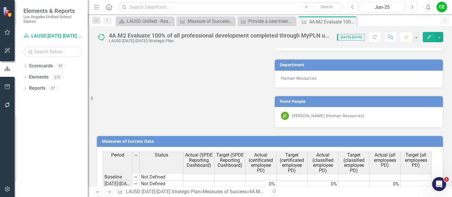
scroll to position [577, 0]
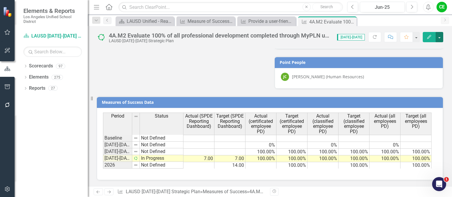
click at [440, 39] on button "button" at bounding box center [440, 37] width 8 height 10
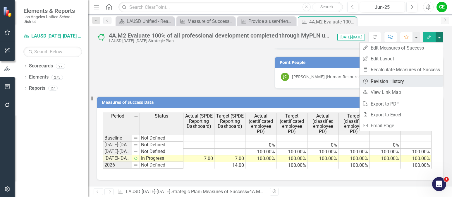
click at [394, 81] on link "Revision History Revision History" at bounding box center [401, 81] width 83 height 11
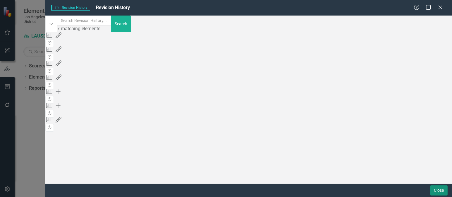
click at [438, 190] on button "Close" at bounding box center [439, 190] width 18 height 10
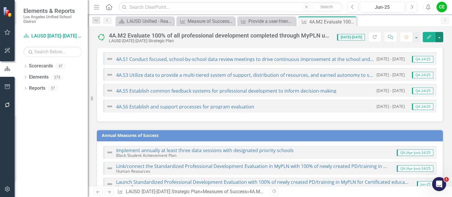
scroll to position [0, 0]
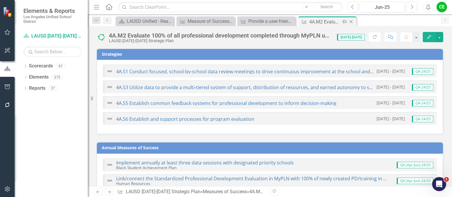
click at [352, 21] on icon at bounding box center [351, 21] width 3 height 3
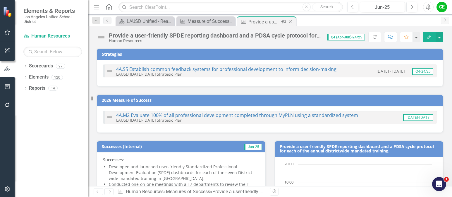
click at [290, 22] on icon "Close" at bounding box center [290, 21] width 6 height 5
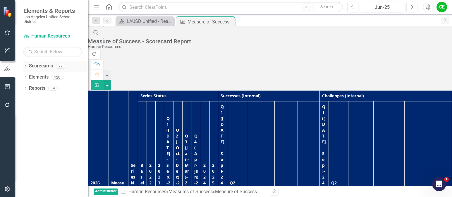
click at [25, 65] on icon "Dropdown" at bounding box center [25, 66] width 4 height 3
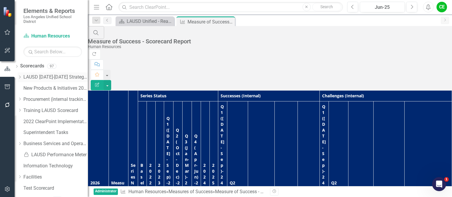
click at [22, 76] on icon "Dropdown" at bounding box center [20, 77] width 4 height 4
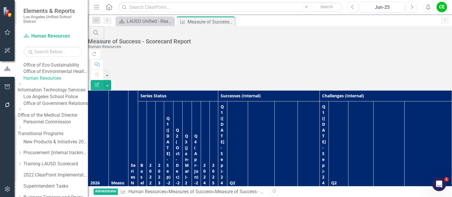
scroll to position [146, 0]
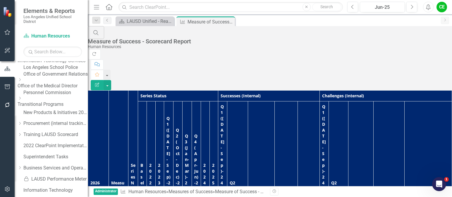
click at [22, 81] on icon "Dropdown" at bounding box center [20, 80] width 4 height 4
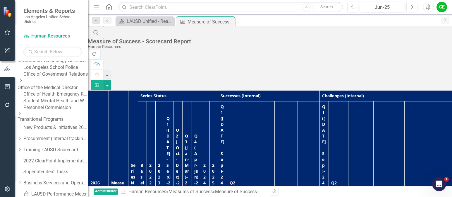
click at [64, 91] on link "Office of the Medical Director" at bounding box center [53, 87] width 70 height 7
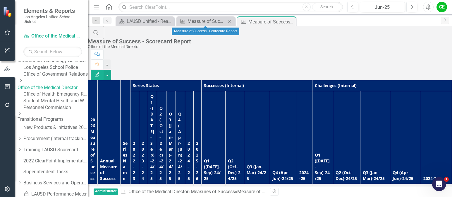
click at [231, 21] on icon "Close" at bounding box center [230, 21] width 6 height 5
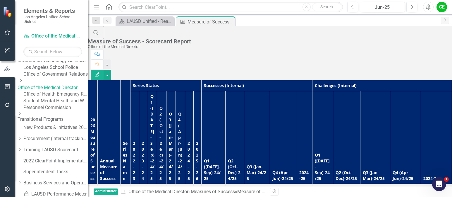
click at [55, 97] on link "Office of Health Emergency Response and Support" at bounding box center [55, 94] width 64 height 7
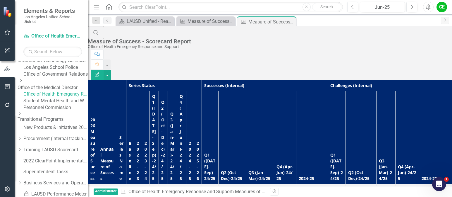
scroll to position [176, 0]
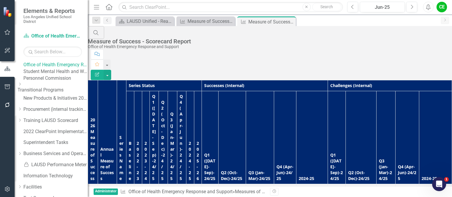
click at [51, 75] on link "Student Mental Health and Wellness Services" at bounding box center [55, 71] width 64 height 7
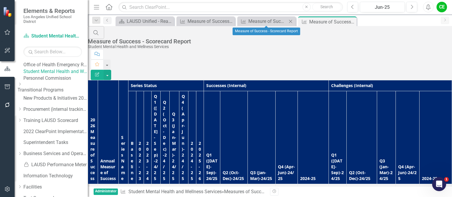
click at [291, 22] on icon "Close" at bounding box center [291, 21] width 6 height 5
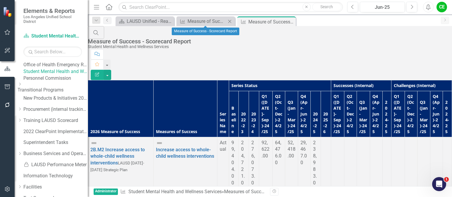
click at [228, 21] on icon "Close" at bounding box center [230, 21] width 6 height 5
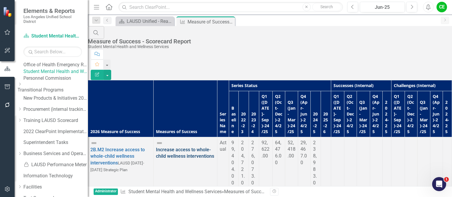
click at [156, 147] on link "Increase access to whole-child wellness interventions" at bounding box center [185, 153] width 58 height 12
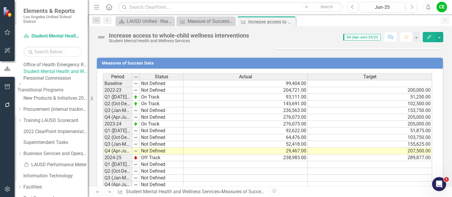
scroll to position [432, 0]
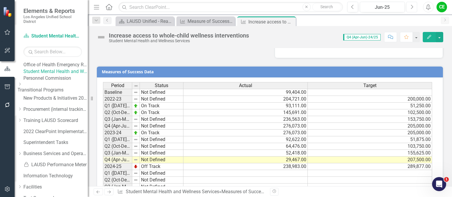
click at [412, 9] on icon "Next" at bounding box center [411, 6] width 3 height 5
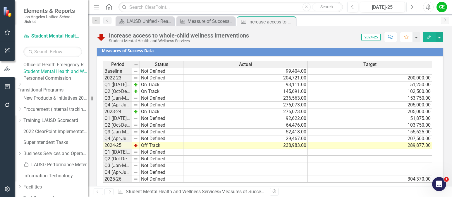
scroll to position [462, 0]
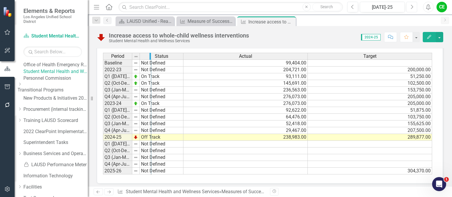
drag, startPoint x: 131, startPoint y: 51, endPoint x: 150, endPoint y: 55, distance: 19.3
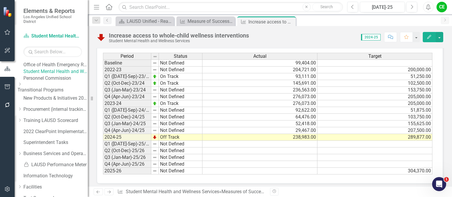
click at [162, 134] on td "Off Track" at bounding box center [181, 137] width 44 height 7
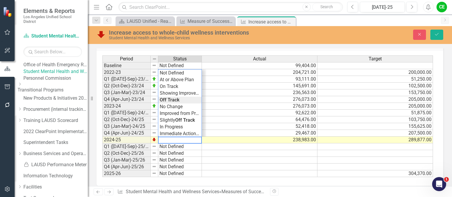
scroll to position [464, 0]
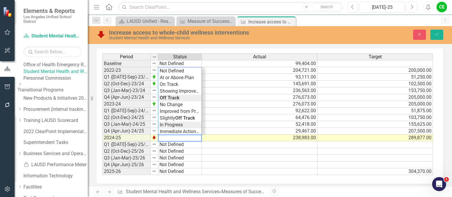
click at [169, 121] on div "Period Status Actual Target Baseline Not Defined 99,404.00 2022-23 Not Defined …" at bounding box center [267, 114] width 331 height 122
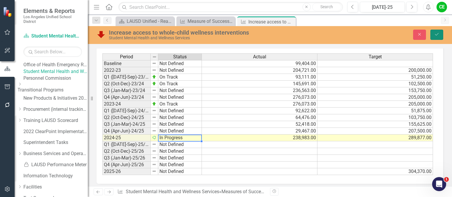
click at [440, 33] on button "Save" at bounding box center [436, 35] width 13 height 10
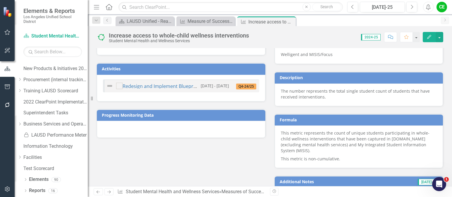
scroll to position [198, 0]
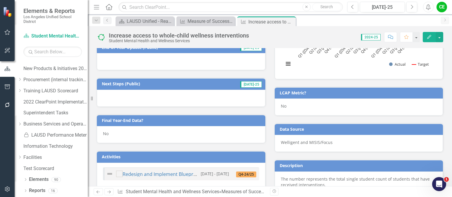
click at [124, 134] on div "No" at bounding box center [181, 134] width 169 height 17
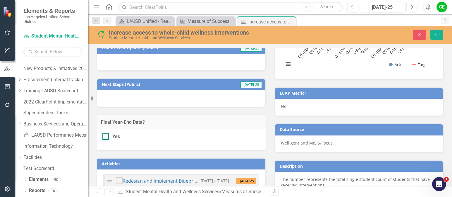
click at [104, 137] on input "Yes" at bounding box center [104, 135] width 4 height 4
checkbox input "true"
click at [438, 34] on icon "Save" at bounding box center [436, 34] width 5 height 4
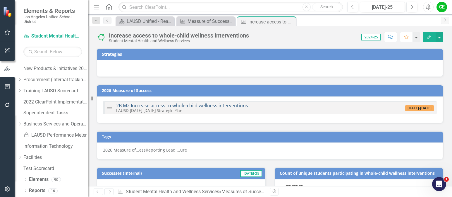
click at [227, 103] on link "2B.M2 Increase access to whole-child wellness interventions" at bounding box center [182, 105] width 132 height 6
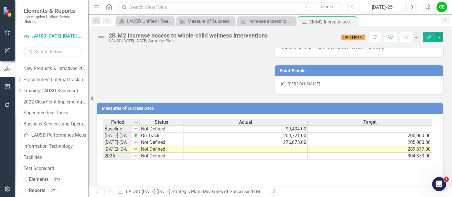
scroll to position [525, 0]
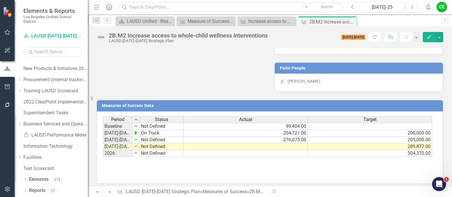
click at [353, 7] on icon "Previous" at bounding box center [352, 6] width 3 height 5
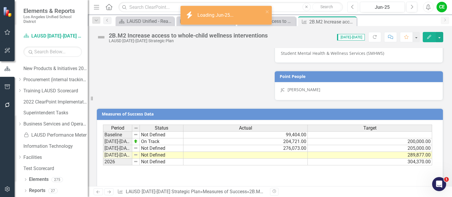
scroll to position [525, 0]
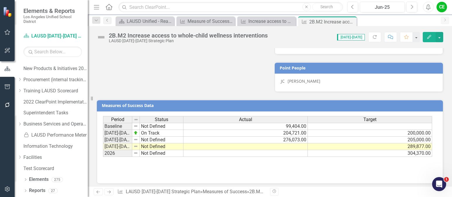
click at [103, 146] on div "Period Status Actual Target Baseline Not Defined 99,404.00 2022-2023 On Track 2…" at bounding box center [103, 136] width 0 height 41
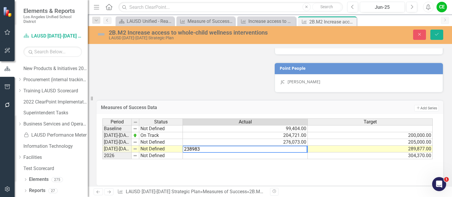
type textarea "238983"
click at [315, 152] on td "304,370.00" at bounding box center [370, 155] width 125 height 7
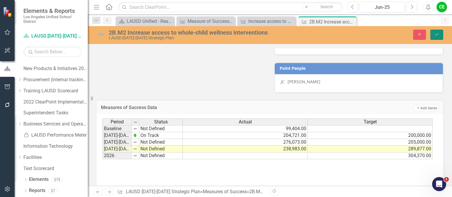
click at [443, 32] on button "Save" at bounding box center [436, 35] width 13 height 10
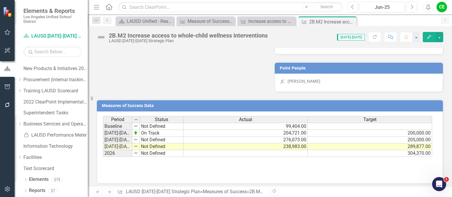
click at [147, 143] on td "Not Defined" at bounding box center [162, 146] width 44 height 7
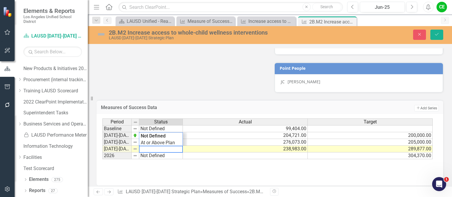
drag, startPoint x: 167, startPoint y: 146, endPoint x: 138, endPoint y: 147, distance: 29.3
click at [138, 147] on div "Period Status Actual Target Baseline Not Defined 99,404.00 2022-2023 On Track 2…" at bounding box center [267, 138] width 331 height 41
click at [155, 139] on div "Period Status Actual Target Baseline Not Defined 99,404.00 2022-2023 On Track 2…" at bounding box center [267, 138] width 331 height 41
type textarea "In Progress"
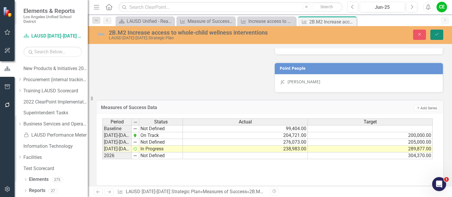
click at [438, 32] on icon "Save" at bounding box center [436, 34] width 5 height 4
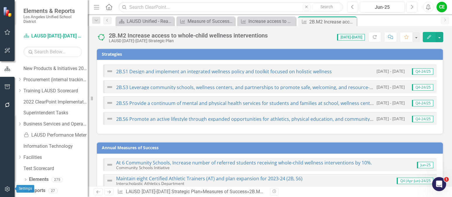
click at [7, 190] on icon "button" at bounding box center [7, 188] width 6 height 5
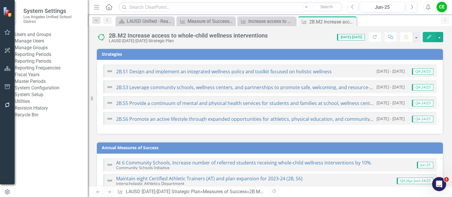
click at [47, 44] on link "Manage Users" at bounding box center [51, 41] width 73 height 7
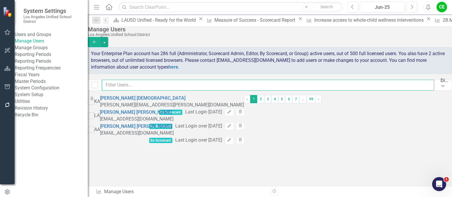
click at [131, 86] on input "text" at bounding box center [268, 85] width 332 height 11
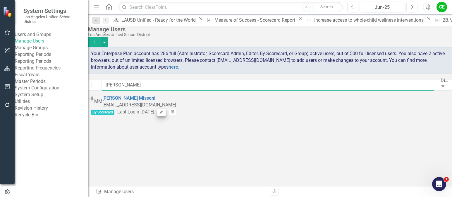
type input "marilyn"
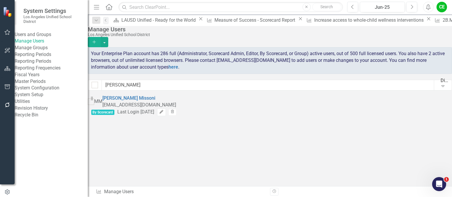
click at [164, 110] on icon "Edit" at bounding box center [161, 112] width 4 height 4
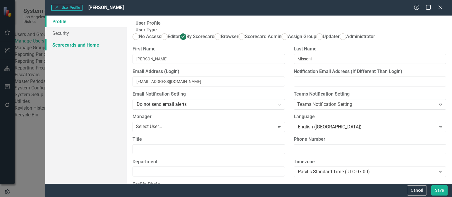
click at [63, 45] on link "Scorecards and Home" at bounding box center [85, 45] width 81 height 12
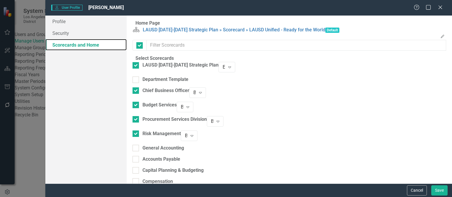
checkbox input "false"
click at [233, 69] on icon "Expand" at bounding box center [230, 67] width 6 height 5
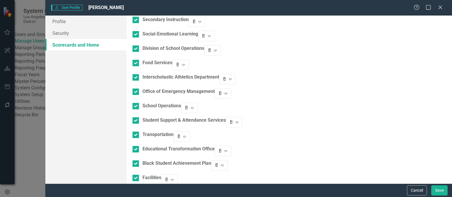
scroll to position [673, 0]
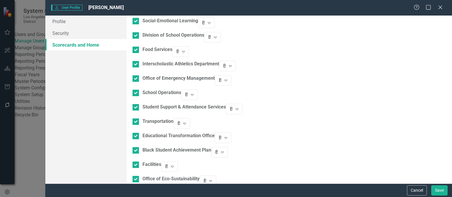
click at [434, 188] on button "Save" at bounding box center [439, 190] width 16 height 10
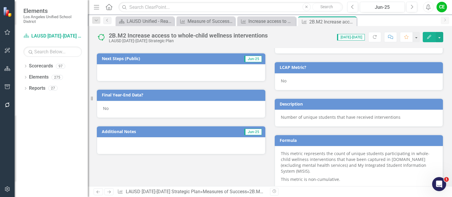
scroll to position [350, 0]
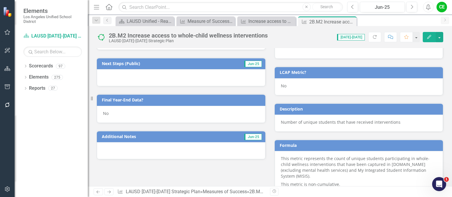
click at [116, 115] on div "No" at bounding box center [181, 114] width 169 height 17
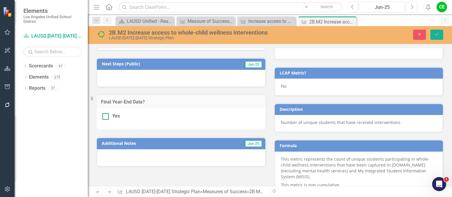
click at [106, 116] on div at bounding box center [105, 116] width 6 height 6
click at [106, 116] on input "Yes" at bounding box center [104, 115] width 4 height 4
checkbox input "true"
click at [434, 33] on button "Save" at bounding box center [436, 35] width 13 height 10
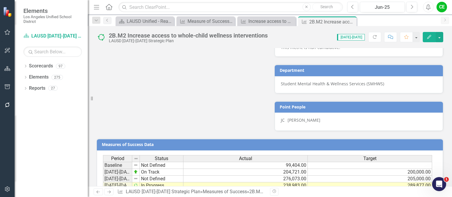
scroll to position [525, 0]
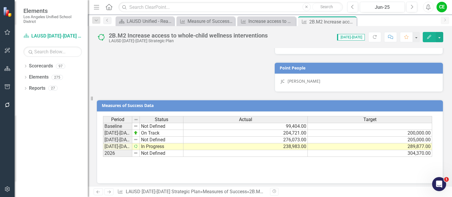
click at [281, 150] on td at bounding box center [245, 153] width 124 height 7
click at [352, 21] on icon at bounding box center [351, 21] width 3 height 3
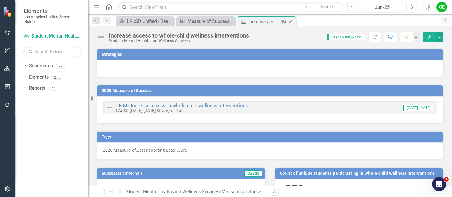
click at [289, 21] on icon "Close" at bounding box center [290, 21] width 6 height 5
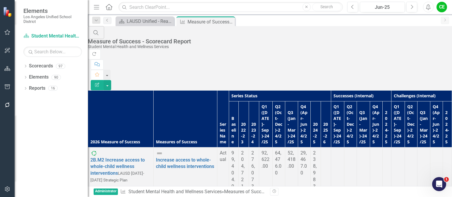
scroll to position [29, 0]
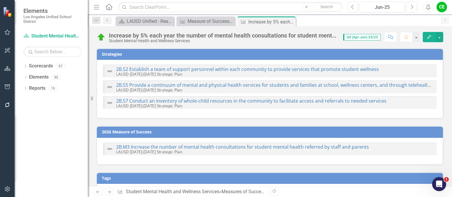
checkbox input "true"
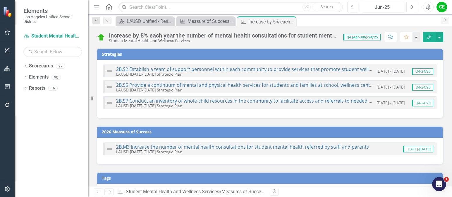
click at [409, 6] on button "Next" at bounding box center [411, 7] width 11 height 11
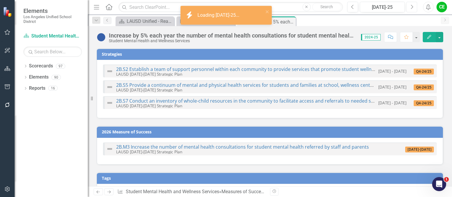
checkbox input "true"
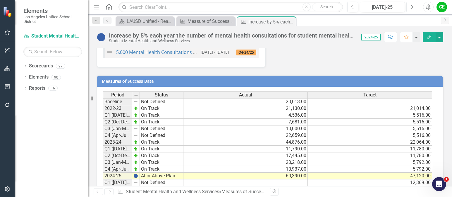
scroll to position [547, 0]
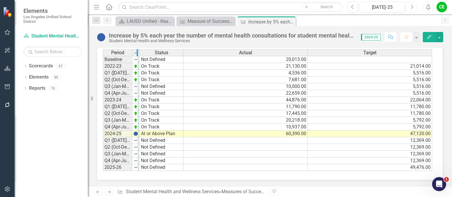
drag, startPoint x: 132, startPoint y: 54, endPoint x: 138, endPoint y: 54, distance: 6.1
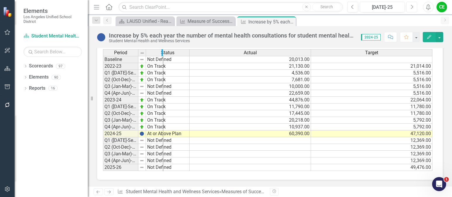
drag, startPoint x: 137, startPoint y: 51, endPoint x: 161, endPoint y: 51, distance: 24.9
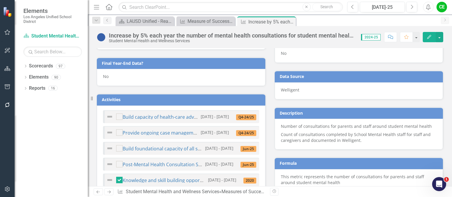
scroll to position [283, 0]
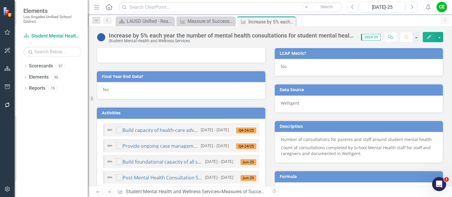
click at [119, 95] on div "No" at bounding box center [181, 90] width 169 height 17
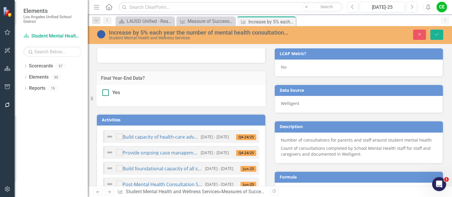
click at [106, 96] on div at bounding box center [105, 92] width 6 height 6
click at [106, 93] on input "Yes" at bounding box center [104, 91] width 4 height 4
checkbox input "true"
click at [436, 34] on icon "Save" at bounding box center [436, 34] width 5 height 4
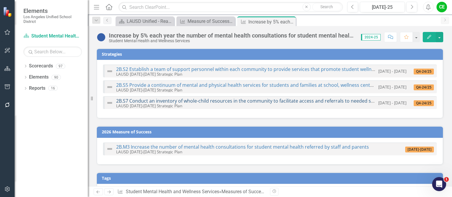
scroll to position [29, 0]
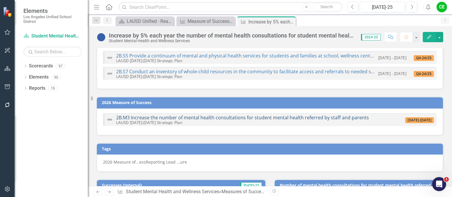
click at [241, 117] on link "2B.M3 Increase the number of mental health consultations for student mental hea…" at bounding box center [242, 117] width 253 height 6
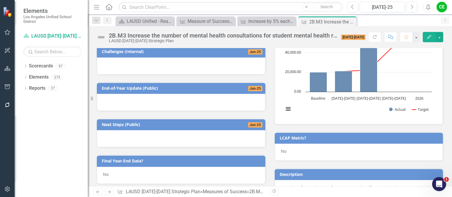
scroll to position [146, 0]
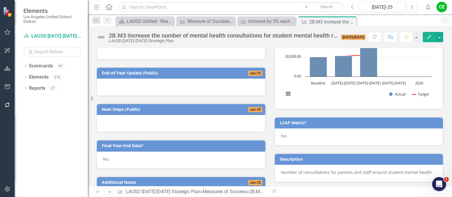
click at [351, 9] on button "Previous" at bounding box center [352, 7] width 11 height 11
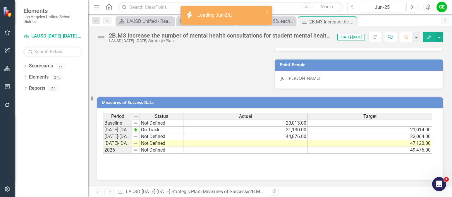
scroll to position [374, 0]
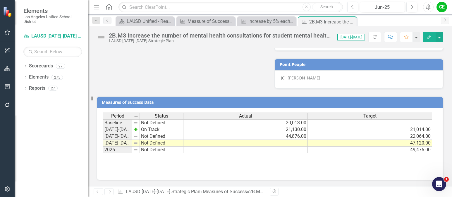
click at [295, 143] on td at bounding box center [245, 143] width 124 height 7
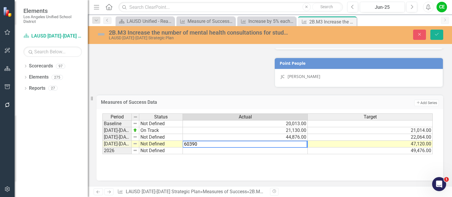
type textarea "60390"
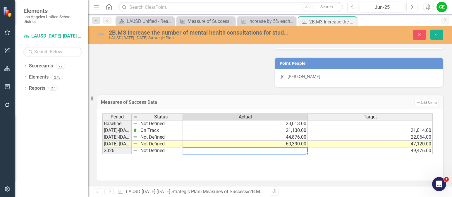
click at [292, 152] on td at bounding box center [245, 150] width 125 height 7
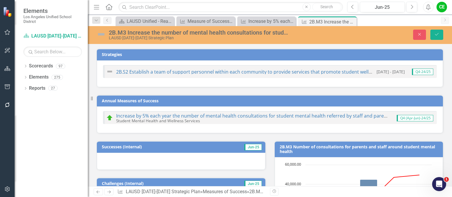
scroll to position [374, 0]
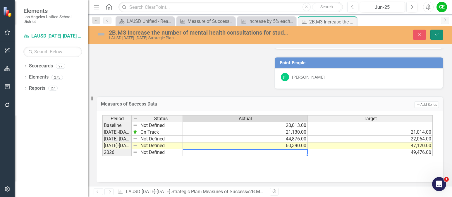
click at [433, 35] on button "Save" at bounding box center [436, 35] width 13 height 10
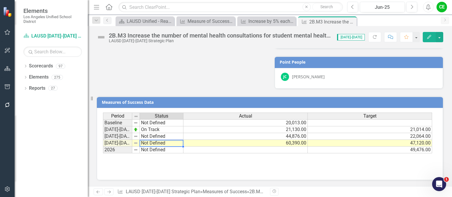
click at [158, 144] on td "Not Defined" at bounding box center [162, 143] width 44 height 7
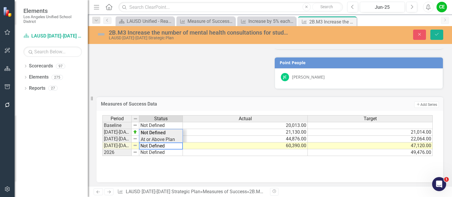
type textarea "At or Above Plan"
click at [158, 140] on div "Period Status Actual Target Baseline Not Defined 20,013.00 [DATE]-[DATE] On Tra…" at bounding box center [267, 135] width 331 height 41
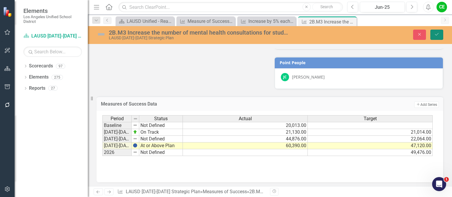
click at [436, 30] on button "Save" at bounding box center [436, 35] width 13 height 10
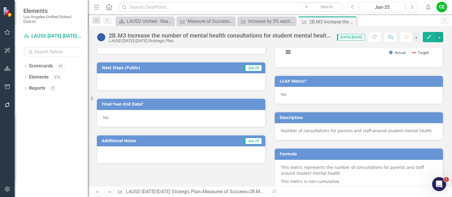
scroll to position [169, 0]
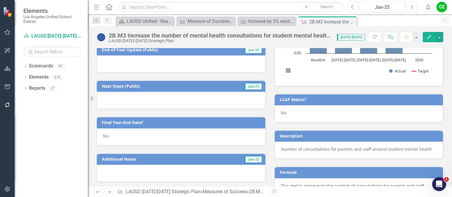
click at [119, 134] on div "No" at bounding box center [181, 136] width 169 height 17
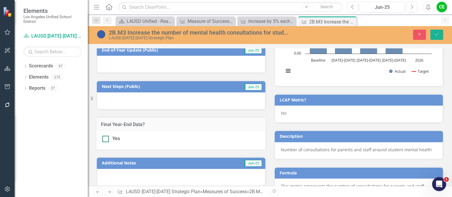
click at [106, 138] on div at bounding box center [105, 138] width 6 height 6
click at [106, 138] on input "Yes" at bounding box center [104, 137] width 4 height 4
checkbox input "true"
click at [431, 33] on button "Save" at bounding box center [436, 35] width 13 height 10
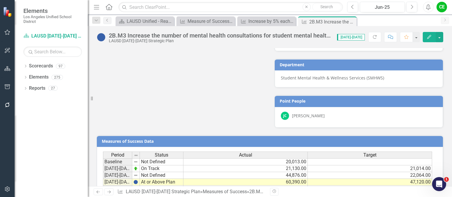
scroll to position [374, 0]
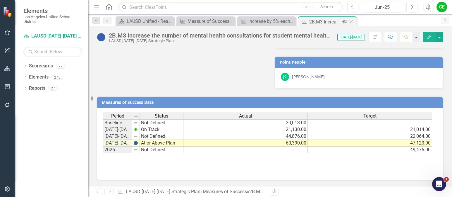
click at [352, 22] on icon "Close" at bounding box center [351, 21] width 6 height 5
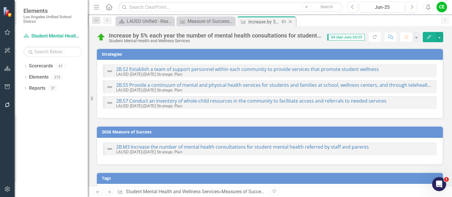
checkbox input "false"
checkbox input "true"
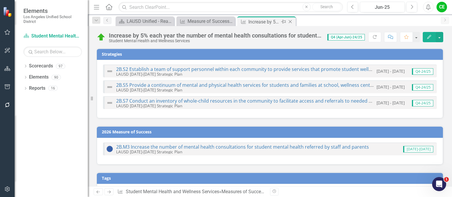
click at [290, 23] on icon "Close" at bounding box center [290, 21] width 6 height 5
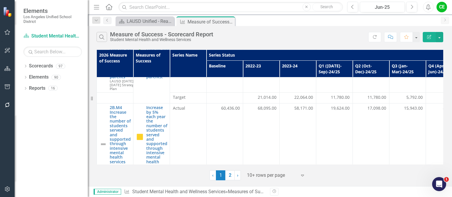
scroll to position [117, 0]
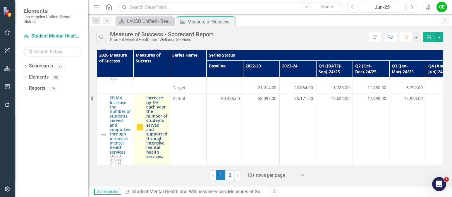
click at [155, 104] on link "Increase by 5% each year the number of students served and supported through in…" at bounding box center [156, 126] width 21 height 63
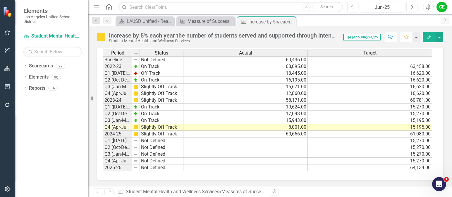
scroll to position [721, 0]
click at [412, 8] on icon "Next" at bounding box center [411, 6] width 3 height 5
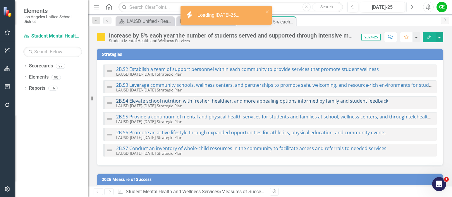
checkbox input "true"
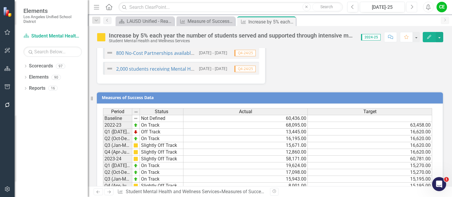
scroll to position [702, 0]
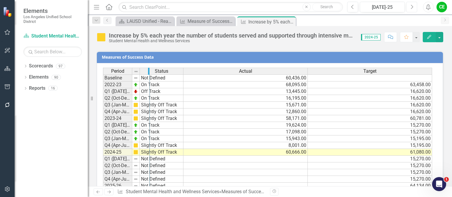
drag, startPoint x: 131, startPoint y: 71, endPoint x: 149, endPoint y: 71, distance: 17.6
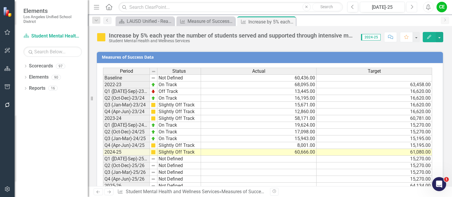
scroll to position [721, 0]
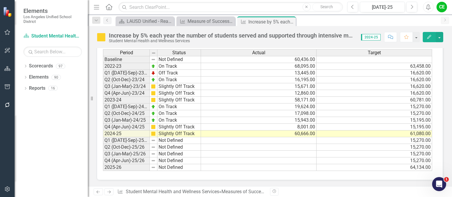
click at [165, 135] on td "Slightly Off Track" at bounding box center [179, 133] width 44 height 7
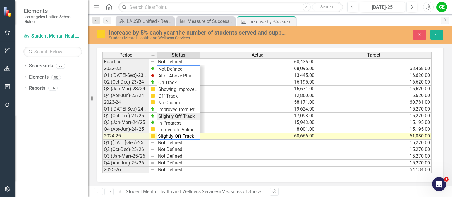
scroll to position [722, 0]
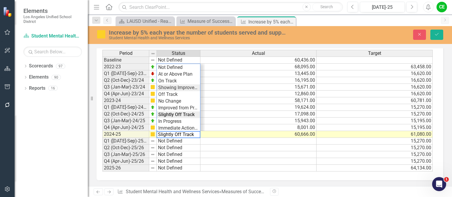
type textarea "Showing Improvemet"
click at [177, 87] on div "Period Status Actual Target Baseline Not Defined 60,436.00 2022-23 On Track 68,…" at bounding box center [267, 111] width 331 height 122
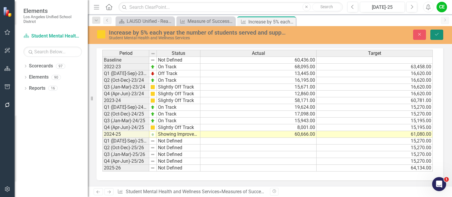
click at [435, 34] on icon "Save" at bounding box center [436, 34] width 5 height 4
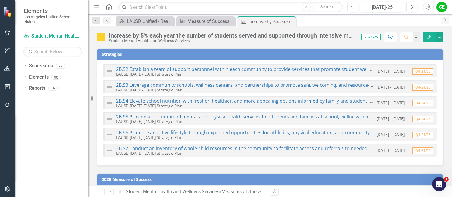
checkbox input "false"
checkbox input "true"
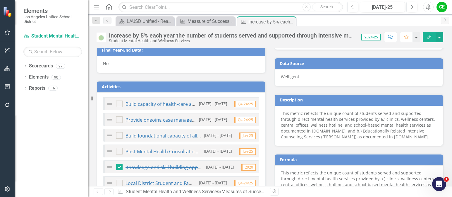
scroll to position [340, 0]
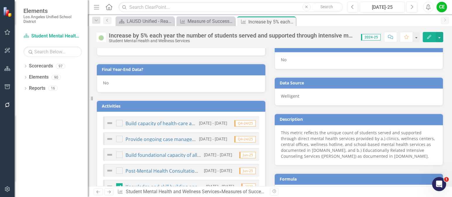
click at [120, 86] on div "No" at bounding box center [181, 83] width 169 height 17
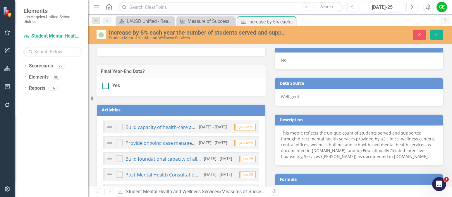
click at [107, 87] on div at bounding box center [105, 85] width 6 height 6
click at [106, 86] on input "Yes" at bounding box center [104, 84] width 4 height 4
checkbox input "true"
click at [439, 33] on icon "Save" at bounding box center [436, 34] width 5 height 4
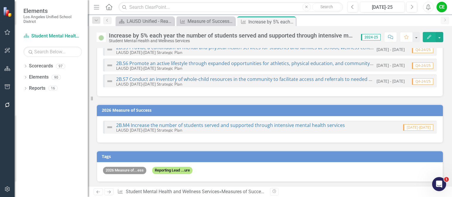
scroll to position [117, 0]
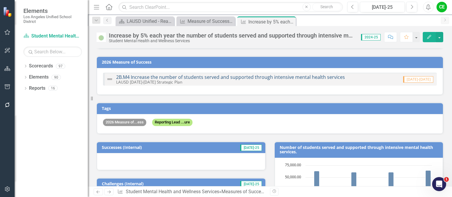
click at [262, 75] on link "2B.M4 Increase the number of students served and supported through intensive me…" at bounding box center [230, 77] width 229 height 6
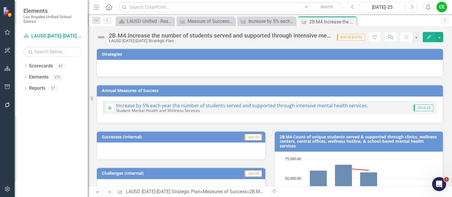
click at [350, 5] on button "Previous" at bounding box center [352, 7] width 11 height 11
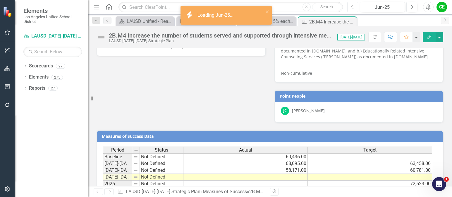
scroll to position [356, 0]
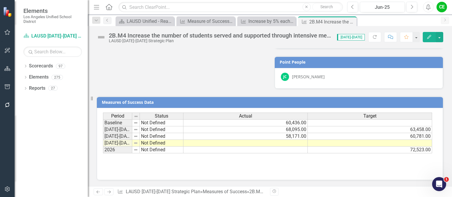
click at [355, 145] on td at bounding box center [370, 143] width 124 height 7
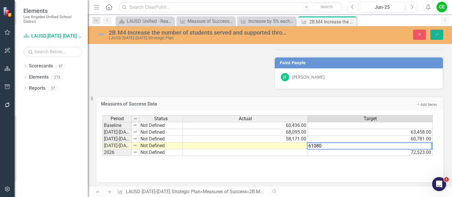
type textarea "61080"
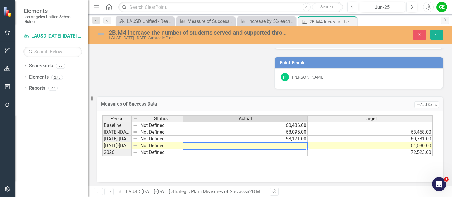
click at [274, 148] on td at bounding box center [245, 145] width 125 height 7
type textarea "60666"
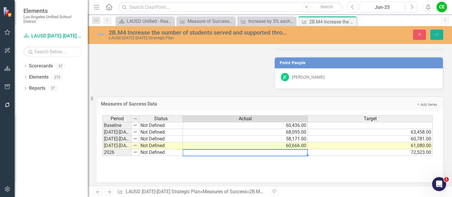
click at [276, 153] on td at bounding box center [245, 152] width 125 height 7
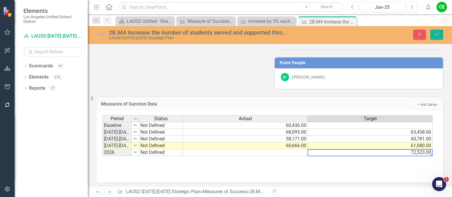
click at [381, 154] on td "72,523.00" at bounding box center [370, 152] width 125 height 7
type textarea "64134"
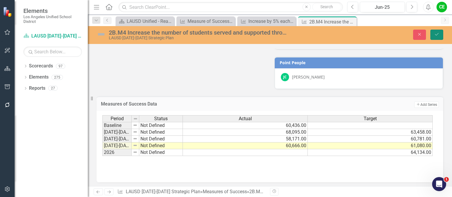
click at [436, 33] on icon "Save" at bounding box center [436, 34] width 5 height 4
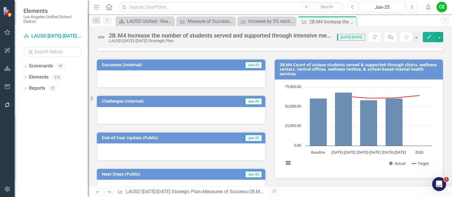
scroll to position [88, 0]
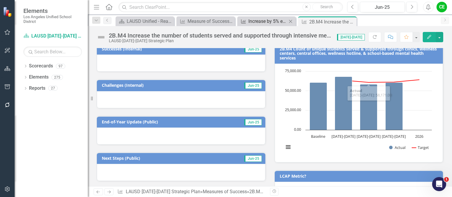
click at [261, 21] on div "Increase by 5% each year the number of students served and supported through in…" at bounding box center [267, 21] width 39 height 7
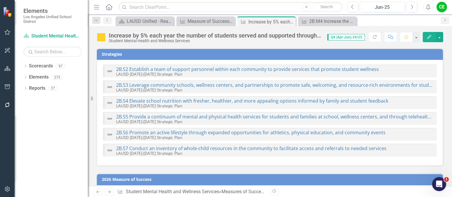
checkbox input "false"
checkbox input "true"
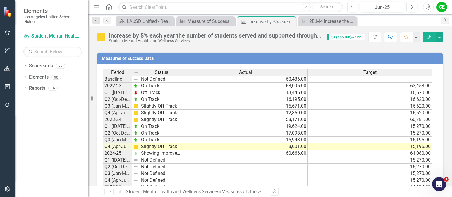
scroll to position [721, 0]
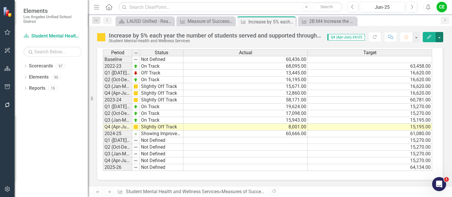
click at [438, 39] on button "button" at bounding box center [440, 37] width 8 height 10
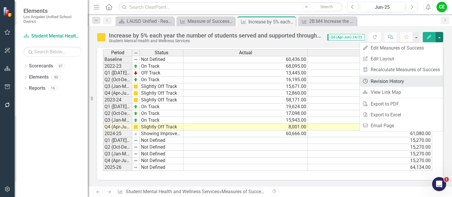
click at [396, 81] on link "Revision History Revision History" at bounding box center [401, 81] width 83 height 11
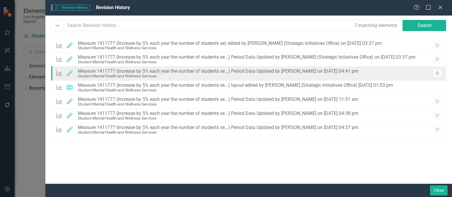
click at [439, 73] on icon "Revision History" at bounding box center [437, 74] width 4 height 4
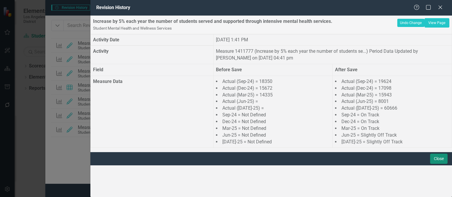
click at [439, 164] on button "Close" at bounding box center [439, 158] width 18 height 10
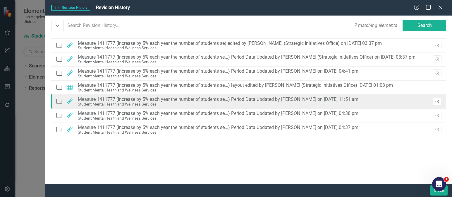
click at [439, 102] on icon "button" at bounding box center [437, 101] width 4 height 4
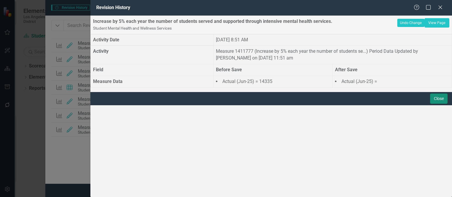
click at [436, 104] on button "Close" at bounding box center [439, 98] width 18 height 10
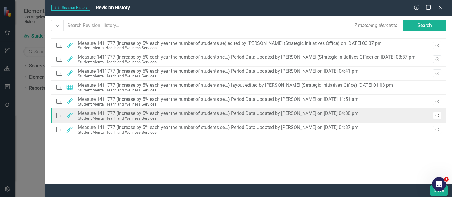
click at [438, 116] on icon "Revision History" at bounding box center [437, 116] width 4 height 4
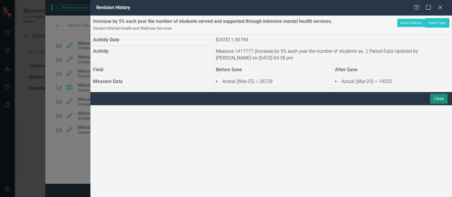
click at [440, 104] on button "Close" at bounding box center [439, 98] width 18 height 10
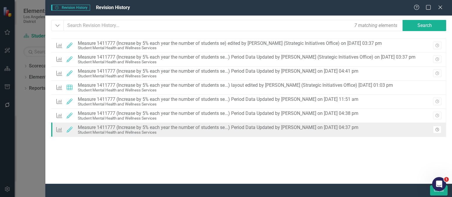
click at [439, 132] on button "Revision History" at bounding box center [437, 129] width 8 height 8
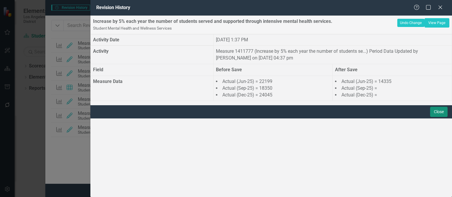
click at [441, 117] on button "Close" at bounding box center [439, 111] width 18 height 10
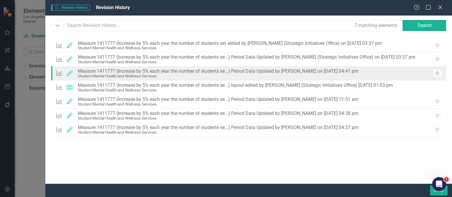
click at [437, 73] on icon "Revision History" at bounding box center [437, 74] width 4 height 4
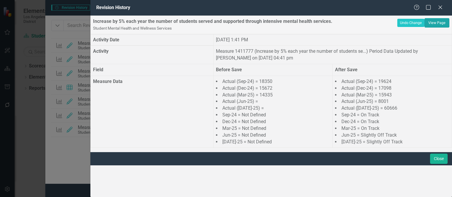
click at [429, 27] on link "View Page" at bounding box center [436, 22] width 25 height 9
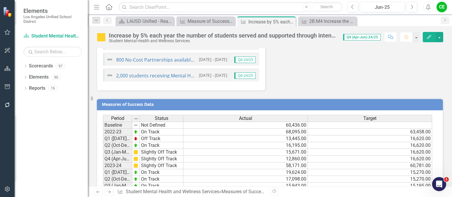
scroll to position [721, 0]
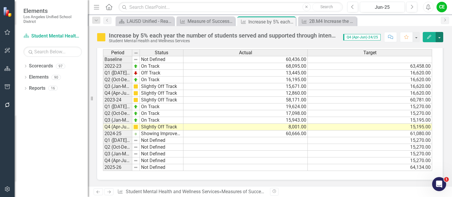
click at [441, 41] on button "button" at bounding box center [440, 37] width 8 height 10
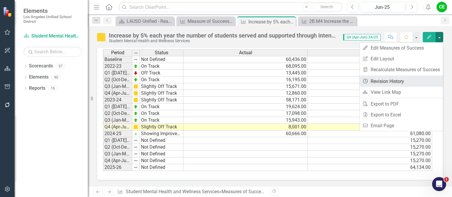
click at [393, 80] on link "Revision History Revision History" at bounding box center [401, 81] width 83 height 11
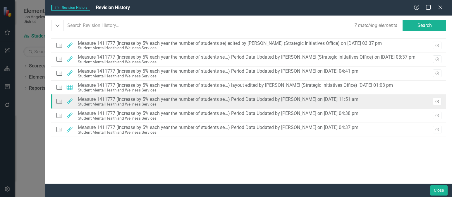
click at [436, 101] on icon "Revision History" at bounding box center [437, 102] width 4 height 4
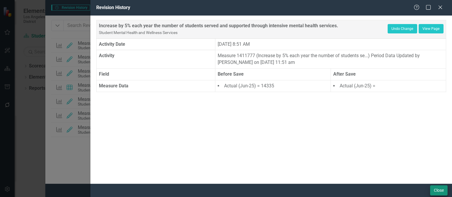
click at [438, 186] on div "Close" at bounding box center [271, 189] width 362 height 13
click at [438, 186] on button "Close" at bounding box center [439, 190] width 18 height 10
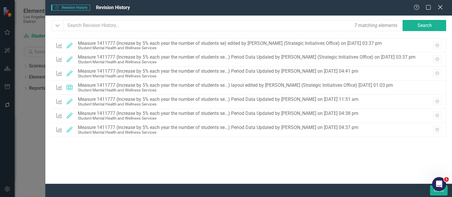
click at [441, 5] on icon "Close" at bounding box center [439, 7] width 7 height 6
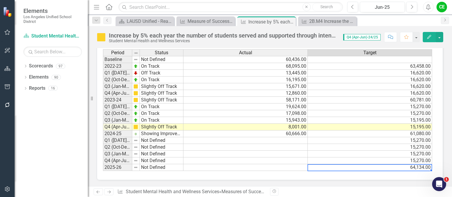
click at [378, 166] on td "64,134.00" at bounding box center [370, 167] width 124 height 7
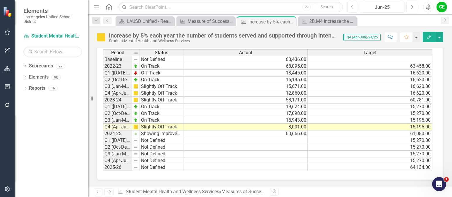
click at [416, 7] on button "Next" at bounding box center [411, 7] width 11 height 11
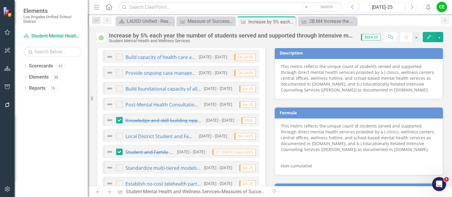
scroll to position [399, 0]
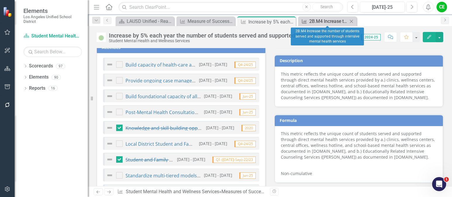
click at [320, 19] on div "2B.M4 Increase the number of students served and supported through intensive me…" at bounding box center [328, 21] width 39 height 7
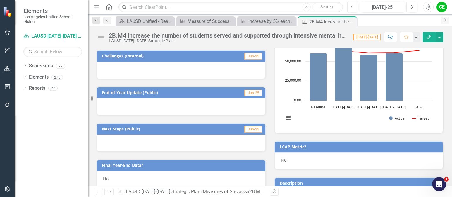
scroll to position [263, 0]
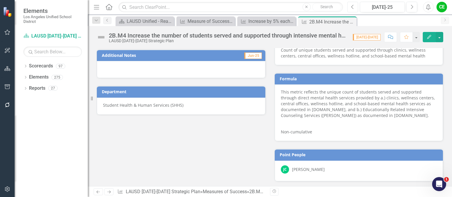
click at [351, 6] on icon "Previous" at bounding box center [352, 6] width 3 height 5
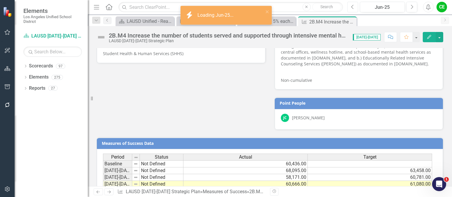
scroll to position [356, 0]
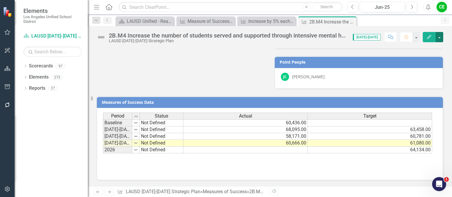
click at [442, 39] on button "button" at bounding box center [440, 37] width 8 height 10
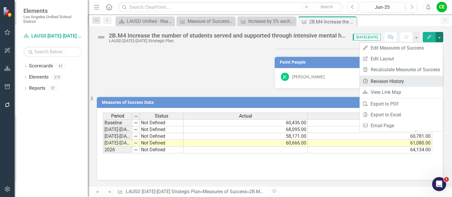
click at [389, 83] on link "Revision History Revision History" at bounding box center [401, 81] width 83 height 11
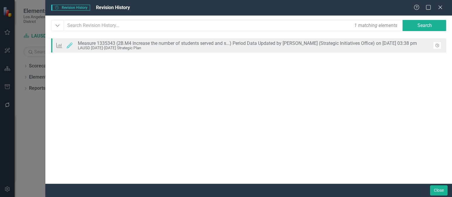
click at [437, 45] on icon "Revision History" at bounding box center [437, 46] width 4 height 4
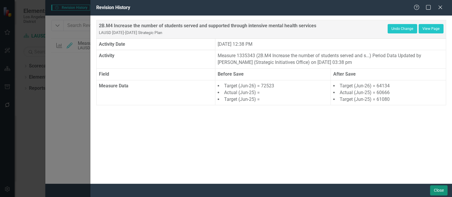
click at [435, 190] on button "Close" at bounding box center [439, 190] width 18 height 10
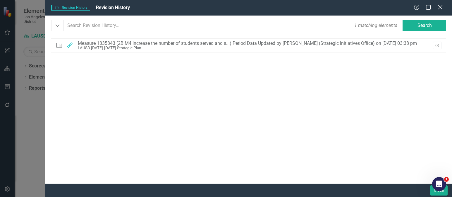
click at [438, 7] on icon "Close" at bounding box center [439, 7] width 7 height 6
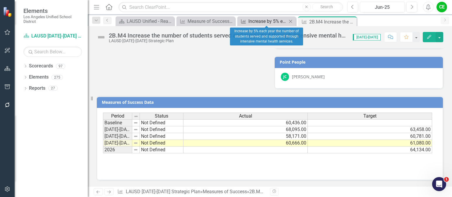
click at [266, 20] on div "Increase by 5% each year the number of students served and supported through in…" at bounding box center [267, 21] width 39 height 7
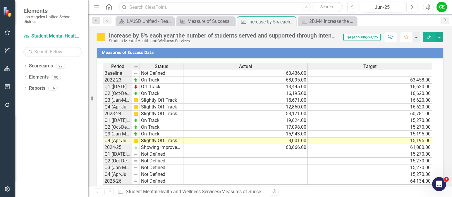
scroll to position [721, 0]
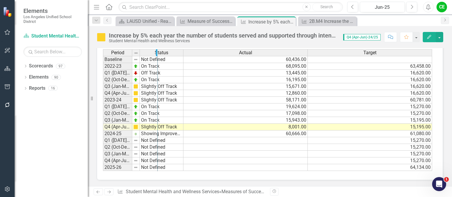
drag, startPoint x: 131, startPoint y: 54, endPoint x: 157, endPoint y: 54, distance: 25.5
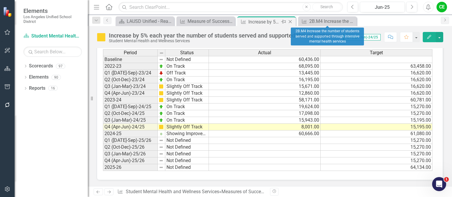
drag, startPoint x: 350, startPoint y: 20, endPoint x: 255, endPoint y: 23, distance: 95.4
click at [0, 0] on icon "Close" at bounding box center [0, 0] width 0 height 0
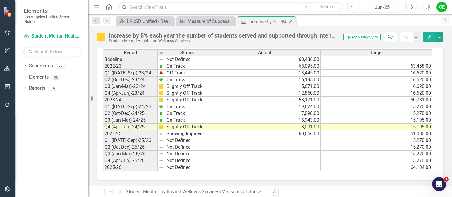
click at [289, 20] on icon "Close" at bounding box center [290, 21] width 6 height 5
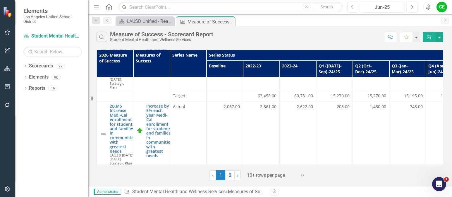
scroll to position [231, 0]
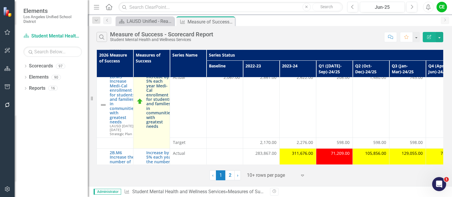
click at [156, 106] on link "Increase by 5% each year Medi-Cal enrollment for students and families in commu…" at bounding box center [159, 101] width 26 height 54
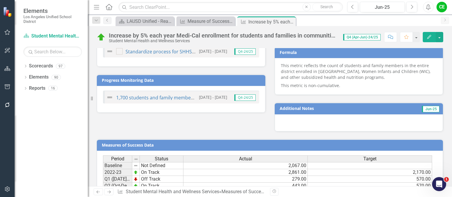
scroll to position [468, 0]
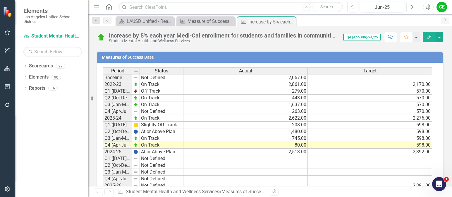
click at [411, 6] on icon "Next" at bounding box center [411, 6] width 3 height 5
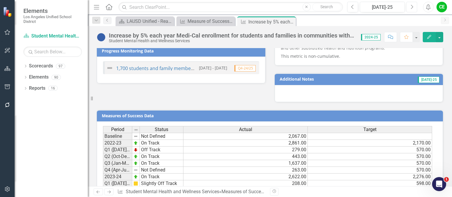
scroll to position [482, 0]
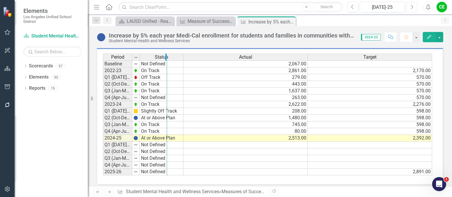
drag, startPoint x: 131, startPoint y: 53, endPoint x: 166, endPoint y: 54, distance: 34.8
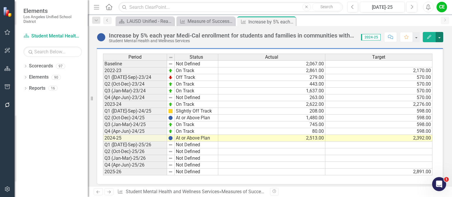
click at [438, 39] on button "button" at bounding box center [440, 37] width 8 height 10
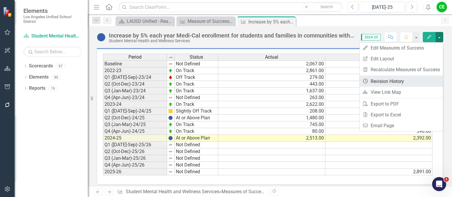
click at [383, 80] on link "Revision History Revision History" at bounding box center [401, 81] width 83 height 11
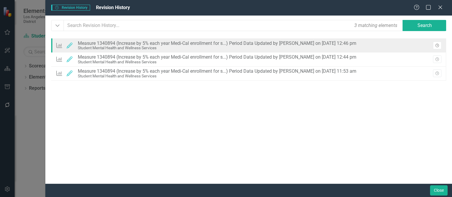
click at [439, 46] on button "Revision History" at bounding box center [437, 46] width 8 height 8
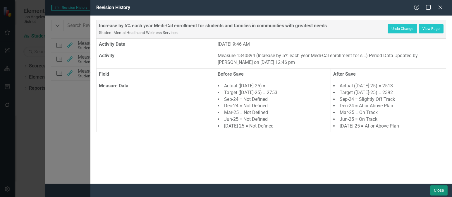
click at [436, 187] on button "Close" at bounding box center [439, 190] width 18 height 10
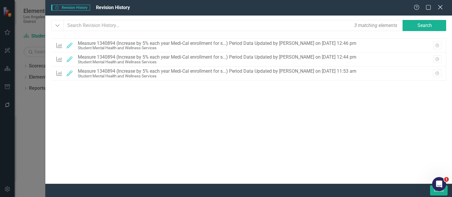
click at [440, 6] on icon "Close" at bounding box center [439, 7] width 7 height 6
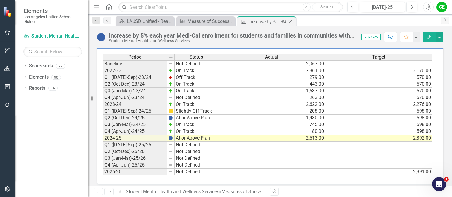
click at [291, 20] on icon at bounding box center [290, 21] width 3 height 3
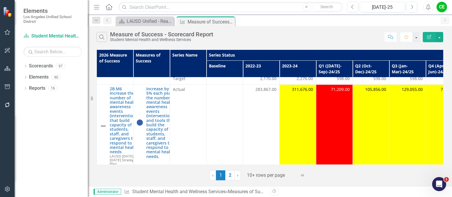
scroll to position [310, 0]
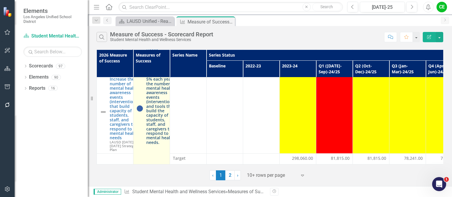
click at [167, 115] on link "Increase by 5% each year the number of mental health awareness events (interven…" at bounding box center [160, 108] width 29 height 72
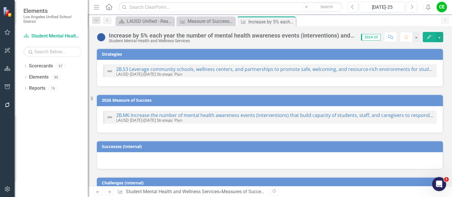
checkbox input "true"
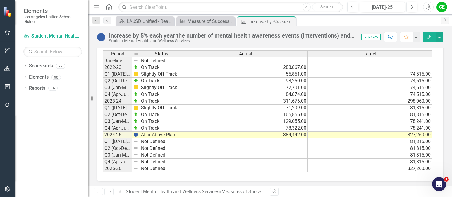
scroll to position [517, 0]
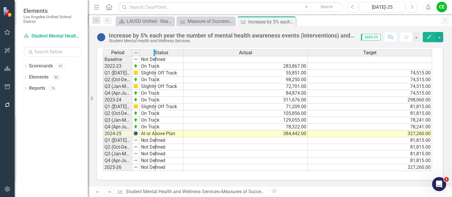
drag, startPoint x: 132, startPoint y: 52, endPoint x: 155, endPoint y: 52, distance: 23.1
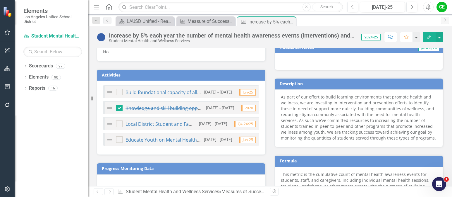
scroll to position [224, 0]
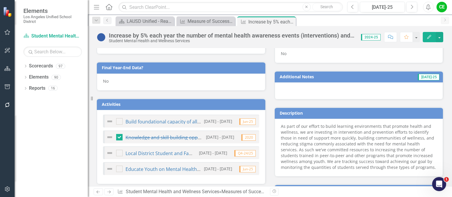
click at [332, 85] on div at bounding box center [359, 90] width 169 height 17
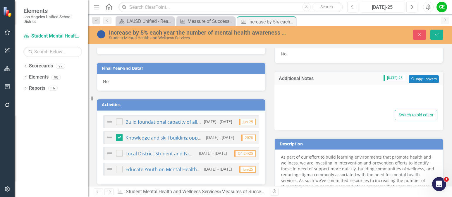
click at [318, 96] on div at bounding box center [358, 99] width 157 height 19
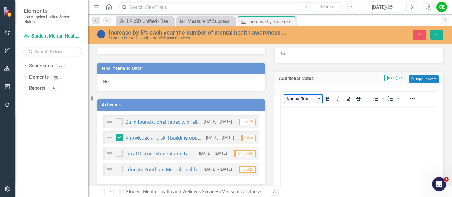
scroll to position [0, 0]
click at [299, 95] on button "Normal Text" at bounding box center [303, 98] width 38 height 8
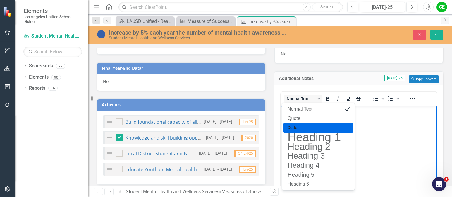
drag, startPoint x: 403, startPoint y: 126, endPoint x: 348, endPoint y: 120, distance: 55.1
click at [403, 126] on body "Rich Text Area. Press ALT-0 for help." at bounding box center [359, 149] width 156 height 88
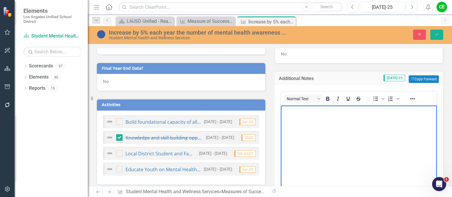
click at [348, 117] on body "Rich Text Area. Press ALT-0 for help." at bounding box center [359, 149] width 156 height 88
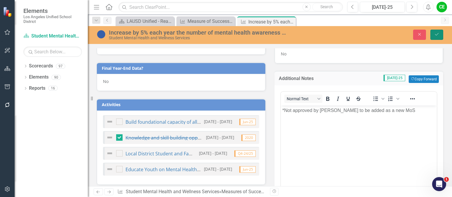
click at [443, 33] on button "Save" at bounding box center [436, 35] width 13 height 10
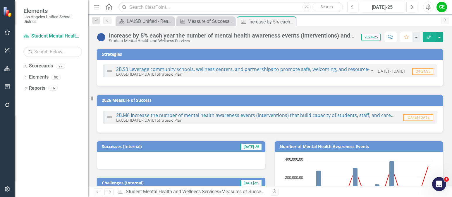
checkbox input "true"
click at [439, 37] on button "button" at bounding box center [440, 37] width 8 height 10
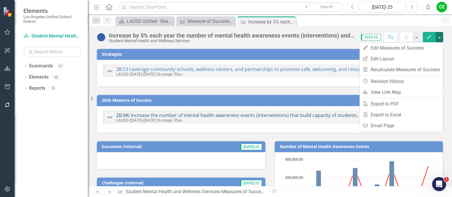
click at [255, 116] on link "2B.M6 Increase the number of mental health awareness events (interventions) tha…" at bounding box center [299, 115] width 366 height 6
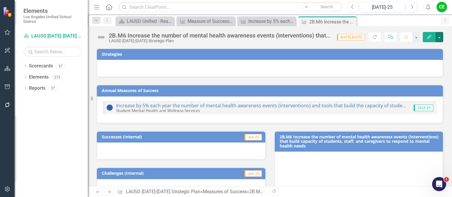
click at [440, 36] on button "button" at bounding box center [440, 37] width 8 height 10
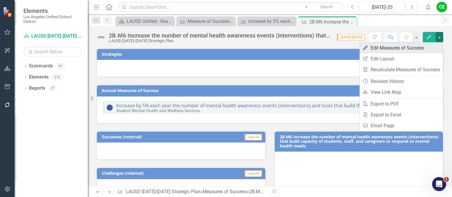
click at [421, 46] on link "Edit Edit Measures of Success" at bounding box center [401, 47] width 83 height 11
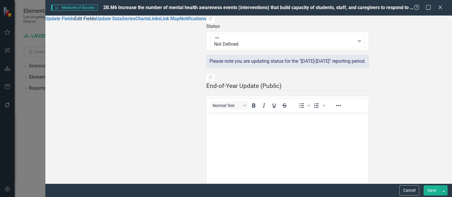
click at [74, 21] on link "Edit Fields" at bounding box center [85, 19] width 22 height 6
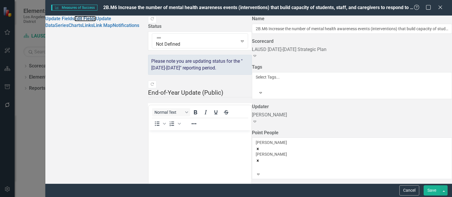
scroll to position [88, 0]
click at [433, 190] on button "Save" at bounding box center [432, 190] width 16 height 10
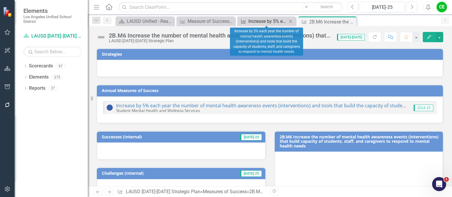
click at [265, 20] on div "Increase by 5% each year the number of mental health awareness events (interven…" at bounding box center [267, 21] width 39 height 7
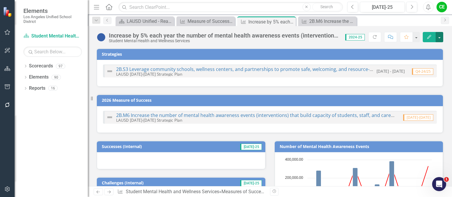
click at [439, 38] on button "button" at bounding box center [440, 37] width 8 height 10
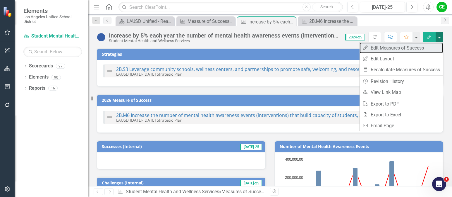
click at [407, 48] on link "Edit Edit Measures of Success" at bounding box center [401, 47] width 83 height 11
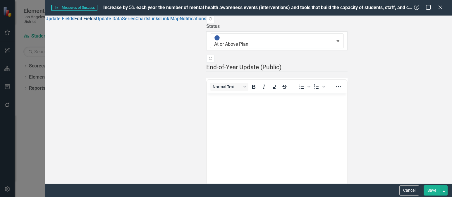
click at [74, 21] on link "Edit Fields" at bounding box center [85, 19] width 22 height 6
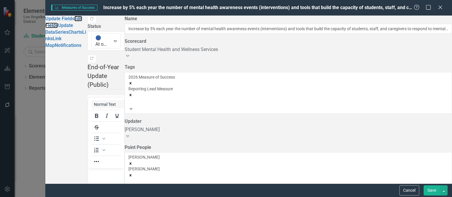
click at [133, 81] on icon "Remove [object Object]" at bounding box center [130, 83] width 4 height 4
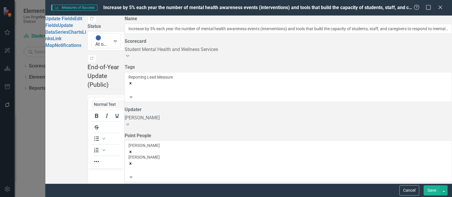
click at [133, 81] on icon "Remove [object Object]" at bounding box center [130, 83] width 4 height 4
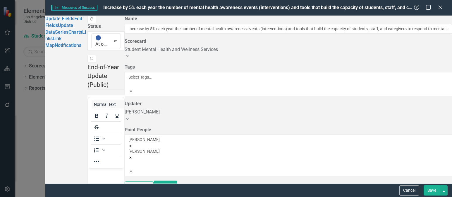
scroll to position [88, 0]
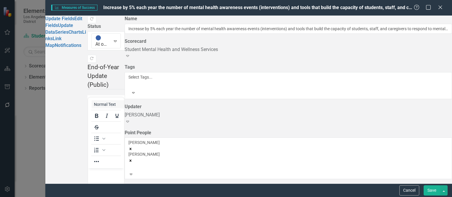
click at [434, 188] on button "Save" at bounding box center [432, 190] width 16 height 10
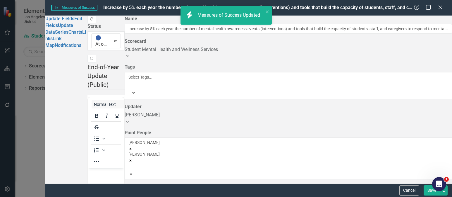
checkbox input "true"
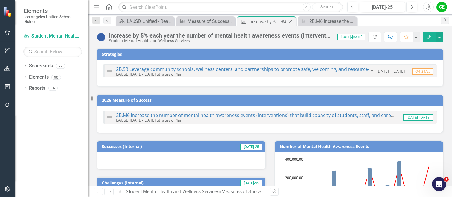
click at [291, 23] on icon "Close" at bounding box center [290, 21] width 6 height 5
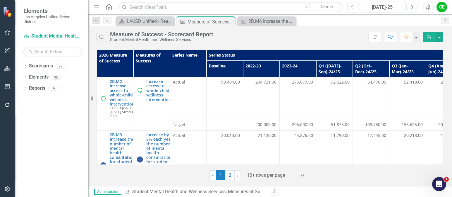
click at [0, 0] on icon "Close" at bounding box center [0, 0] width 0 height 0
click at [198, 24] on div "Measure of Success - Scorecard Report" at bounding box center [203, 21] width 31 height 7
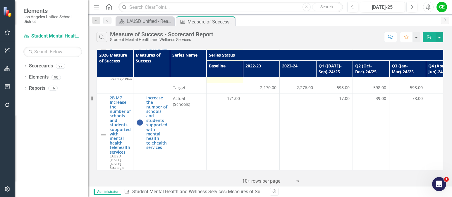
scroll to position [275, 0]
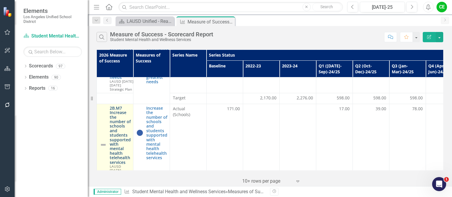
click at [126, 121] on link "2B.M7 Increase the number of schools and students supported with mental health …" at bounding box center [120, 135] width 21 height 59
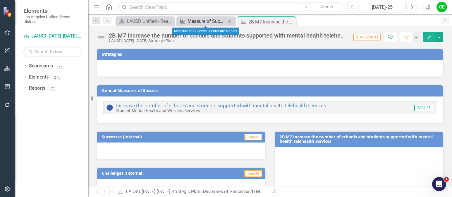
click at [210, 22] on div "Measure of Success - Scorecard Report" at bounding box center [207, 21] width 39 height 7
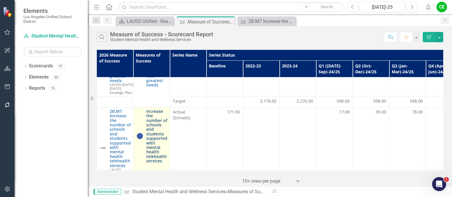
scroll to position [263, 0]
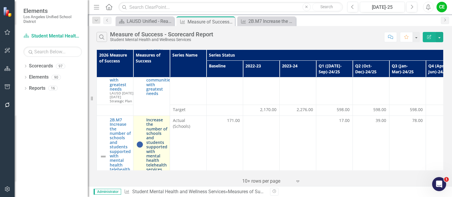
click at [159, 120] on link "Increase the number of schools and students supported with mental health telehe…" at bounding box center [156, 144] width 21 height 54
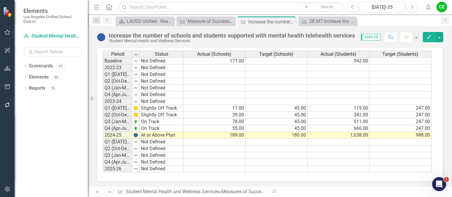
scroll to position [513, 0]
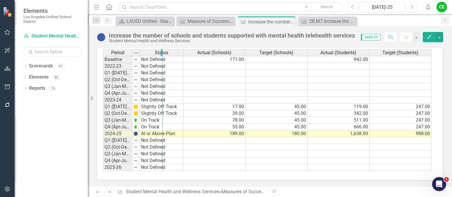
drag, startPoint x: 131, startPoint y: 54, endPoint x: 161, endPoint y: 56, distance: 30.6
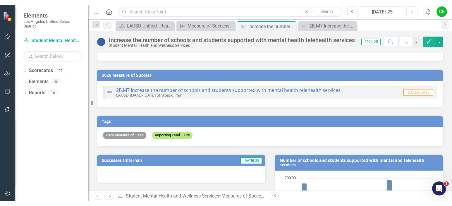
scroll to position [0, 0]
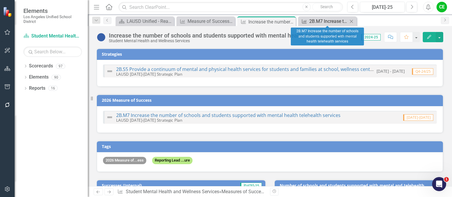
click at [321, 22] on div "2B.M7 Increase the number of schools and students supported with mental health …" at bounding box center [328, 21] width 39 height 7
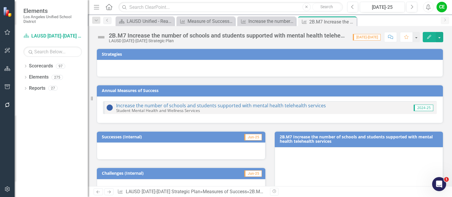
click at [123, 35] on div "2B.M7 Increase the number of schools and students supported with mental health …" at bounding box center [228, 35] width 238 height 6
click at [219, 38] on div "2B.M7 Increase the number of schools and students supported with mental health …" at bounding box center [228, 35] width 238 height 6
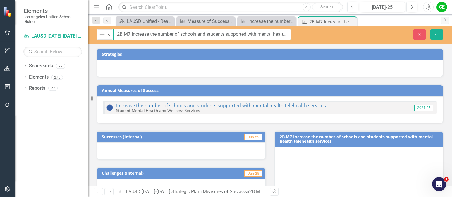
click at [128, 34] on input "2B.M7 Increase the number of schools and students supported with mental health …" at bounding box center [202, 34] width 178 height 11
click at [131, 34] on input "2B.M6 Increase the number of schools and students supported with mental health …" at bounding box center [202, 34] width 178 height 11
type input "2B.M6_DepSupapproved_Increase the number of schools and students supported with…"
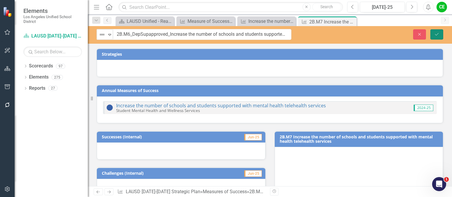
click at [436, 34] on icon "Save" at bounding box center [436, 34] width 5 height 4
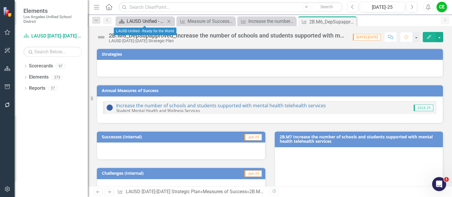
click at [137, 20] on div "LAUSD Unified - Ready for the World" at bounding box center [146, 21] width 39 height 7
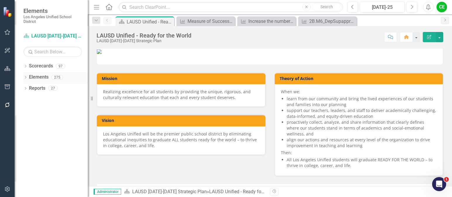
click at [37, 75] on link "Elements" at bounding box center [39, 77] width 20 height 7
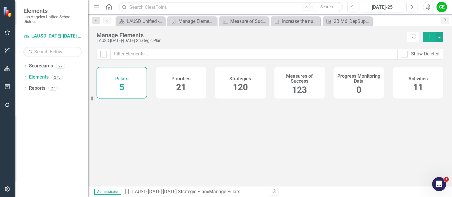
click at [301, 84] on div "123" at bounding box center [299, 90] width 15 height 13
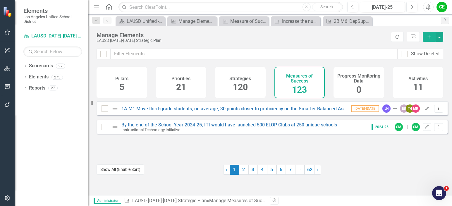
click at [114, 171] on button "Show All (Enable Sort)" at bounding box center [121, 169] width 48 height 10
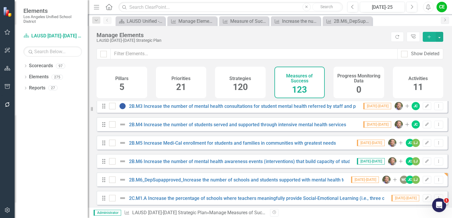
scroll to position [731, 0]
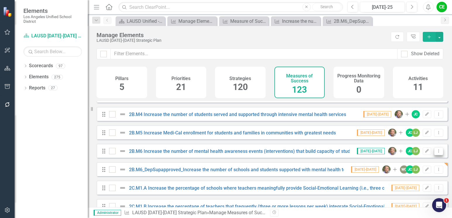
click at [436, 153] on icon "Dropdown Menu" at bounding box center [438, 151] width 5 height 4
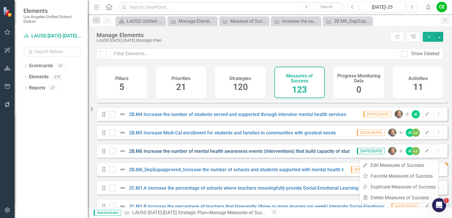
click at [311, 154] on link "2B.M6 Increase the number of mental health awareness events (interventions) tha…" at bounding box center [303, 152] width 349 height 6
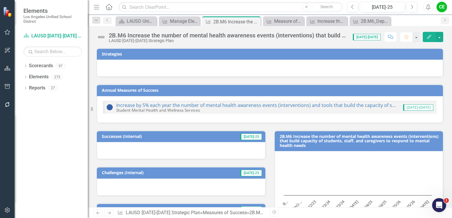
click at [171, 37] on div "2B.M6 Increase the number of mental health awareness events (interventions) tha…" at bounding box center [228, 35] width 238 height 6
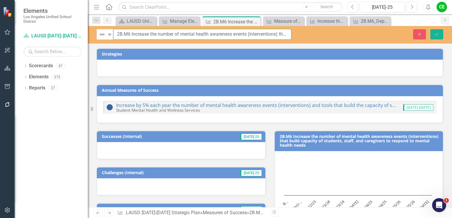
click at [131, 35] on input "2B.M6 Increase the number of mental health awareness events (interventions) tha…" at bounding box center [202, 34] width 178 height 11
type input "2B.M6_NotapprovedbyDepSup_Increase the number of mental health awareness events…"
click at [436, 33] on icon "Save" at bounding box center [436, 34] width 5 height 4
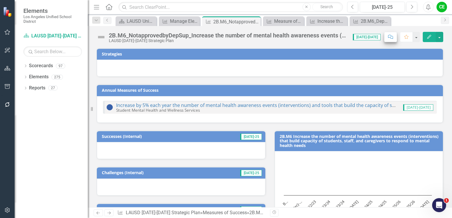
scroll to position [59, 0]
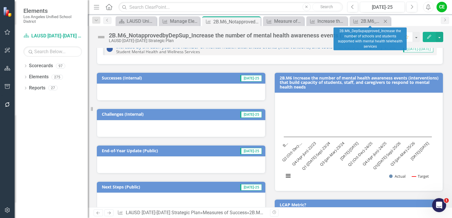
click at [387, 22] on icon "Close" at bounding box center [385, 21] width 6 height 5
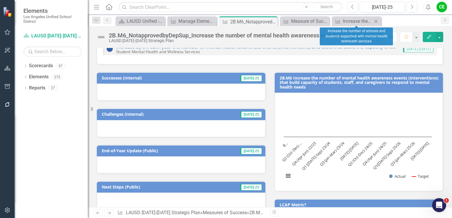
click at [376, 20] on icon "Close" at bounding box center [376, 21] width 6 height 5
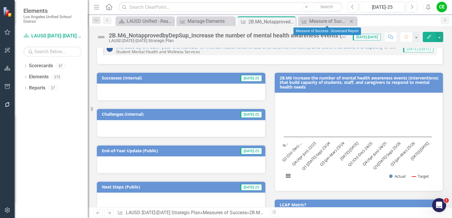
click at [351, 20] on icon at bounding box center [351, 21] width 3 height 3
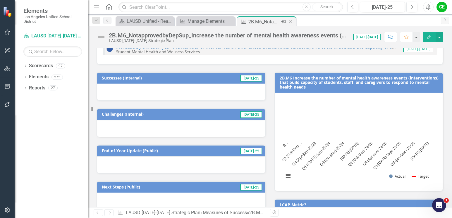
click at [290, 23] on icon "Close" at bounding box center [290, 21] width 6 height 5
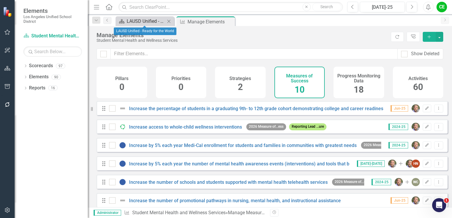
click at [142, 19] on div "LAUSD Unified - Ready for the World" at bounding box center [146, 21] width 39 height 7
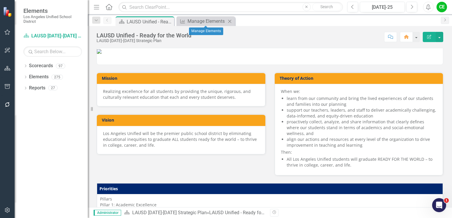
click at [231, 20] on icon "Close" at bounding box center [230, 21] width 6 height 5
click at [45, 75] on link "Elements" at bounding box center [39, 77] width 20 height 7
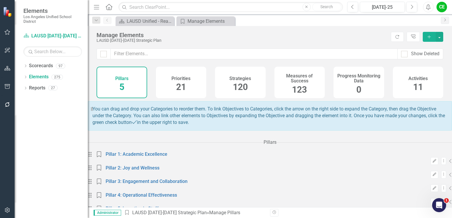
click at [288, 83] on h4 "Measures of Success" at bounding box center [300, 78] width 44 height 10
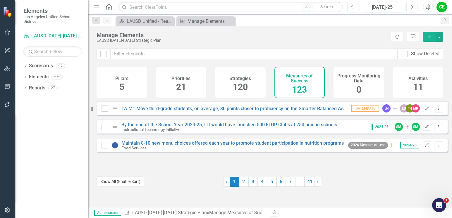
click at [134, 183] on button "Show All (Enable Sort)" at bounding box center [121, 182] width 48 height 10
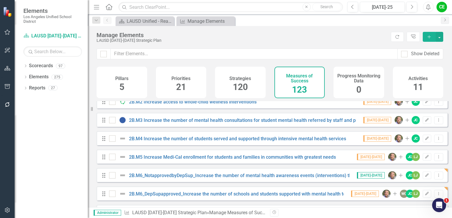
scroll to position [761, 0]
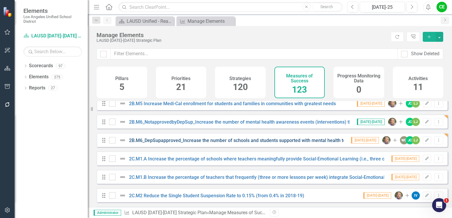
click at [335, 143] on link "2B.M6_DepSupapproved_Increase the number of schools and students supported with…" at bounding box center [255, 141] width 252 height 6
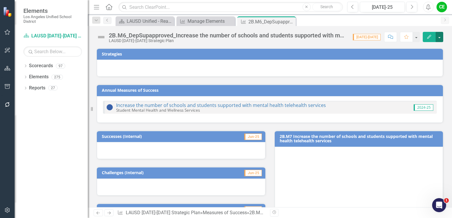
click at [439, 38] on button "button" at bounding box center [440, 37] width 8 height 10
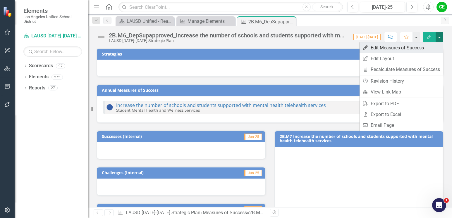
click at [398, 48] on link "Edit Edit Measures of Success" at bounding box center [401, 47] width 83 height 11
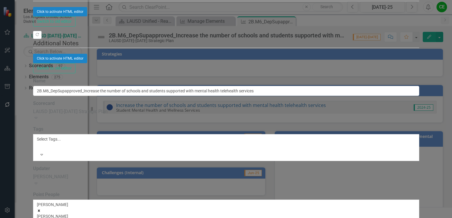
scroll to position [524, 0]
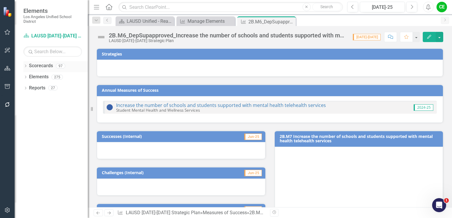
click at [25, 65] on icon at bounding box center [25, 66] width 1 height 3
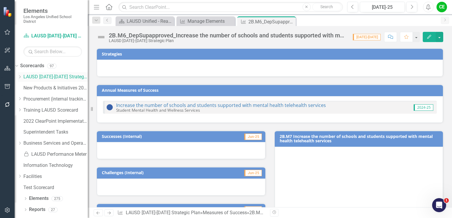
click at [22, 75] on icon "Dropdown" at bounding box center [20, 77] width 4 height 4
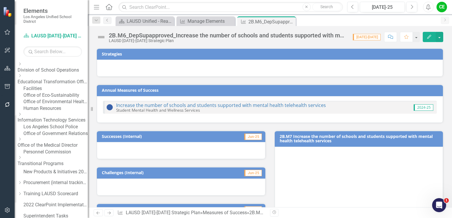
scroll to position [88, 0]
click at [22, 140] on icon "Dropdown" at bounding box center [20, 138] width 4 height 4
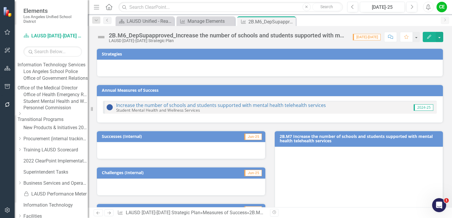
scroll to position [146, 0]
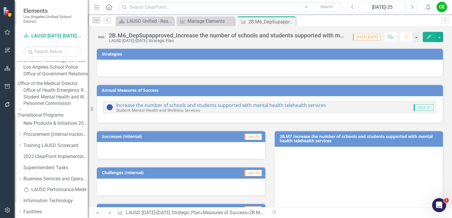
click at [57, 101] on link "Student Mental Health and Wellness Services" at bounding box center [55, 97] width 64 height 7
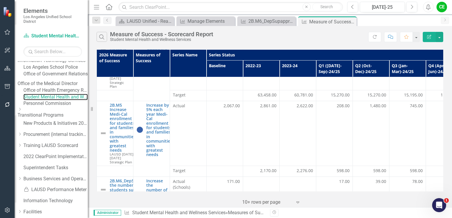
scroll to position [260, 0]
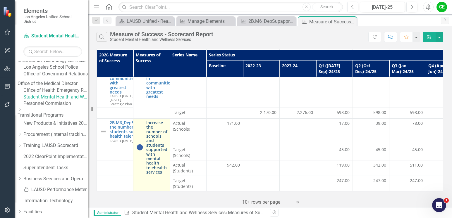
click at [155, 130] on link "Increase the number of schools and students supported with mental health telehe…" at bounding box center [156, 148] width 21 height 54
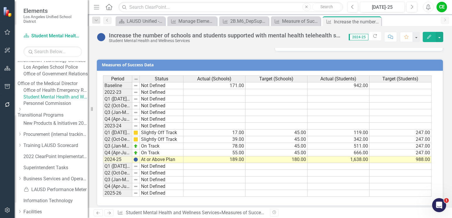
scroll to position [491, 0]
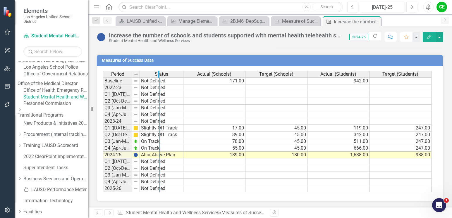
drag, startPoint x: 130, startPoint y: 75, endPoint x: 158, endPoint y: 74, distance: 27.5
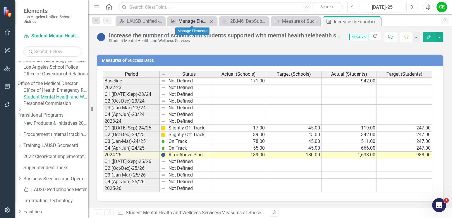
click at [188, 20] on div "Manage Elements" at bounding box center [193, 21] width 30 height 7
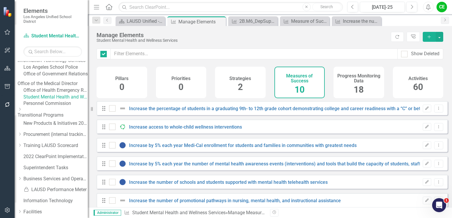
checkbox input "false"
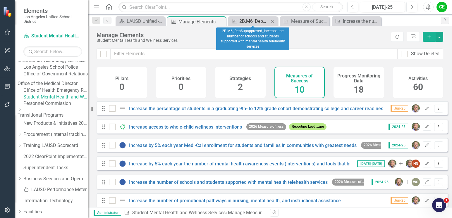
click at [251, 21] on div "2B.M6_DepSupapproved_Increase the number of schools and students supported with…" at bounding box center [254, 21] width 30 height 7
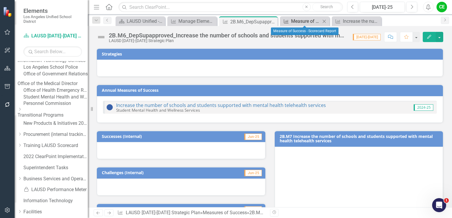
click at [303, 23] on div "Measure of Success - Scorecard Report" at bounding box center [306, 21] width 30 height 7
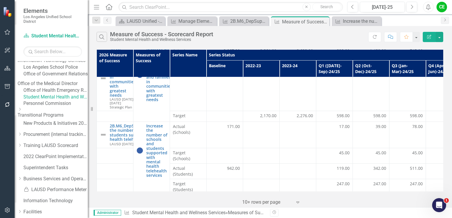
scroll to position [260, 0]
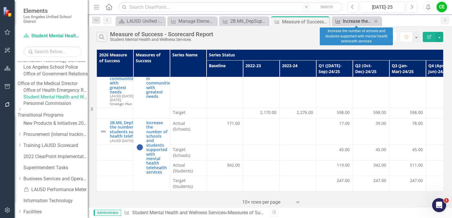
click at [362, 20] on div "Increase the number of schools and students supported with mental health telehe…" at bounding box center [358, 21] width 30 height 7
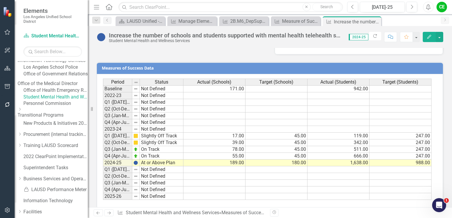
scroll to position [491, 0]
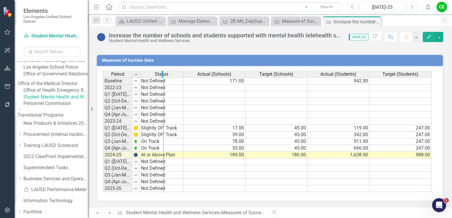
drag, startPoint x: 131, startPoint y: 75, endPoint x: 163, endPoint y: 77, distance: 31.4
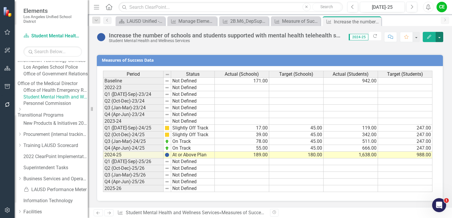
click at [440, 37] on button "button" at bounding box center [440, 37] width 8 height 10
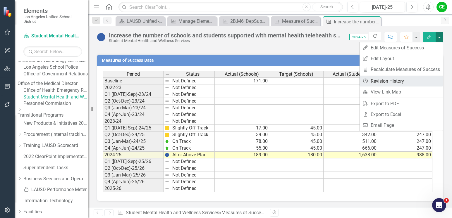
click at [390, 81] on link "Revision History Revision History" at bounding box center [401, 81] width 83 height 11
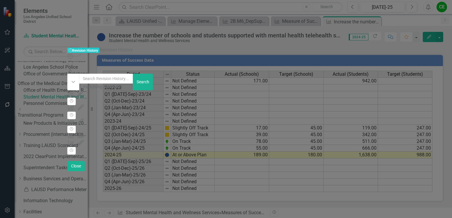
click at [73, 68] on icon "Close" at bounding box center [70, 70] width 6 height 5
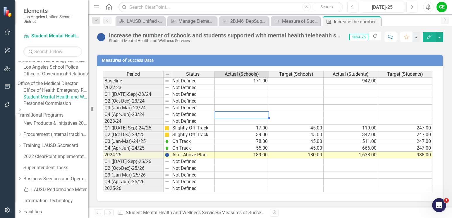
click at [266, 112] on td at bounding box center [242, 114] width 54 height 7
click at [378, 20] on icon "Close" at bounding box center [376, 21] width 6 height 5
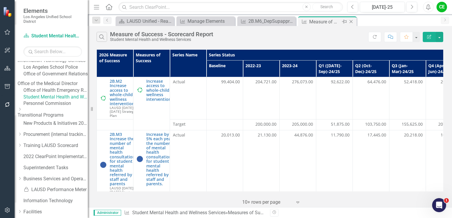
click at [351, 21] on icon "Close" at bounding box center [351, 21] width 6 height 5
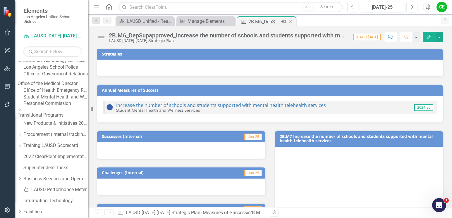
click at [291, 21] on icon "Close" at bounding box center [290, 21] width 6 height 5
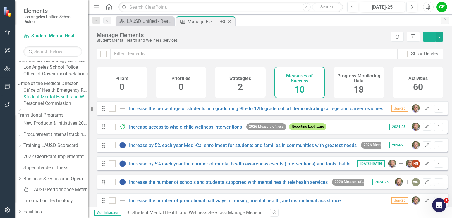
click at [228, 21] on icon "Close" at bounding box center [229, 21] width 6 height 5
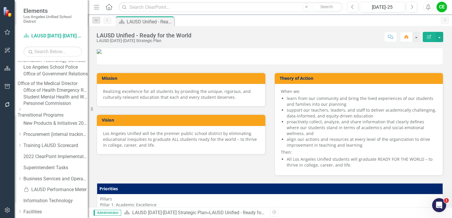
click at [52, 107] on link "Personnel Commission" at bounding box center [55, 103] width 64 height 7
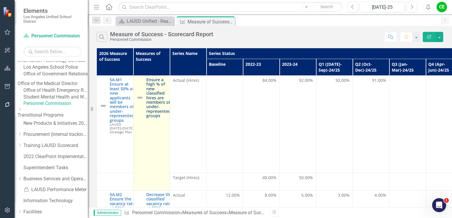
click at [160, 83] on link "Ensure a high % of new classified hires are members of under-represented groups" at bounding box center [158, 98] width 25 height 41
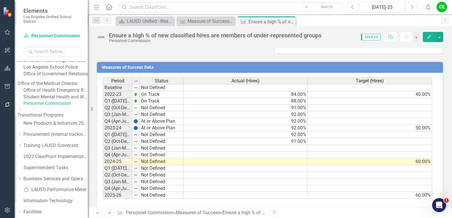
scroll to position [458, 0]
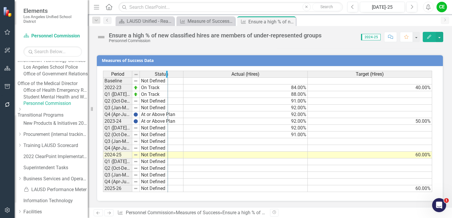
drag, startPoint x: 131, startPoint y: 75, endPoint x: 167, endPoint y: 77, distance: 35.8
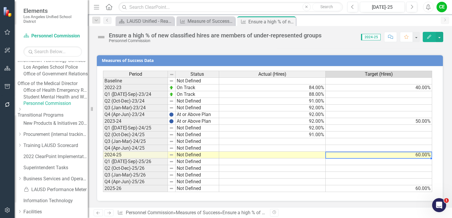
click at [393, 155] on td "60.00%" at bounding box center [379, 155] width 106 height 7
click at [316, 154] on td at bounding box center [272, 155] width 106 height 7
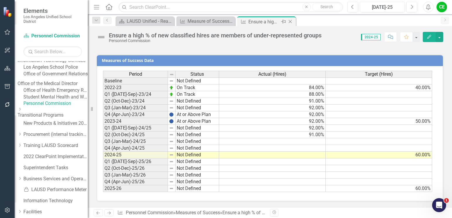
click at [290, 22] on icon "Close" at bounding box center [290, 21] width 6 height 5
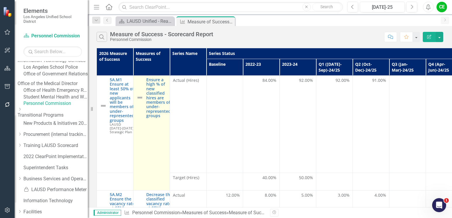
scroll to position [59, 0]
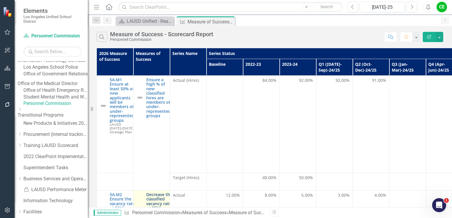
click at [153, 192] on link "Decrease the classified vacancy rate at SENI high/highest-needs schools (from 1…" at bounding box center [159, 212] width 27 height 41
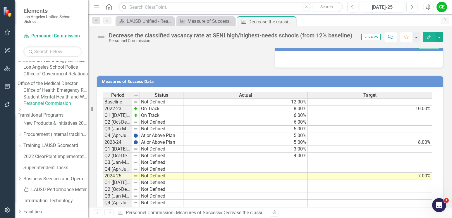
scroll to position [458, 0]
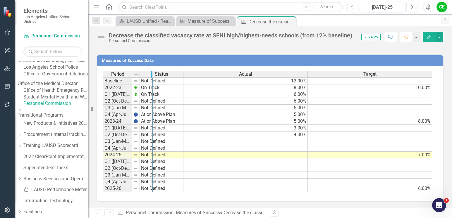
drag, startPoint x: 132, startPoint y: 74, endPoint x: 152, endPoint y: 75, distance: 20.5
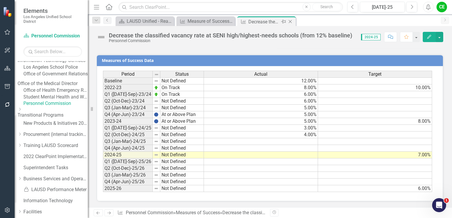
click at [289, 21] on icon "Close" at bounding box center [290, 21] width 6 height 5
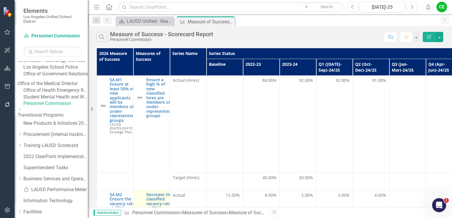
scroll to position [176, 0]
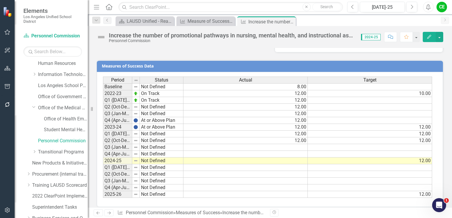
scroll to position [484, 0]
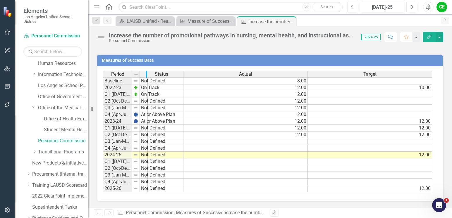
drag, startPoint x: 131, startPoint y: 74, endPoint x: 146, endPoint y: 75, distance: 15.3
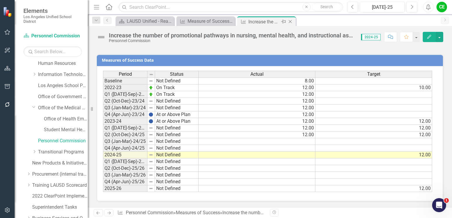
click at [288, 21] on icon "Close" at bounding box center [290, 21] width 6 height 5
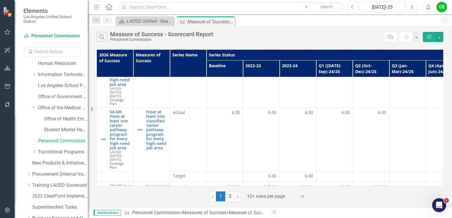
scroll to position [293, 0]
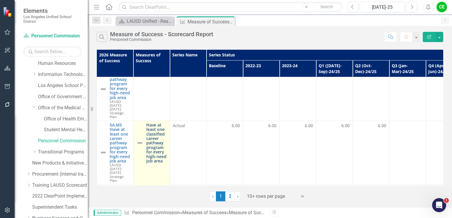
click at [159, 123] on link "Have at least one classified career pathway program for every high-need job area" at bounding box center [156, 143] width 20 height 41
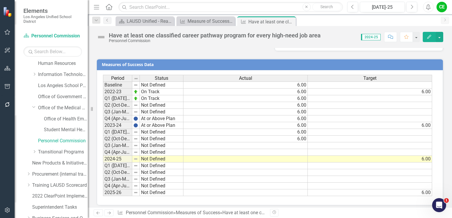
scroll to position [458, 0]
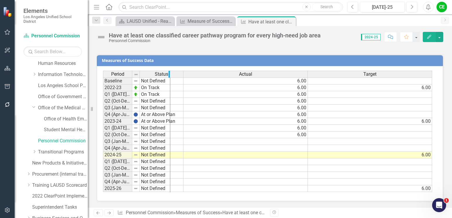
drag, startPoint x: 132, startPoint y: 75, endPoint x: 170, endPoint y: 79, distance: 38.2
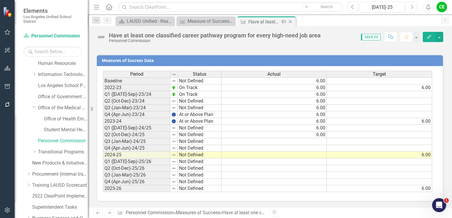
click at [290, 22] on icon "Close" at bounding box center [290, 21] width 6 height 5
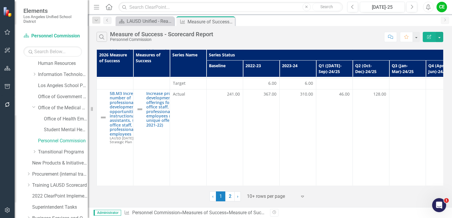
scroll to position [414, 0]
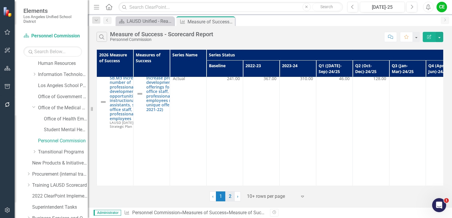
click at [228, 195] on link "2" at bounding box center [229, 197] width 9 height 10
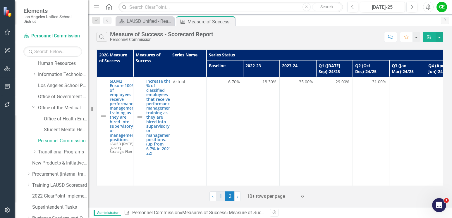
click at [220, 199] on link "1" at bounding box center [220, 197] width 9 height 10
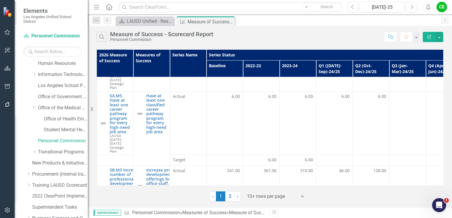
scroll to position [351, 0]
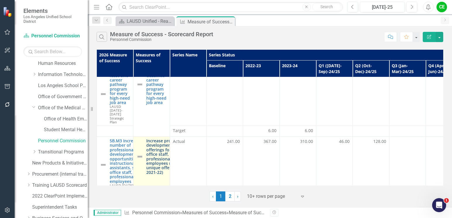
click at [164, 139] on link "Increase professional development offerings for school office staff, and profes…" at bounding box center [168, 157] width 44 height 36
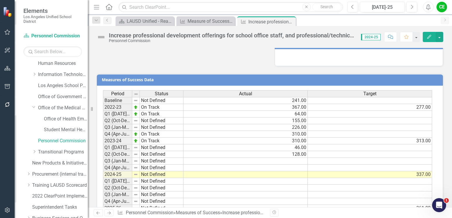
scroll to position [468, 0]
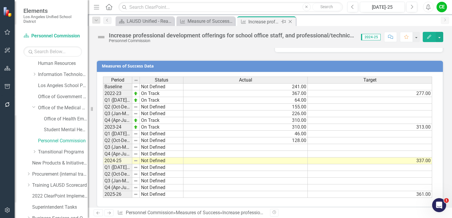
click at [291, 21] on icon "Close" at bounding box center [290, 21] width 6 height 5
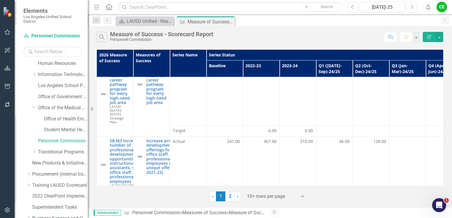
scroll to position [414, 0]
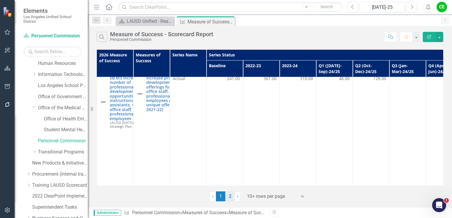
click at [231, 198] on link "2" at bounding box center [229, 197] width 9 height 10
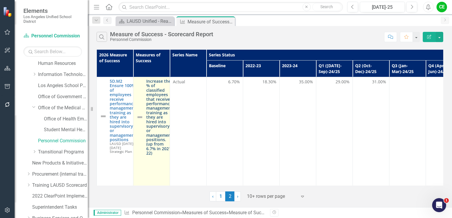
click at [148, 108] on link "Increase the % of classified employees that receive performance management trai…" at bounding box center [159, 117] width 26 height 77
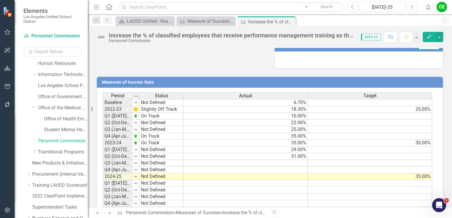
scroll to position [461, 0]
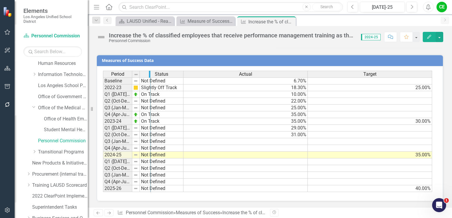
drag, startPoint x: 131, startPoint y: 74, endPoint x: 150, endPoint y: 80, distance: 19.3
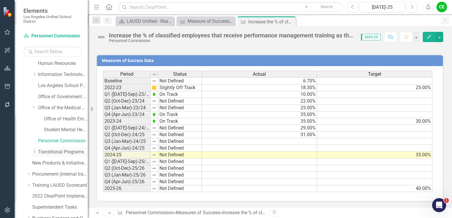
click at [35, 152] on icon "Dropdown" at bounding box center [34, 152] width 4 height 4
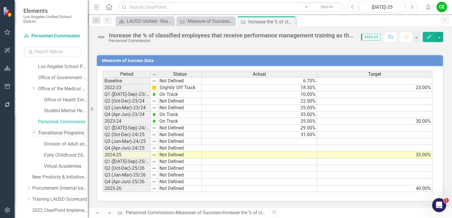
scroll to position [176, 0]
click at [65, 143] on link "Early Childhood Education Division" at bounding box center [66, 145] width 44 height 7
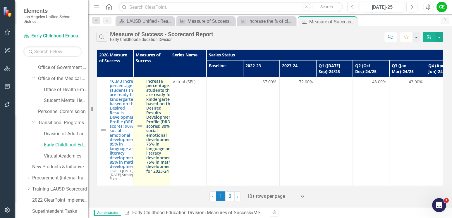
click at [159, 111] on link "Increase percentage of students that are ready for kindergarten based on their …" at bounding box center [161, 126] width 30 height 94
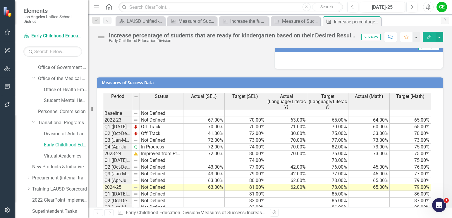
scroll to position [526, 0]
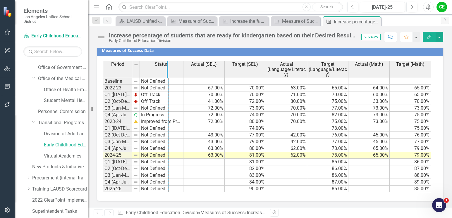
drag, startPoint x: 132, startPoint y: 70, endPoint x: 168, endPoint y: 74, distance: 36.4
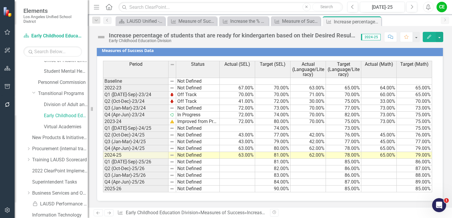
scroll to position [0, 0]
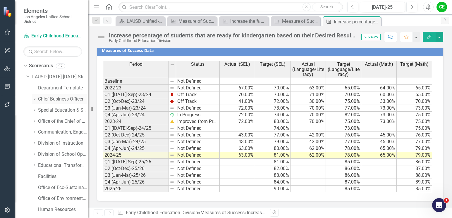
click at [34, 98] on icon "Dropdown" at bounding box center [34, 99] width 4 height 4
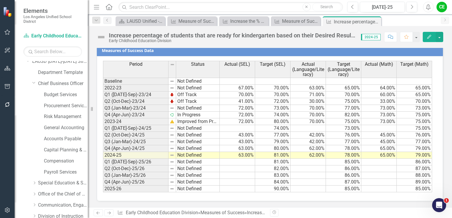
scroll to position [29, 0]
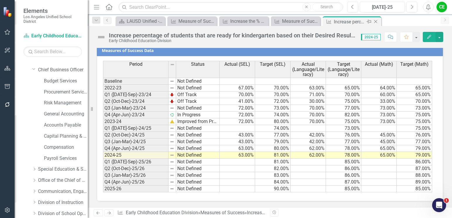
click at [376, 20] on icon "Close" at bounding box center [376, 21] width 6 height 5
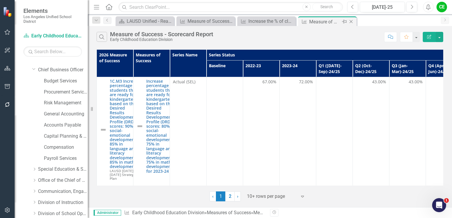
click at [351, 21] on icon at bounding box center [351, 21] width 3 height 3
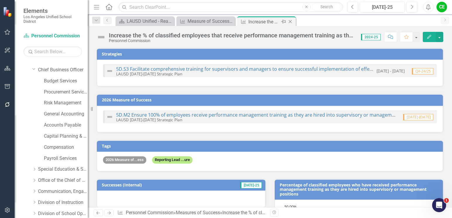
click at [288, 21] on icon "Close" at bounding box center [290, 21] width 6 height 5
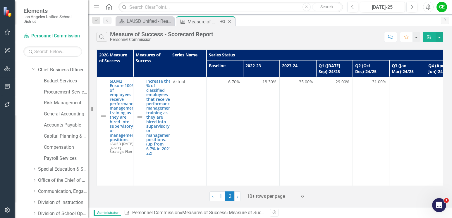
click at [228, 21] on icon "Close" at bounding box center [229, 21] width 6 height 5
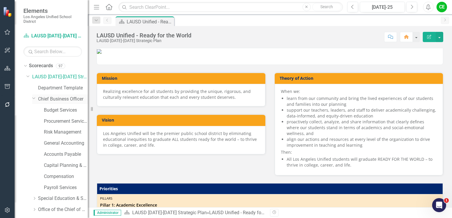
click at [32, 98] on icon "Dropdown" at bounding box center [34, 98] width 4 height 4
click at [34, 110] on icon "Dropdown" at bounding box center [34, 110] width 4 height 4
